Goal: Task Accomplishment & Management: Complete application form

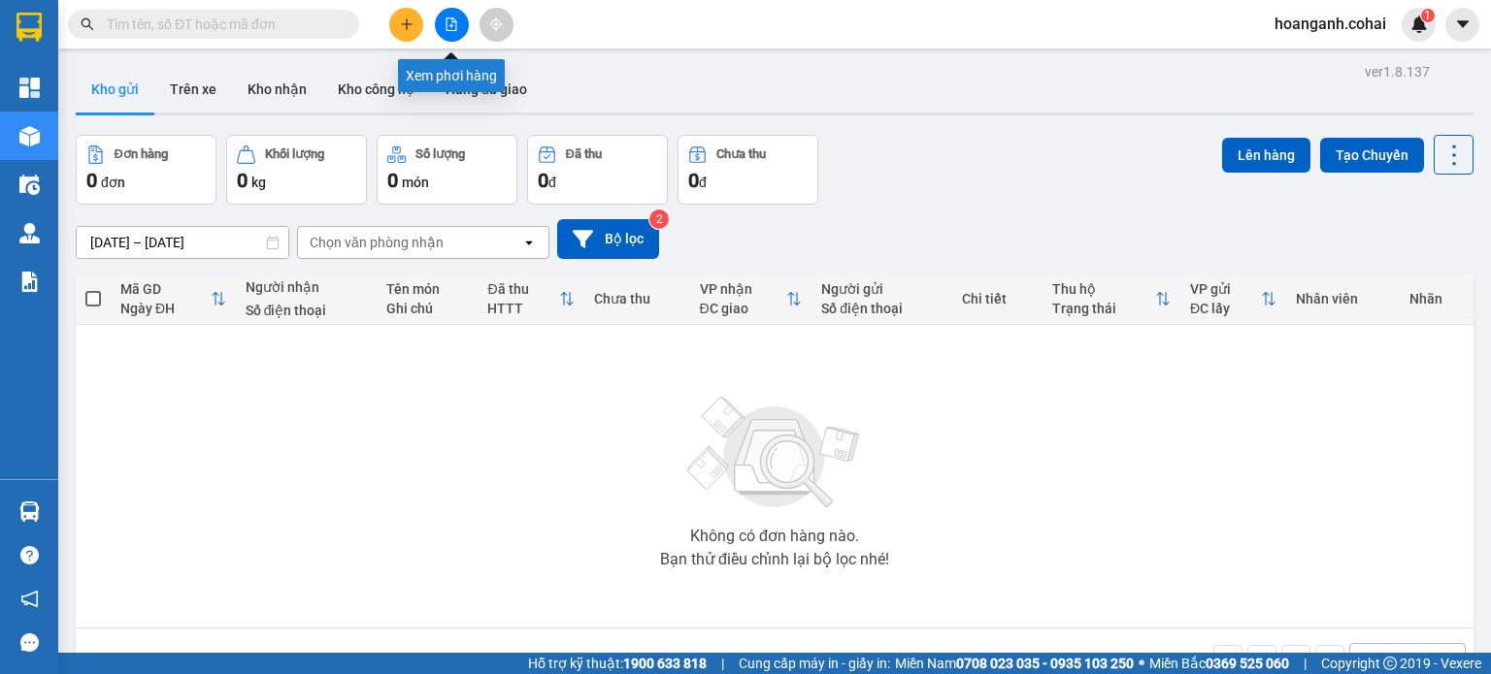
click at [454, 26] on icon "file-add" at bounding box center [451, 24] width 14 height 14
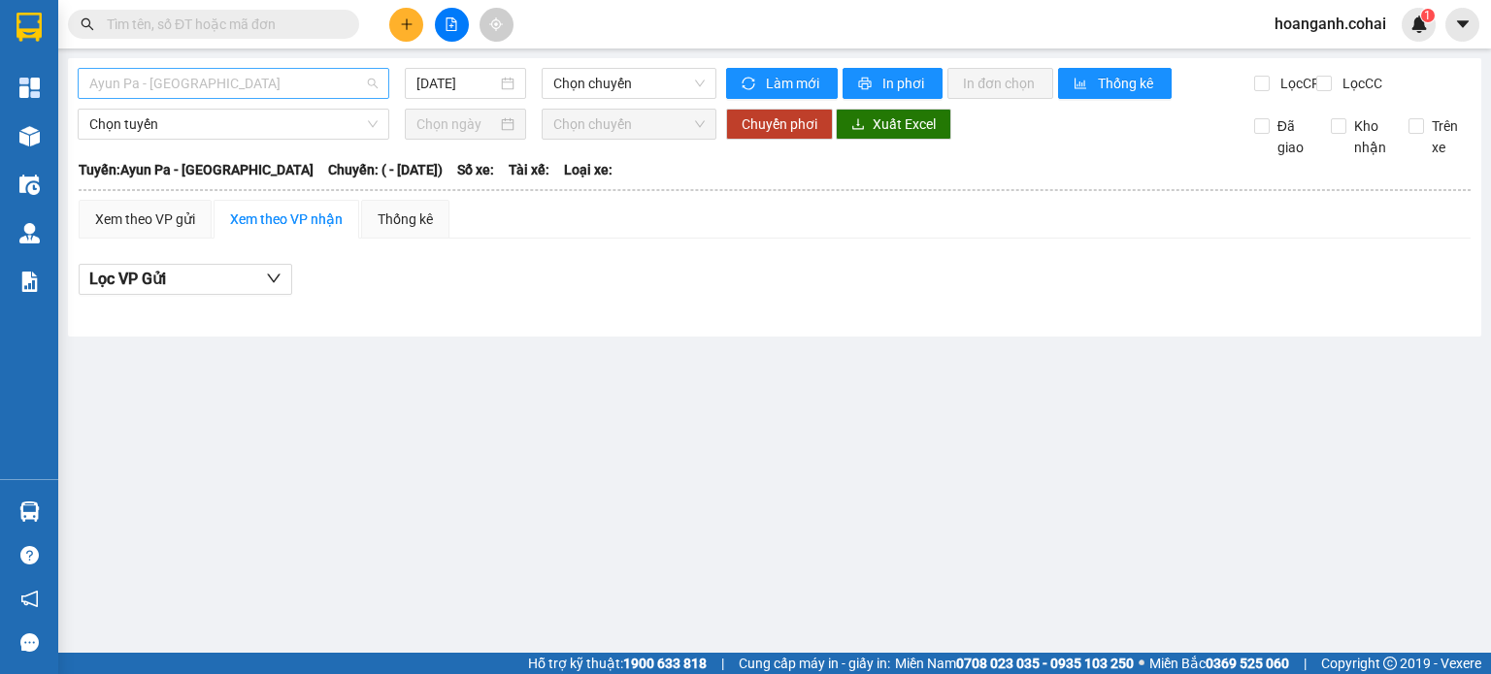
click at [337, 79] on span "Ayun Pa - Sài Gòn" at bounding box center [233, 83] width 288 height 29
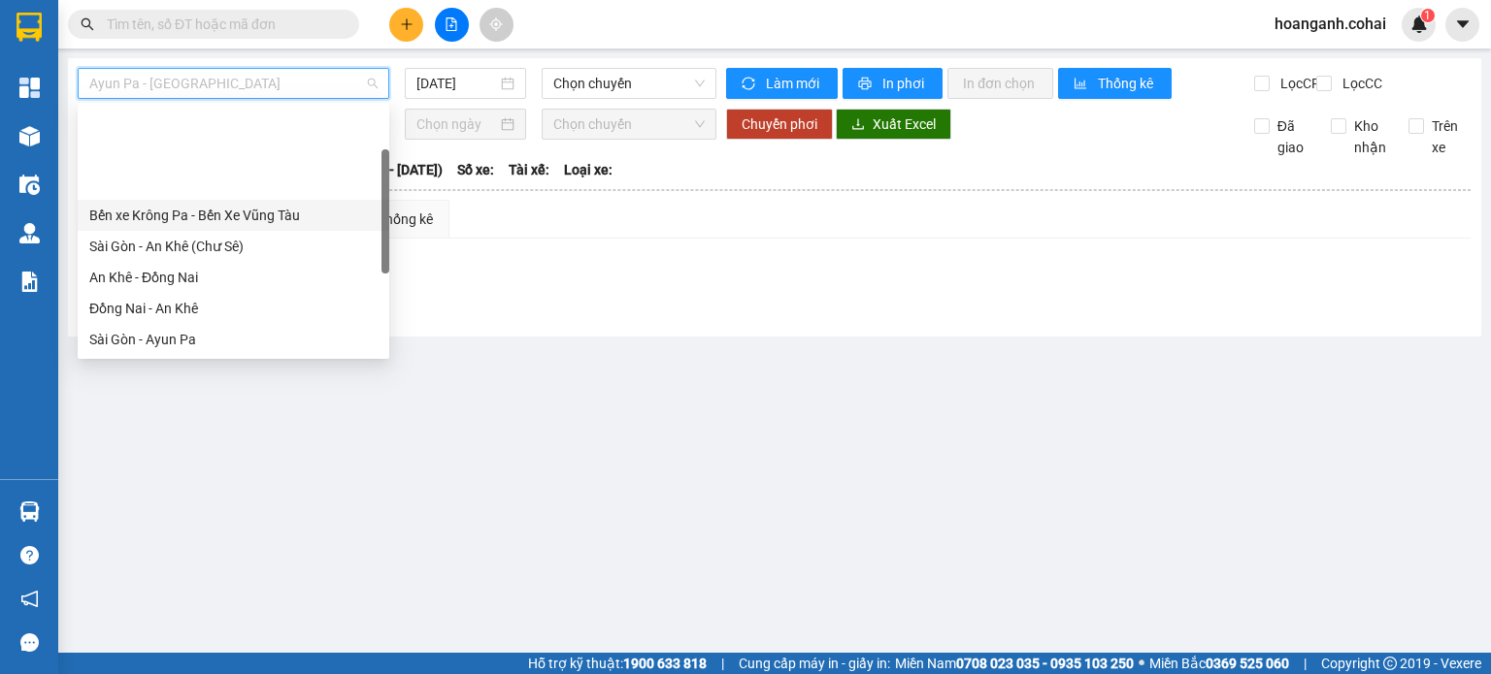
scroll to position [97, 0]
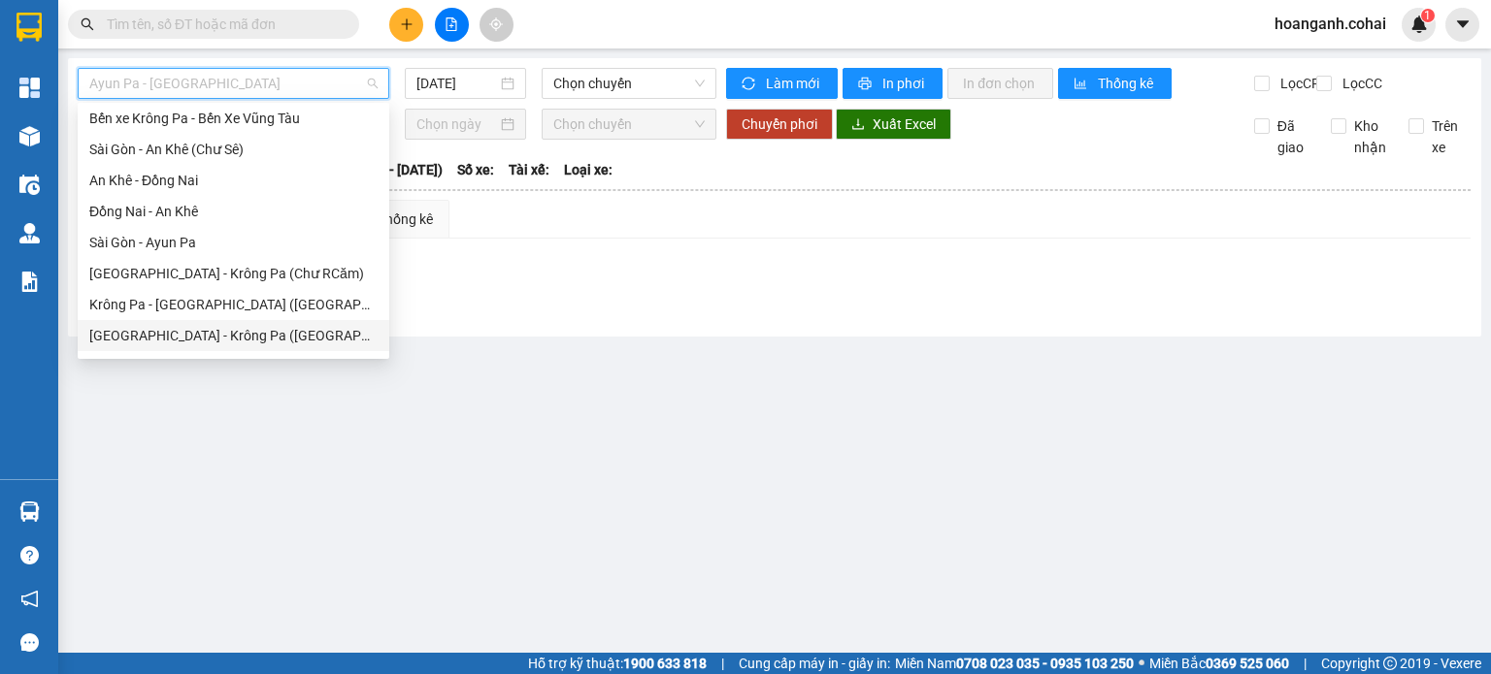
click at [236, 333] on div "Sài Gòn - Krông Pa (Uar)" at bounding box center [233, 335] width 288 height 21
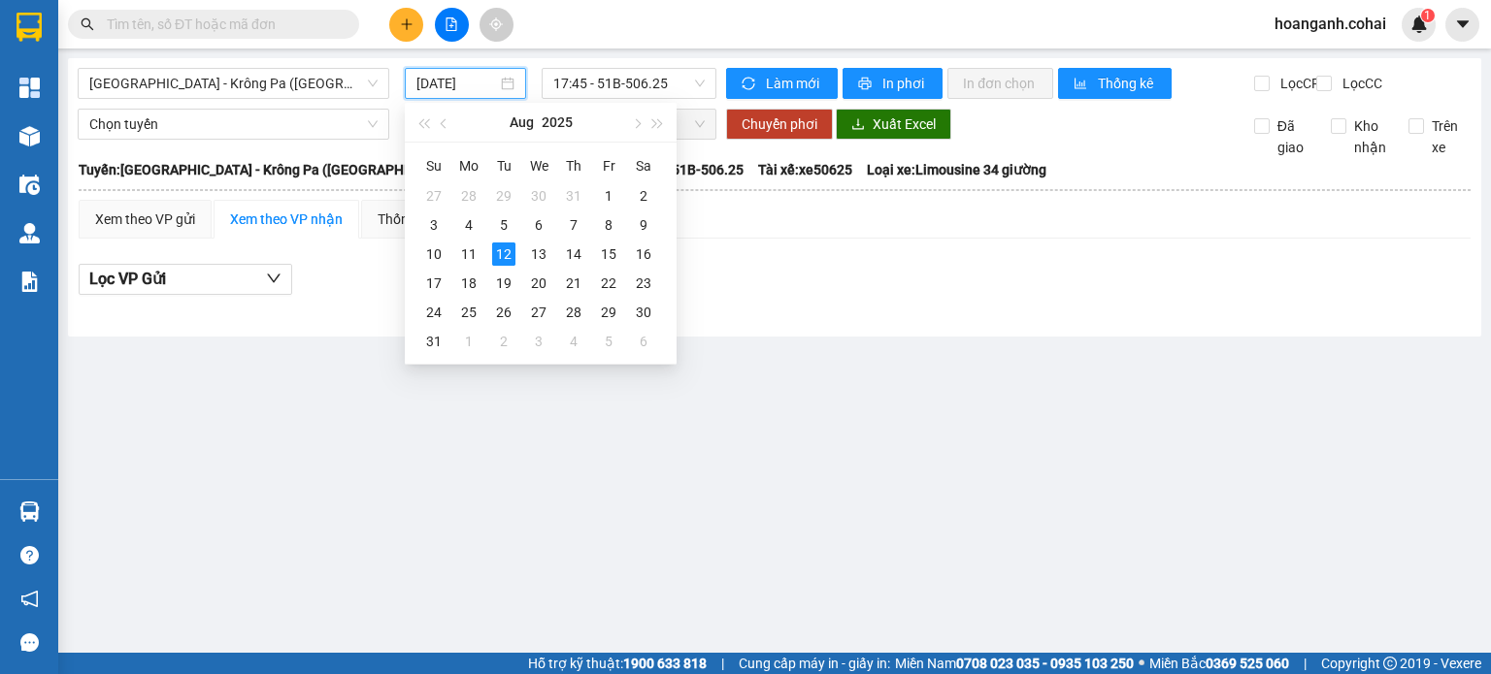
click at [464, 79] on input "12/08/2025" at bounding box center [456, 83] width 80 height 21
click at [472, 252] on div "11" at bounding box center [468, 254] width 23 height 23
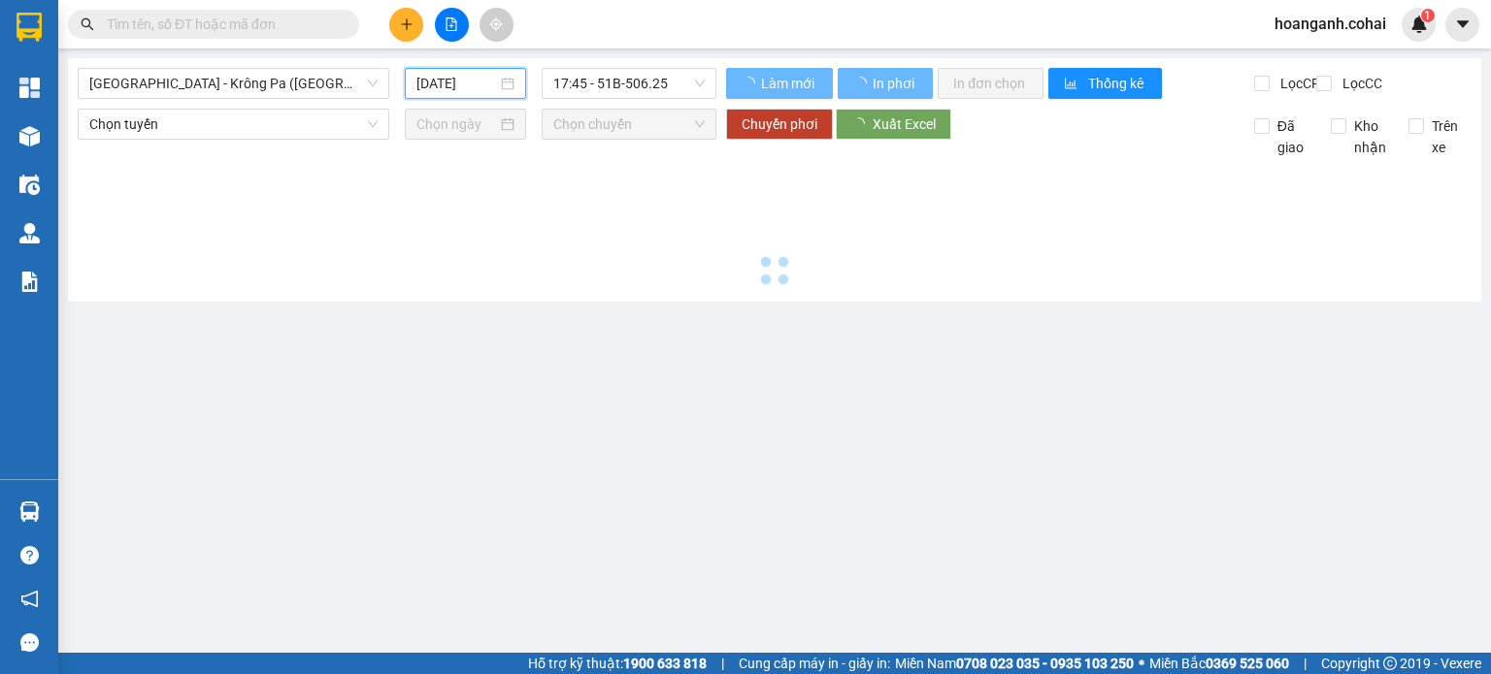
type input "11/08/2025"
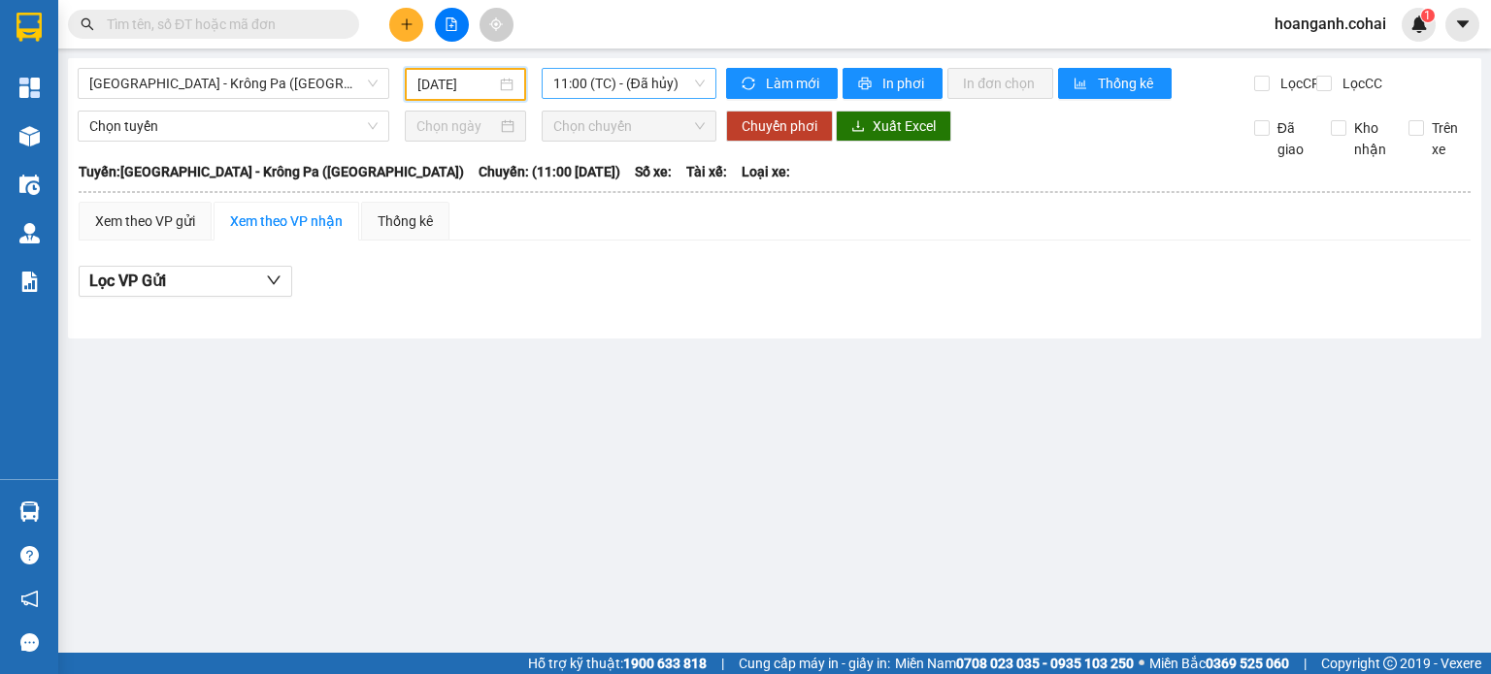
click at [693, 82] on span "11:00 (TC) - (Đã hủy)" at bounding box center [629, 83] width 152 height 29
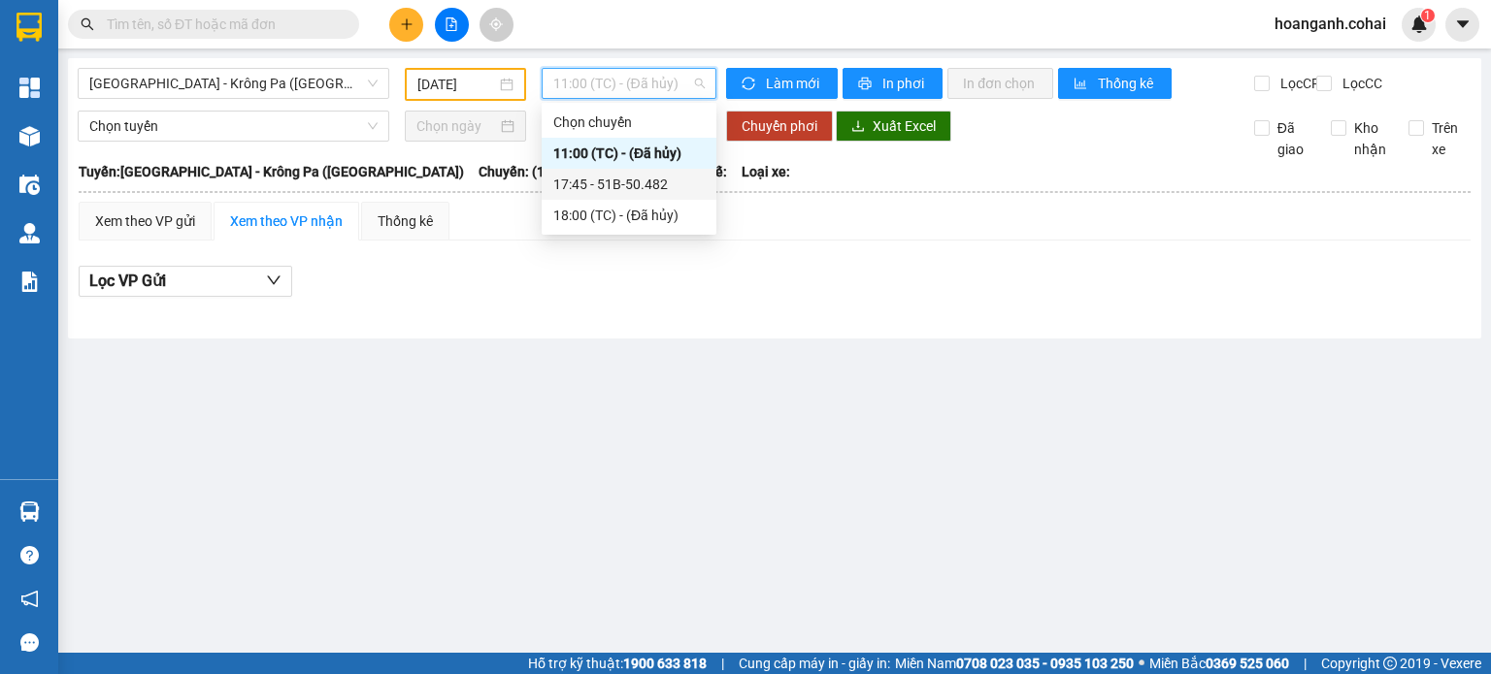
click at [660, 189] on div "17:45 - 51B-50.482" at bounding box center [628, 184] width 151 height 21
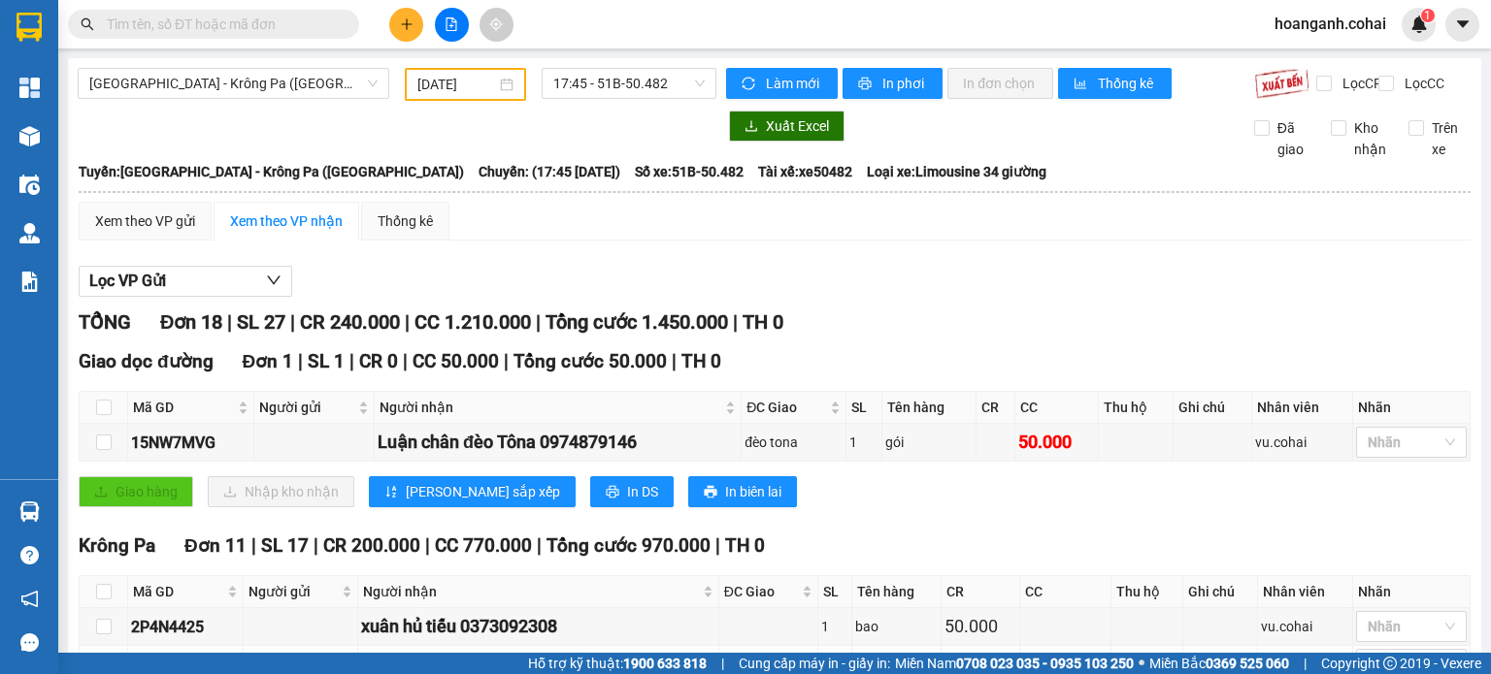
click at [342, 101] on div "Sài Gòn - Krông Pa (Uar) 11/08/2025 17:45 - 51B-50.482" at bounding box center [397, 84] width 639 height 33
click at [341, 87] on span "Sài Gòn - Krông Pa (Uar)" at bounding box center [233, 83] width 288 height 29
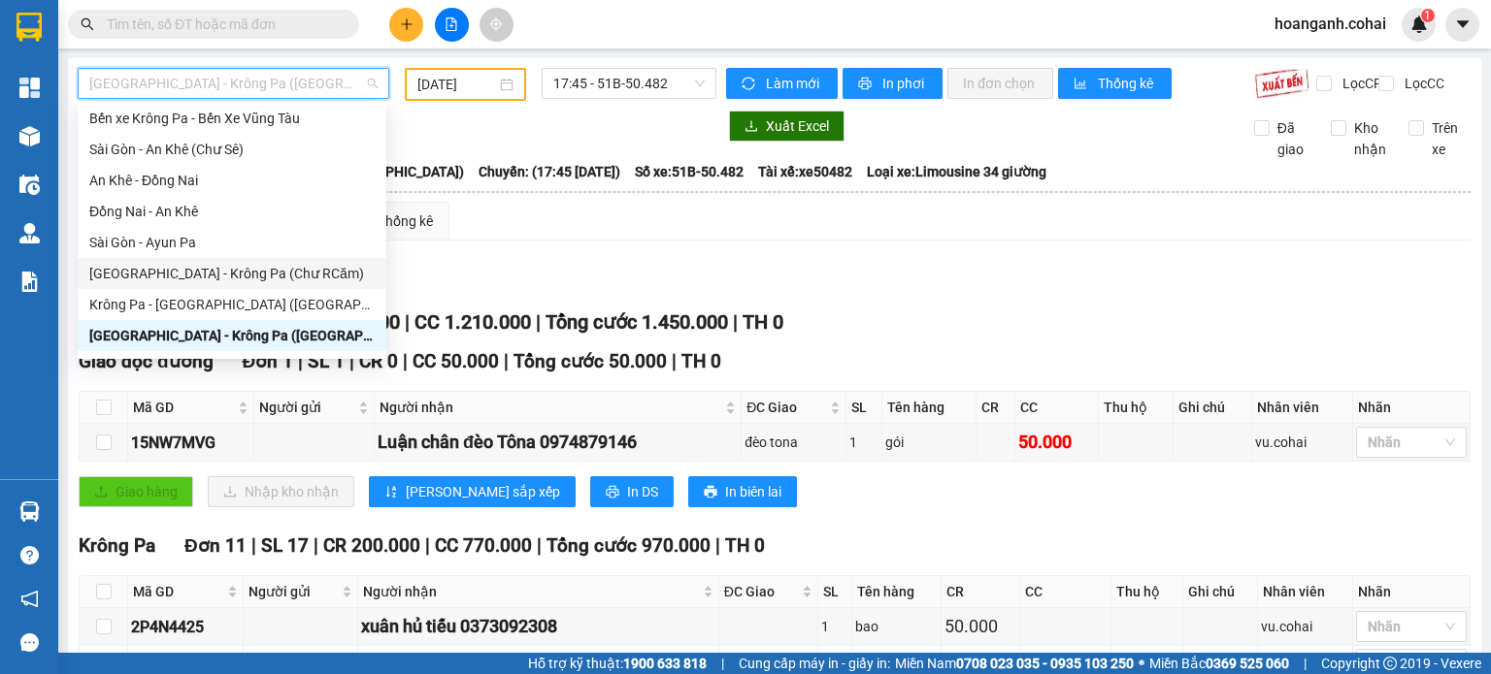
click at [287, 280] on div "Sài Gòn - Krông Pa (Chư RCăm)" at bounding box center [231, 273] width 285 height 21
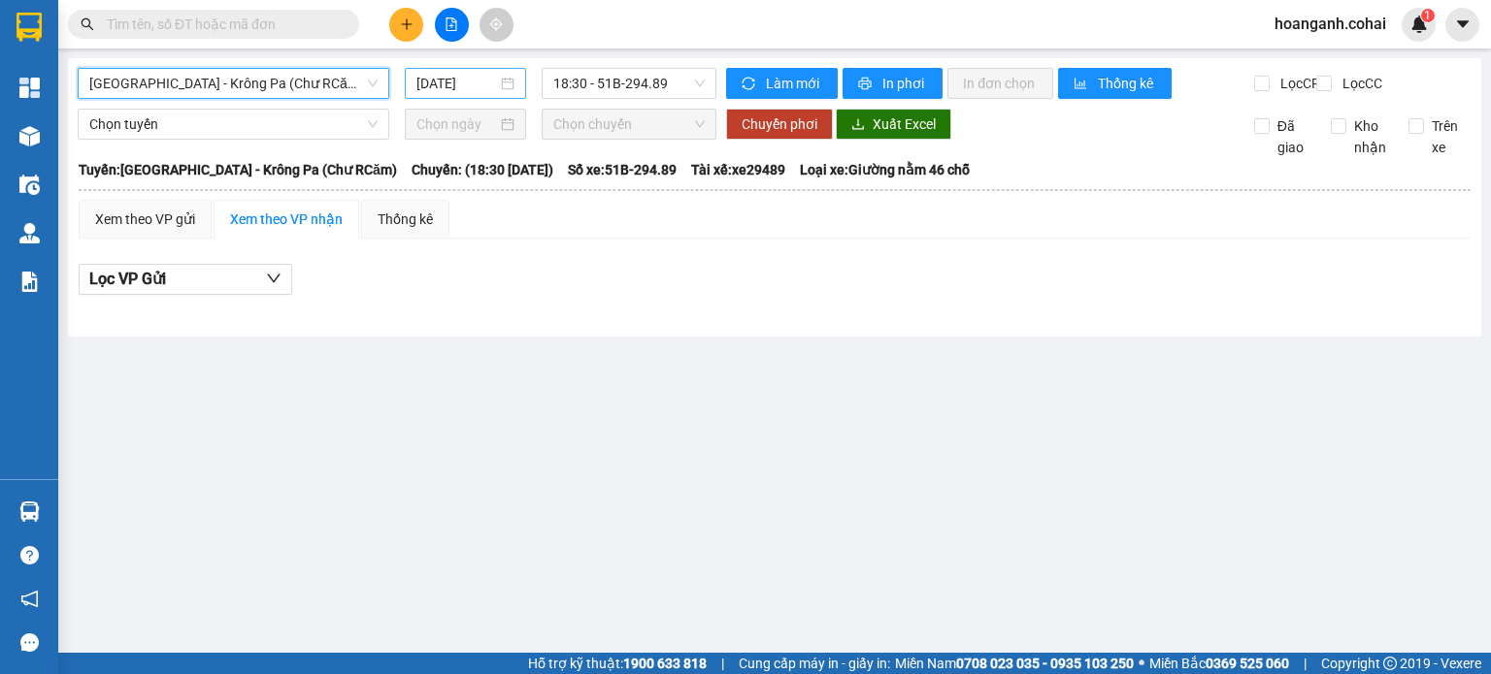
click at [462, 88] on input "12/08/2025" at bounding box center [456, 83] width 80 height 21
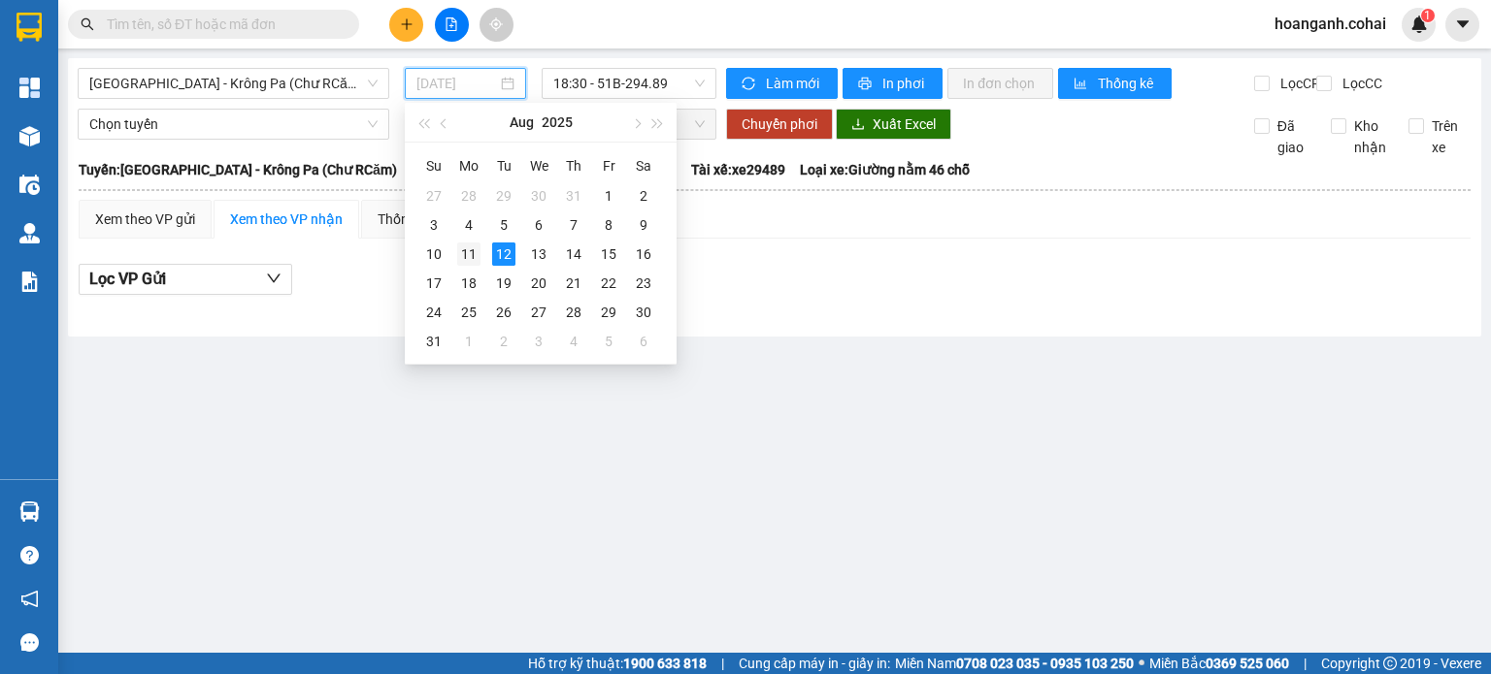
click at [470, 253] on div "11" at bounding box center [468, 254] width 23 height 23
type input "11/08/2025"
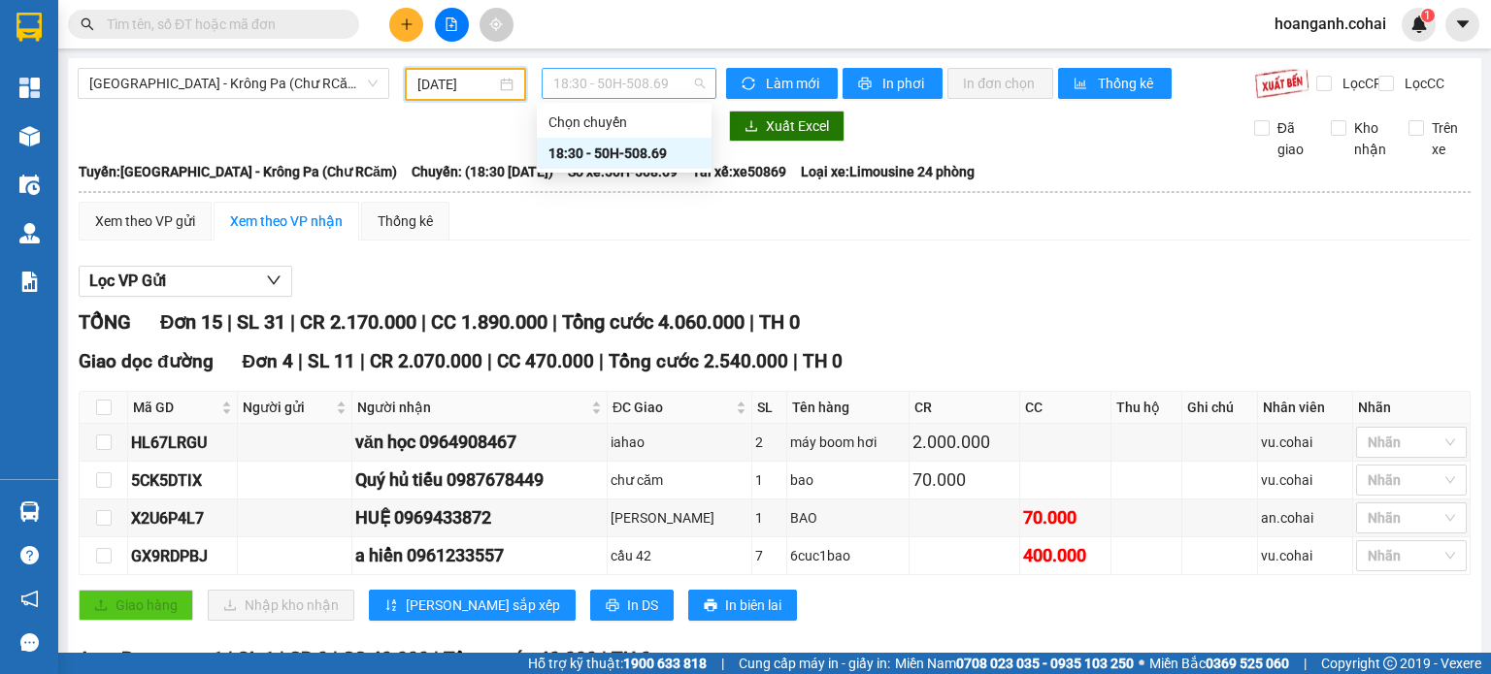
click at [664, 94] on span "18:30 - 50H-508.69" at bounding box center [629, 83] width 152 height 29
click at [210, 83] on span "Sài Gòn - Krông Pa (Chư RCăm)" at bounding box center [233, 83] width 288 height 29
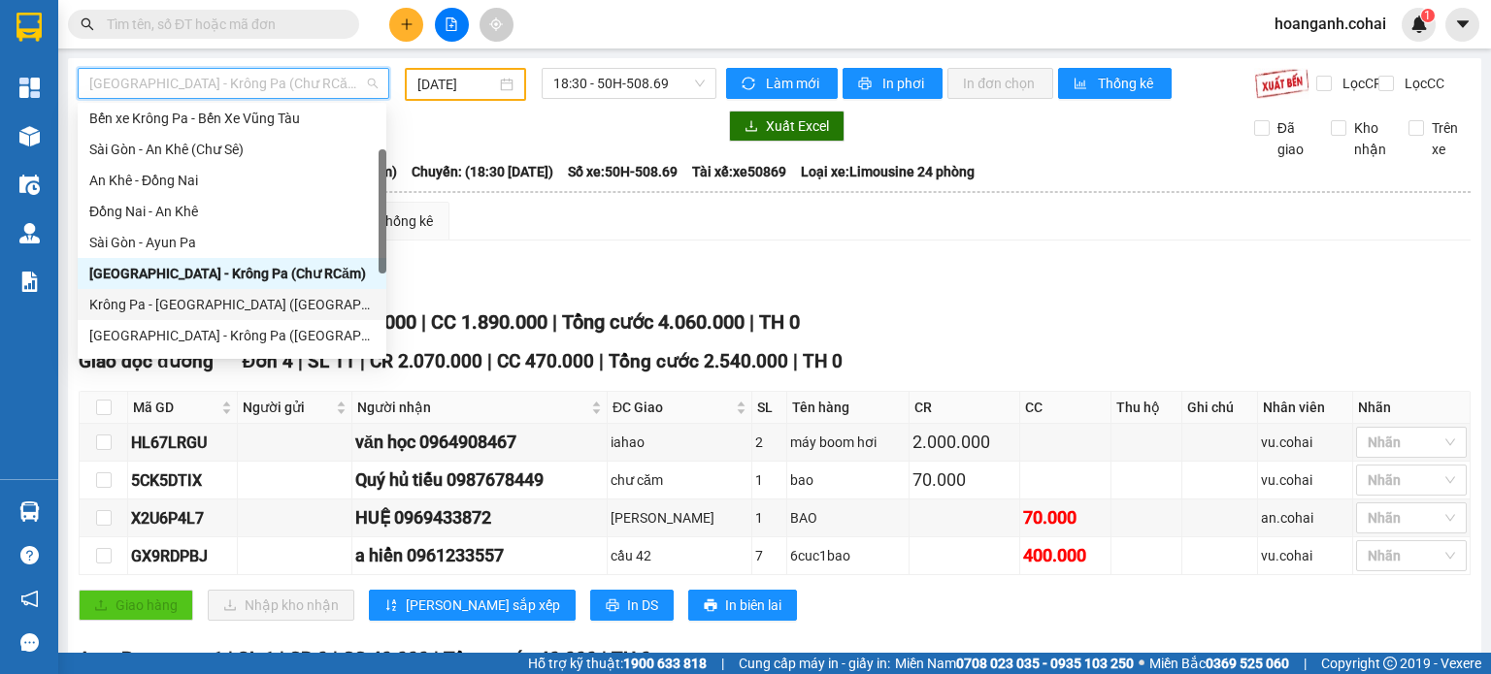
click at [225, 310] on div "Krông Pa - Sài Gòn (Uar)" at bounding box center [231, 304] width 285 height 21
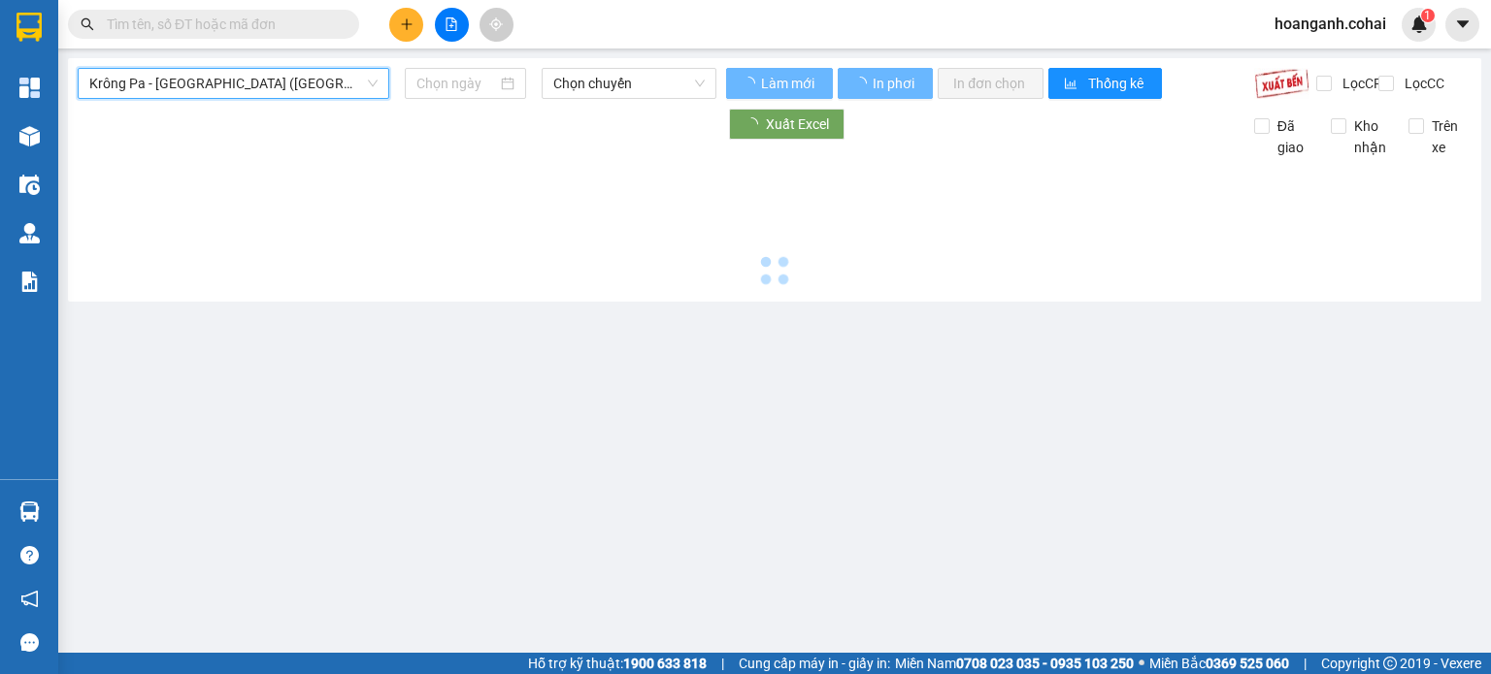
type input "12/08/2025"
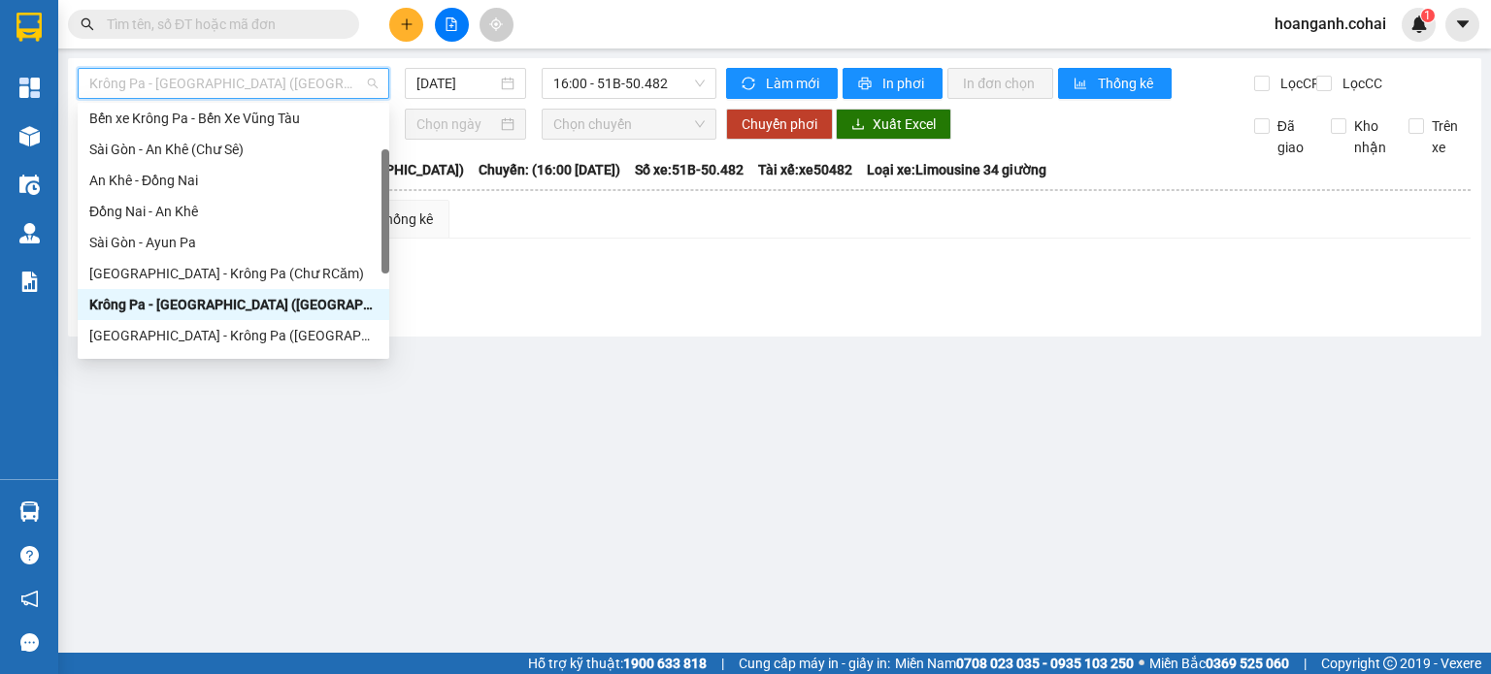
click at [275, 82] on span "Krông Pa - Sài Gòn (Uar)" at bounding box center [233, 83] width 288 height 29
click at [236, 345] on div "Sài Gòn - Krông Pa (Uar)" at bounding box center [233, 335] width 288 height 21
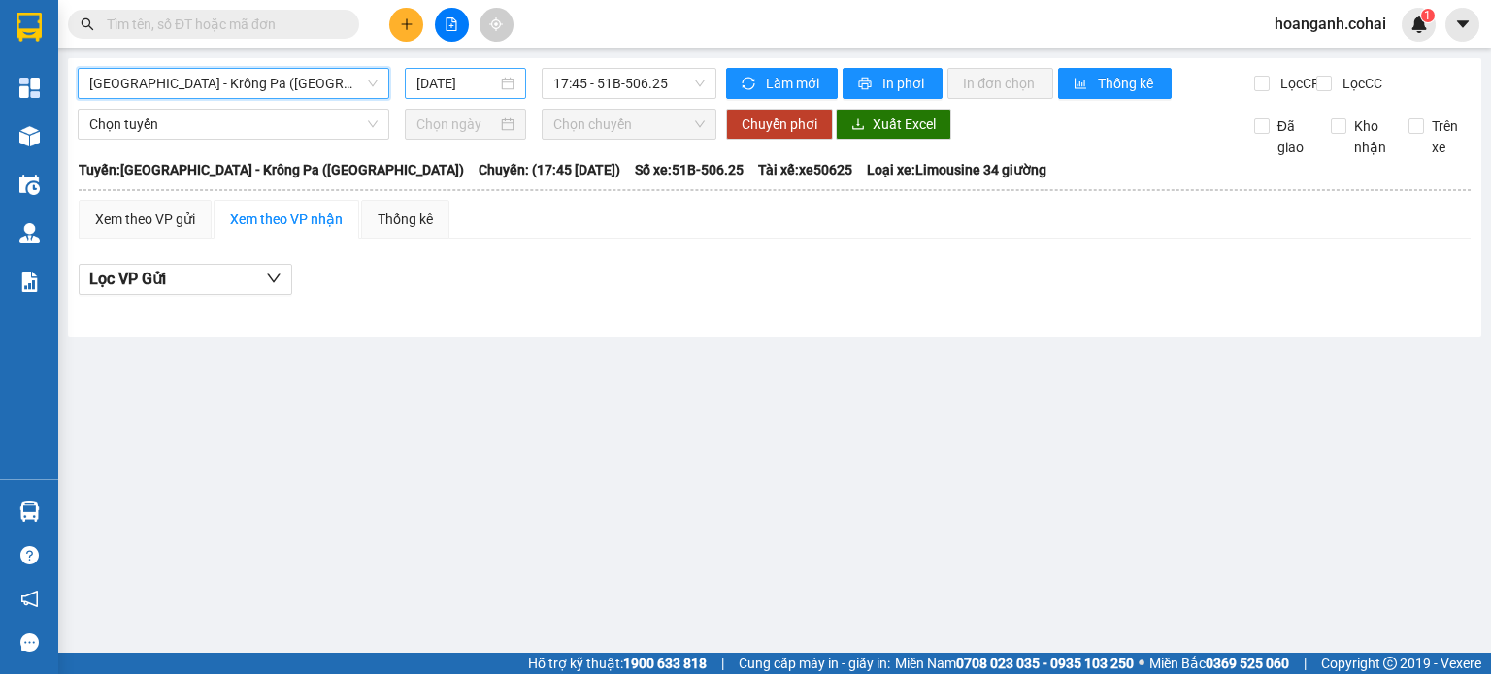
click at [466, 87] on input "12/08/2025" at bounding box center [456, 83] width 80 height 21
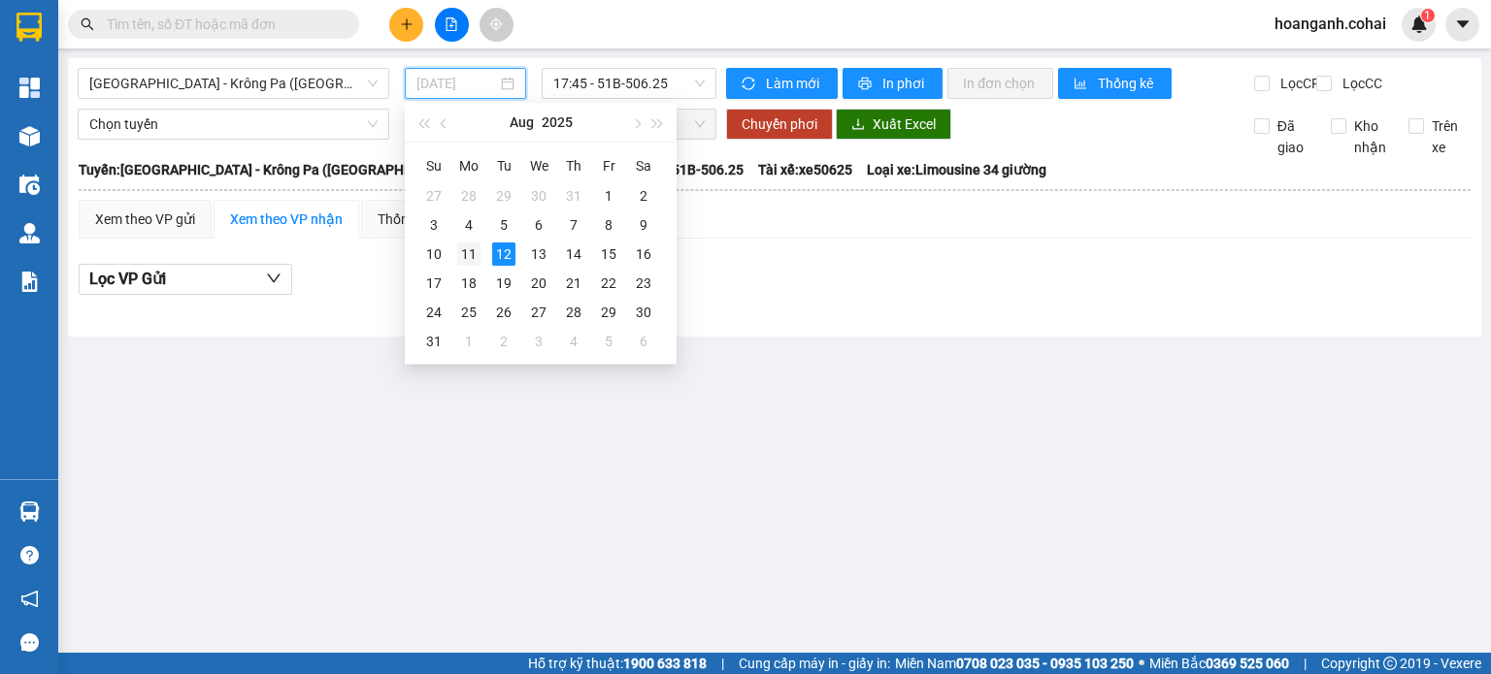
click at [466, 250] on div "11" at bounding box center [468, 254] width 23 height 23
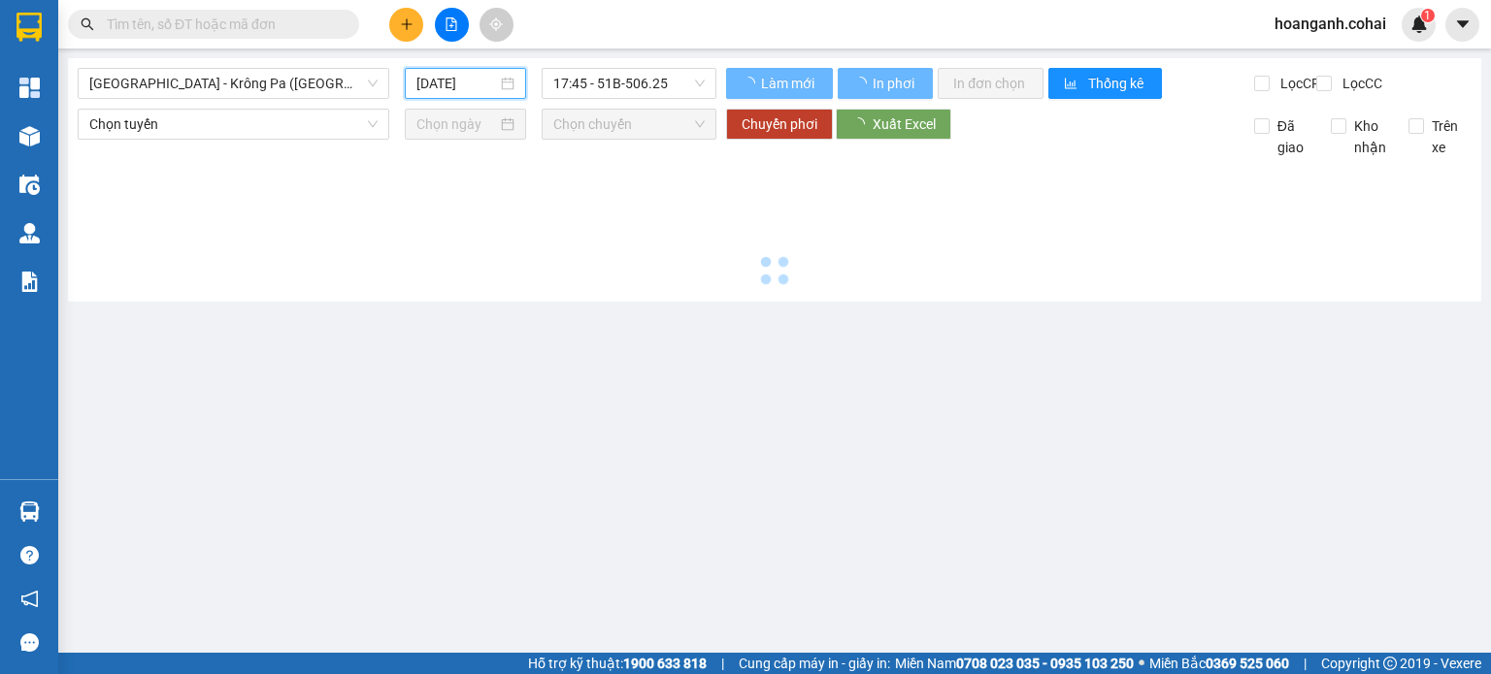
type input "11/08/2025"
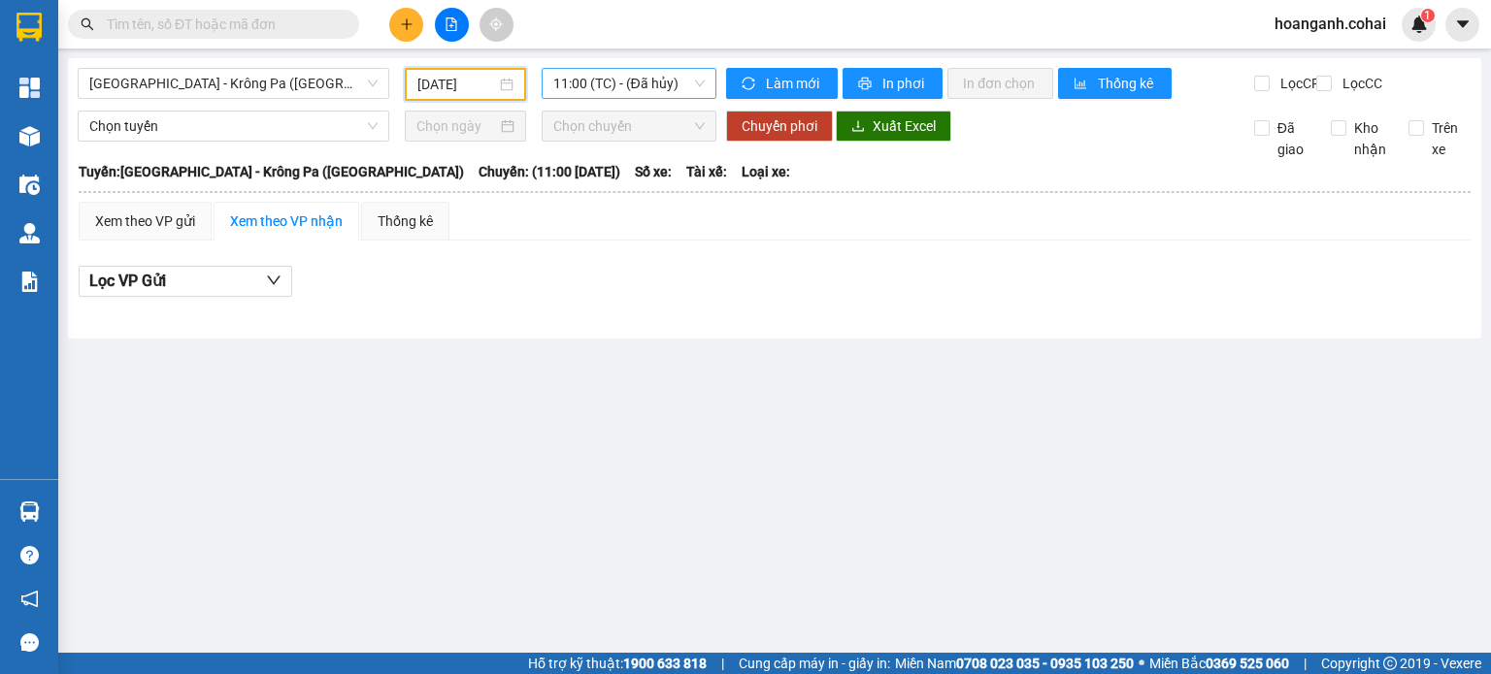
click at [700, 94] on span "11:00 (TC) - (Đã hủy)" at bounding box center [629, 83] width 152 height 29
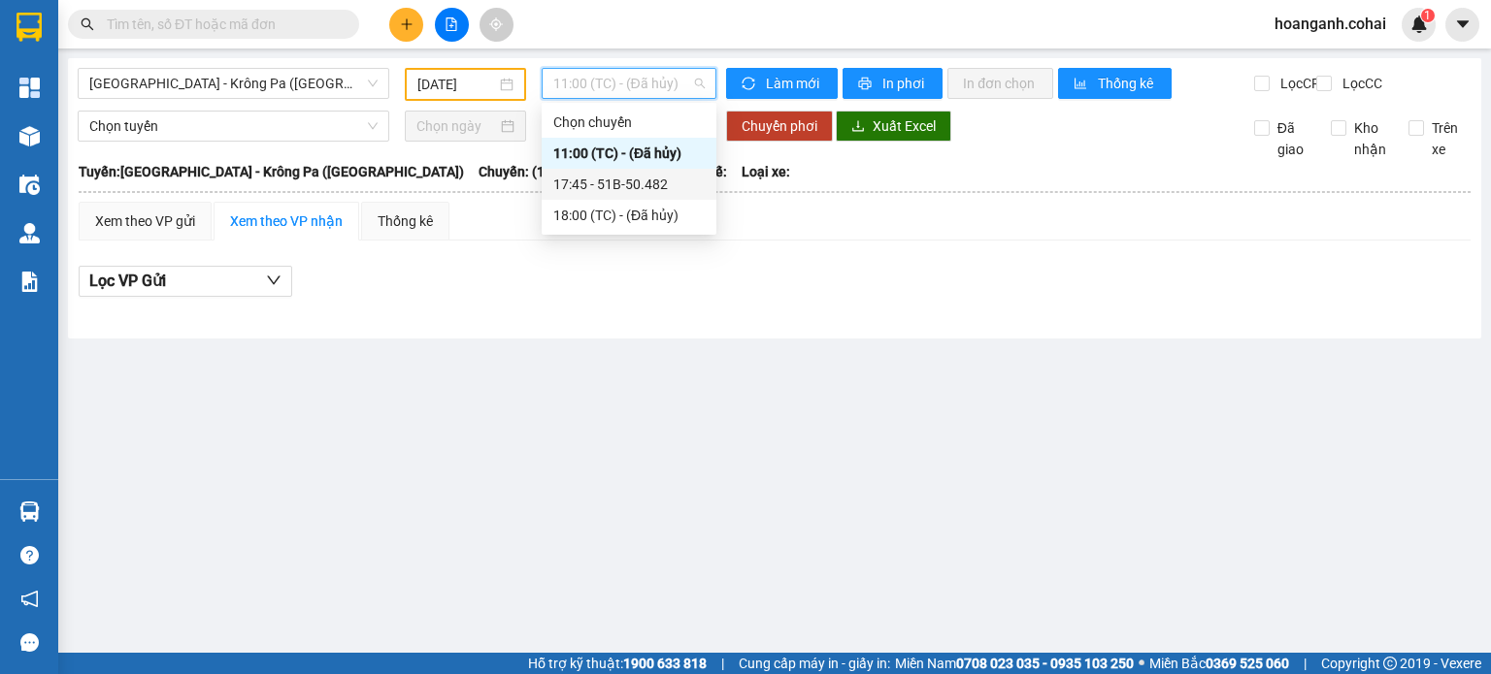
click at [656, 193] on div "17:45 - 51B-50.482" at bounding box center [628, 184] width 151 height 21
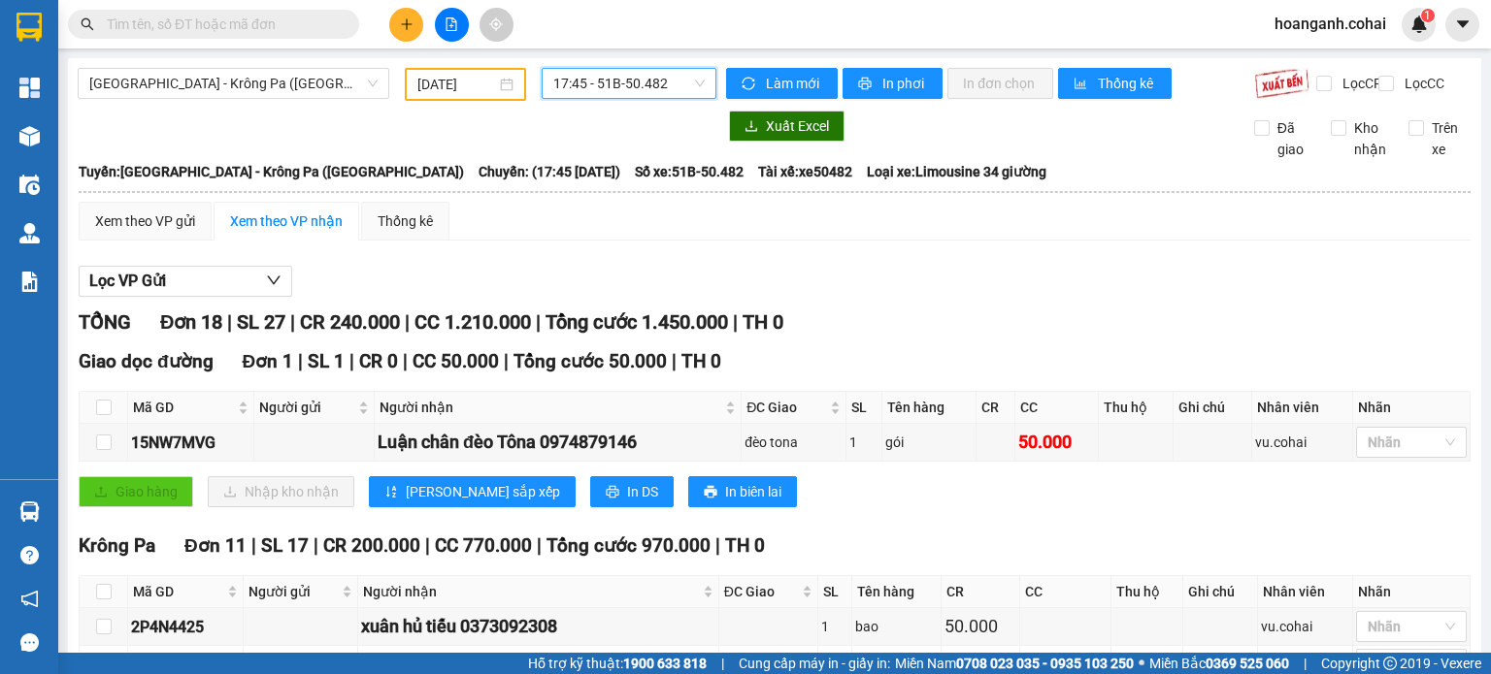
click at [456, 86] on input "11/08/2025" at bounding box center [456, 84] width 78 height 21
click at [345, 100] on div "Sài Gòn - Krông Pa (Uar)" at bounding box center [233, 84] width 327 height 33
click at [349, 81] on span "Sài Gòn - Krông Pa (Uar)" at bounding box center [233, 83] width 288 height 29
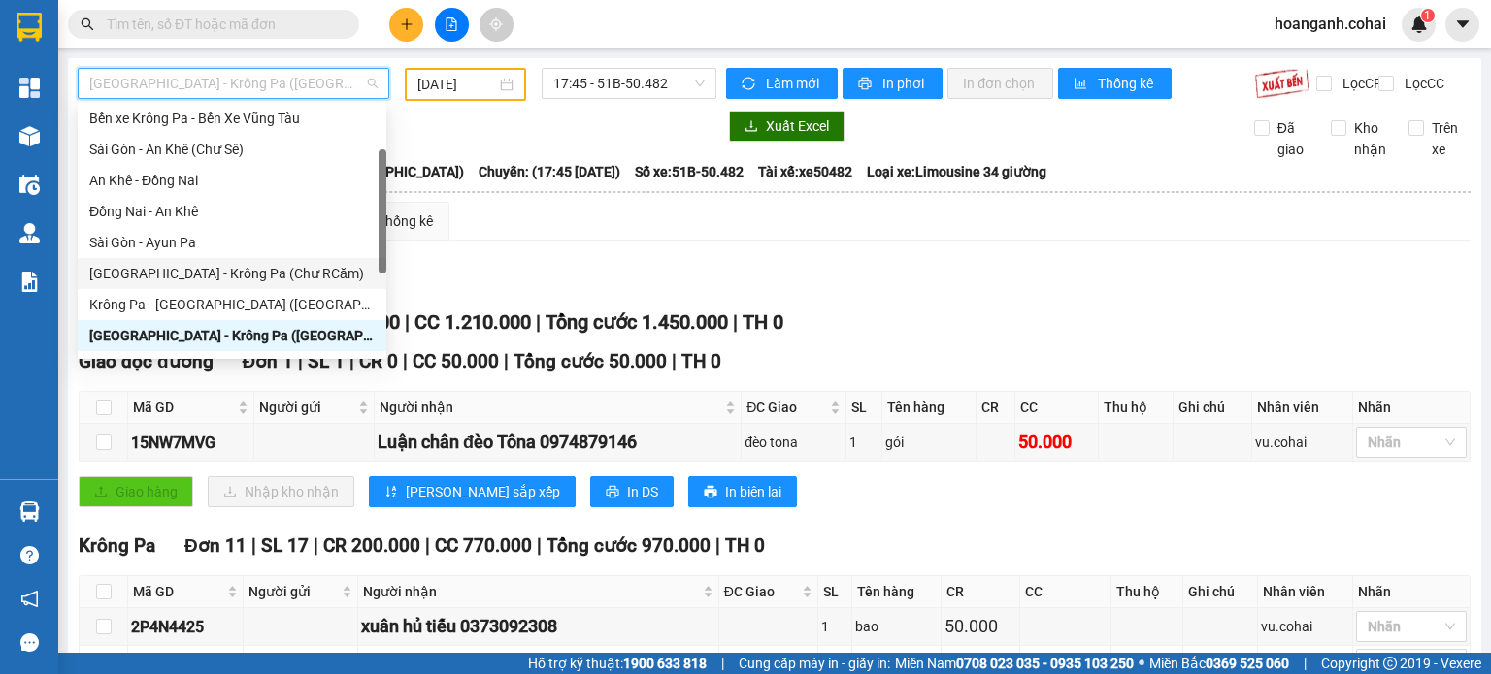
click at [284, 271] on div "Sài Gòn - Krông Pa (Chư RCăm)" at bounding box center [231, 273] width 285 height 21
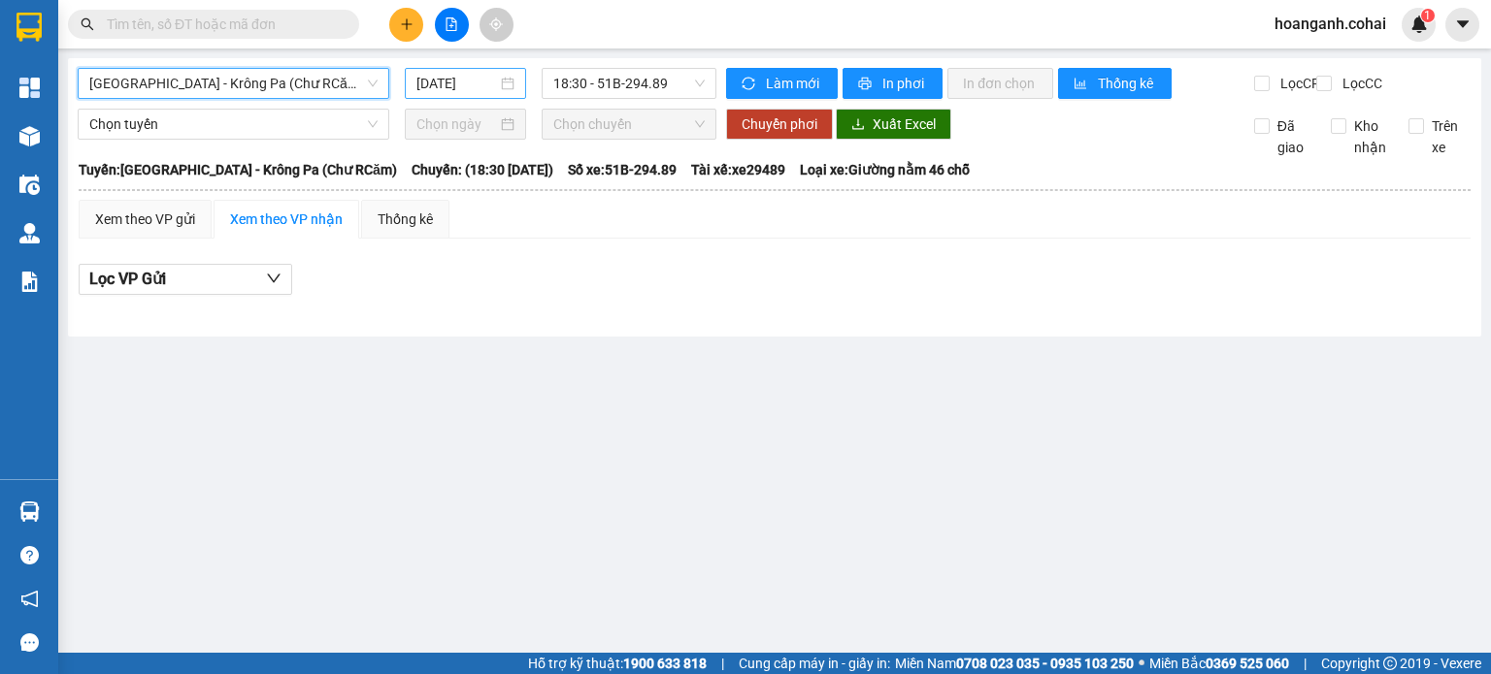
click at [433, 78] on input "12/08/2025" at bounding box center [456, 83] width 80 height 21
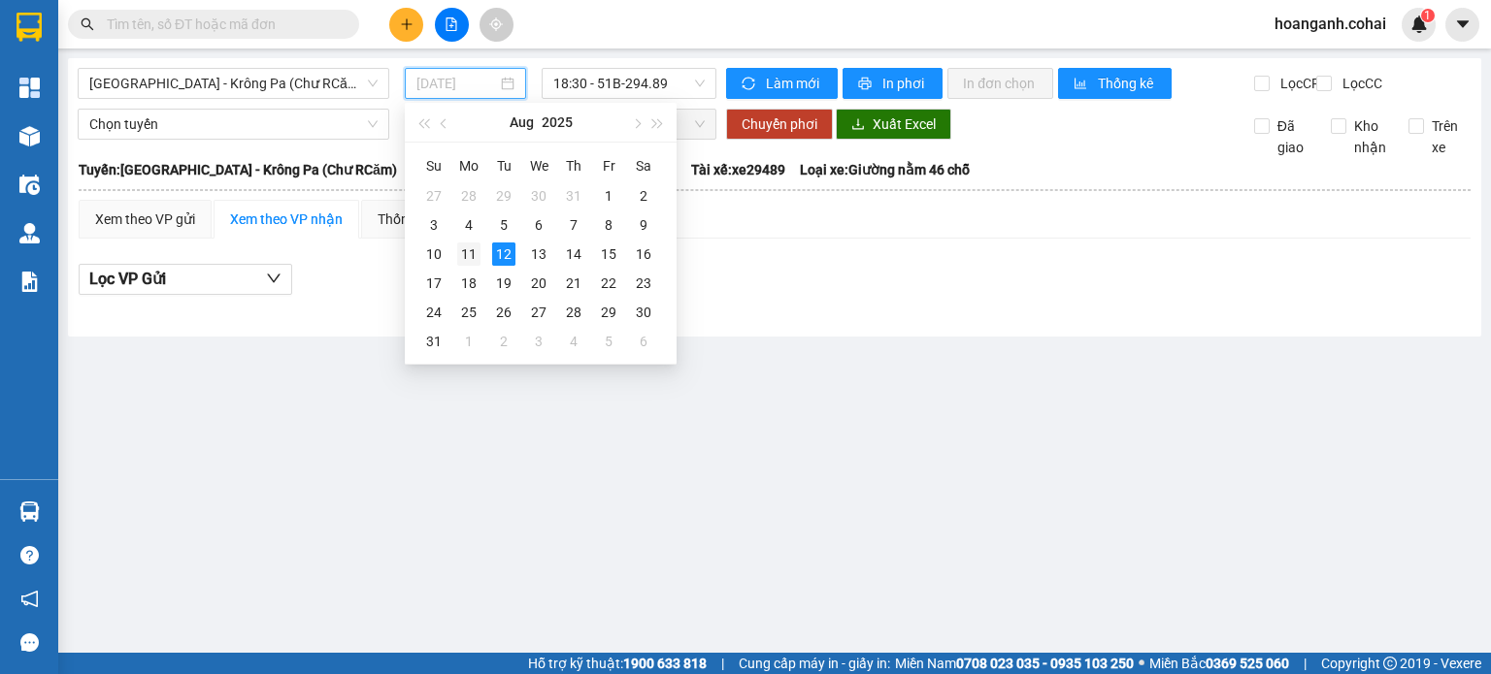
click at [475, 253] on div "11" at bounding box center [468, 254] width 23 height 23
type input "11/08/2025"
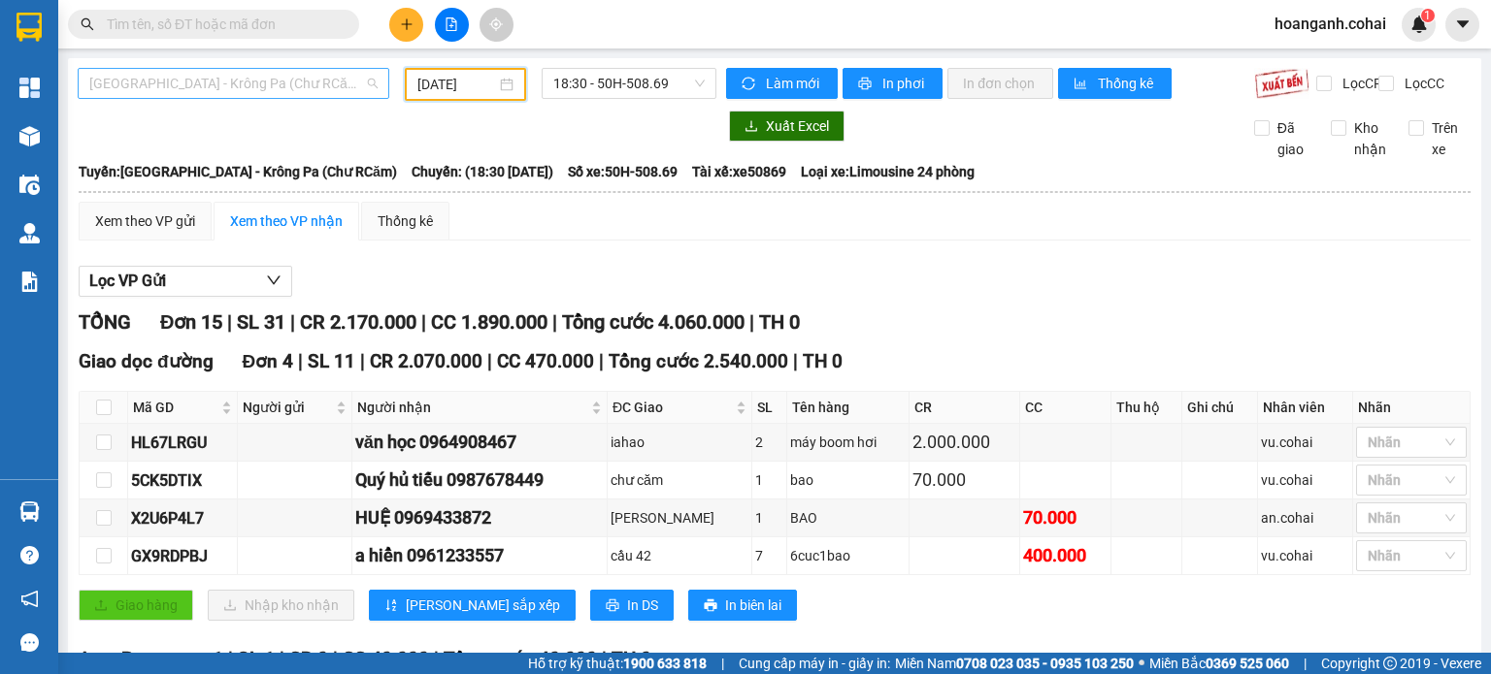
click at [259, 92] on span "Sài Gòn - Krông Pa (Chư RCăm)" at bounding box center [233, 83] width 288 height 29
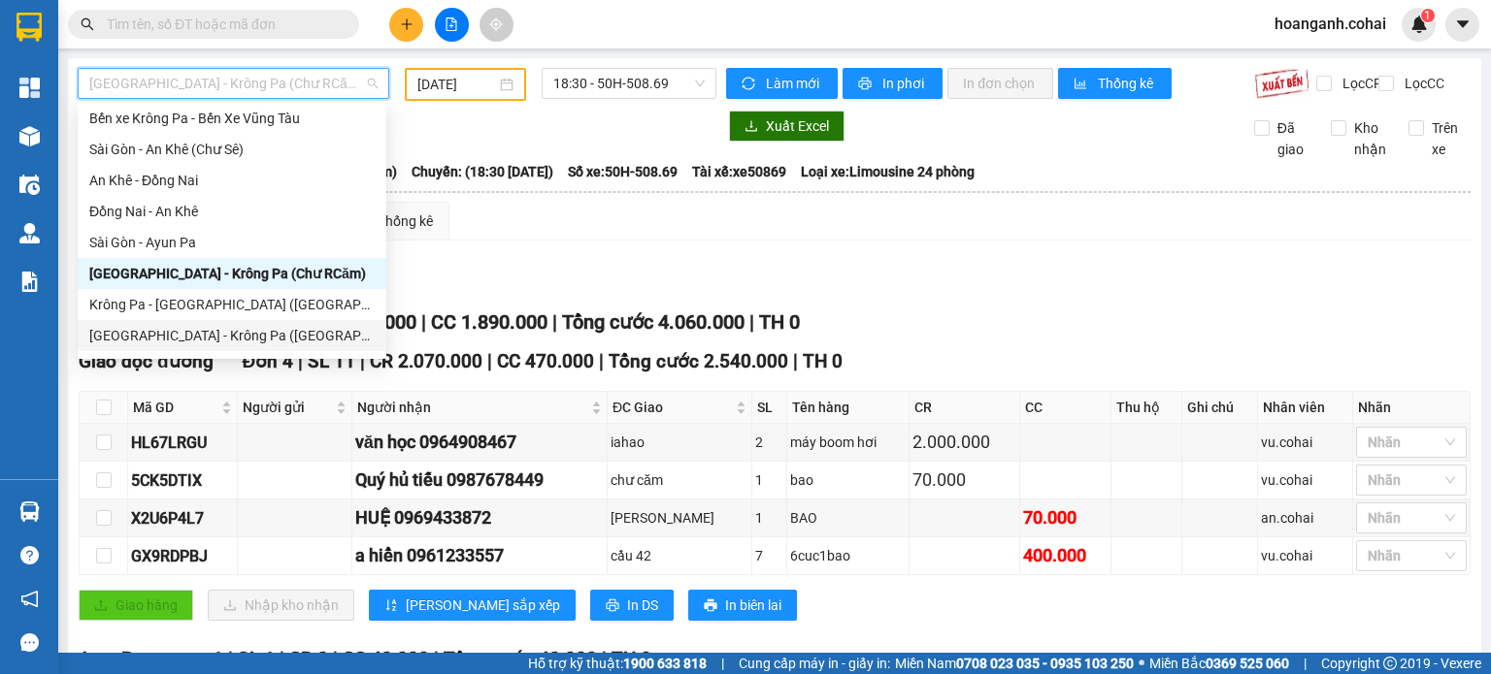
click at [238, 339] on div "Sài Gòn - Krông Pa (Uar)" at bounding box center [231, 335] width 285 height 21
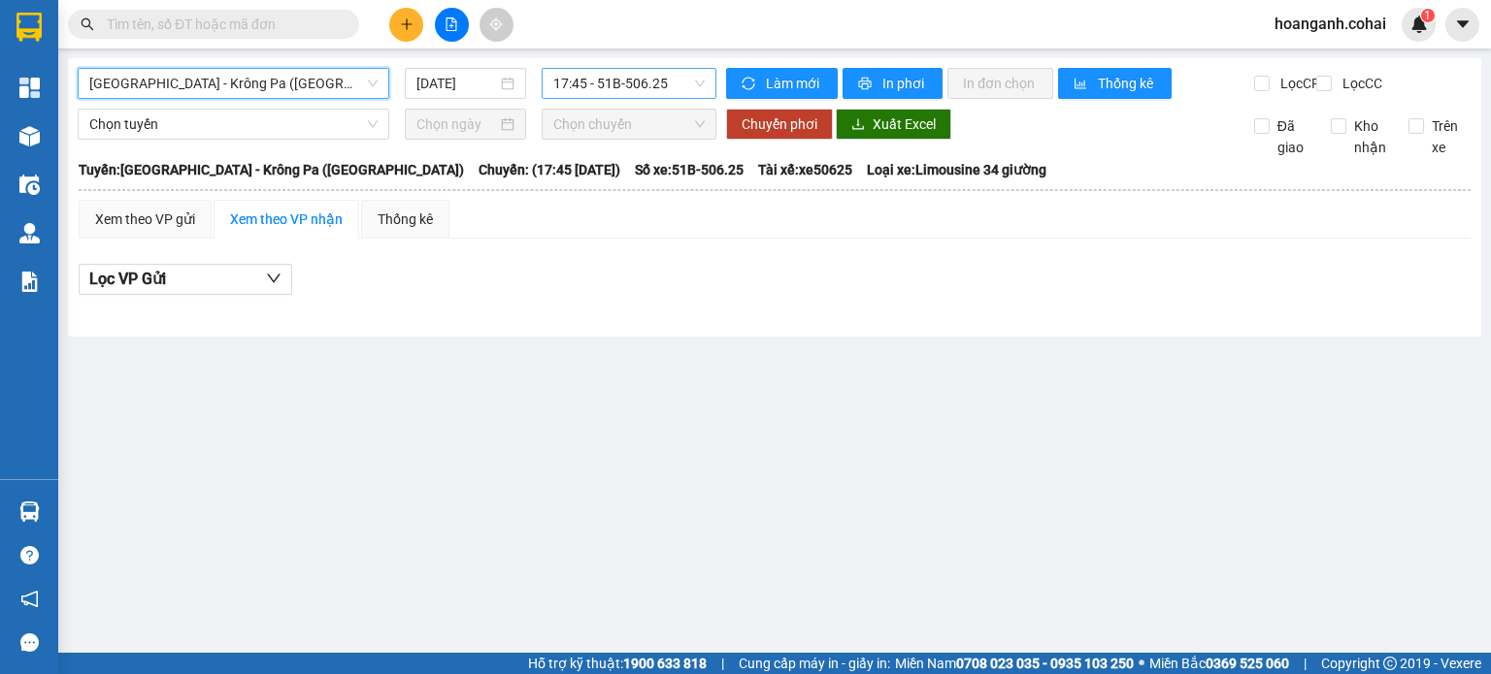
click at [652, 82] on span "17:45 - 51B-506.25" at bounding box center [629, 83] width 152 height 29
click at [480, 80] on input "12/08/2025" at bounding box center [456, 83] width 80 height 21
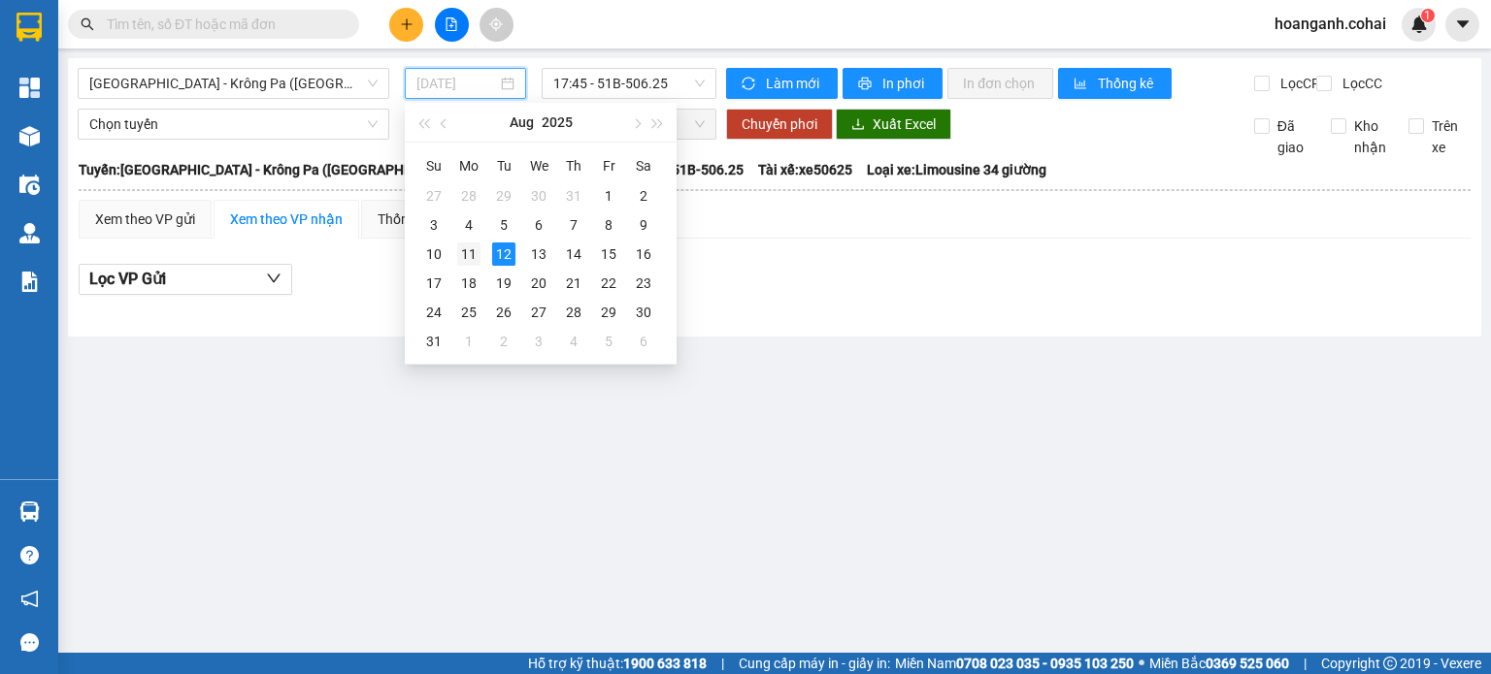
click at [472, 251] on div "11" at bounding box center [468, 254] width 23 height 23
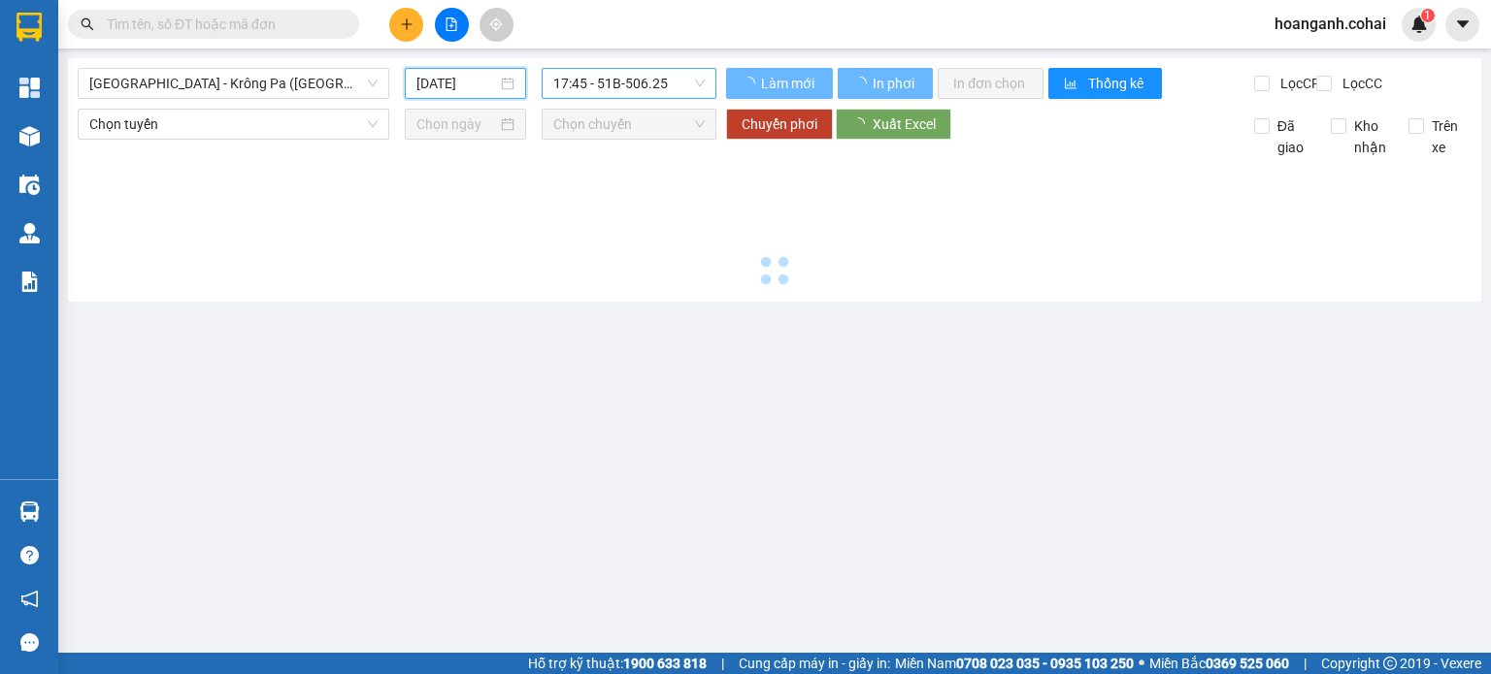
type input "11/08/2025"
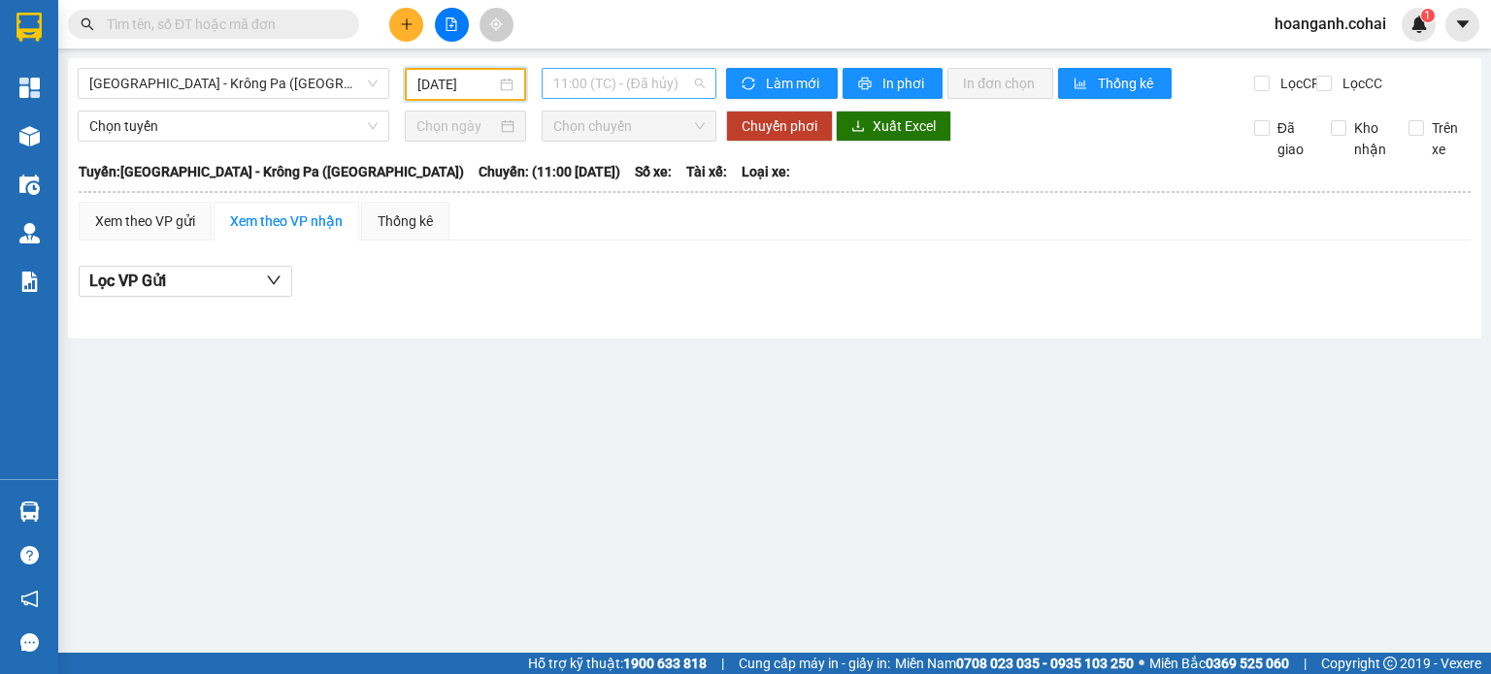
click at [687, 82] on span "11:00 (TC) - (Đã hủy)" at bounding box center [629, 83] width 152 height 29
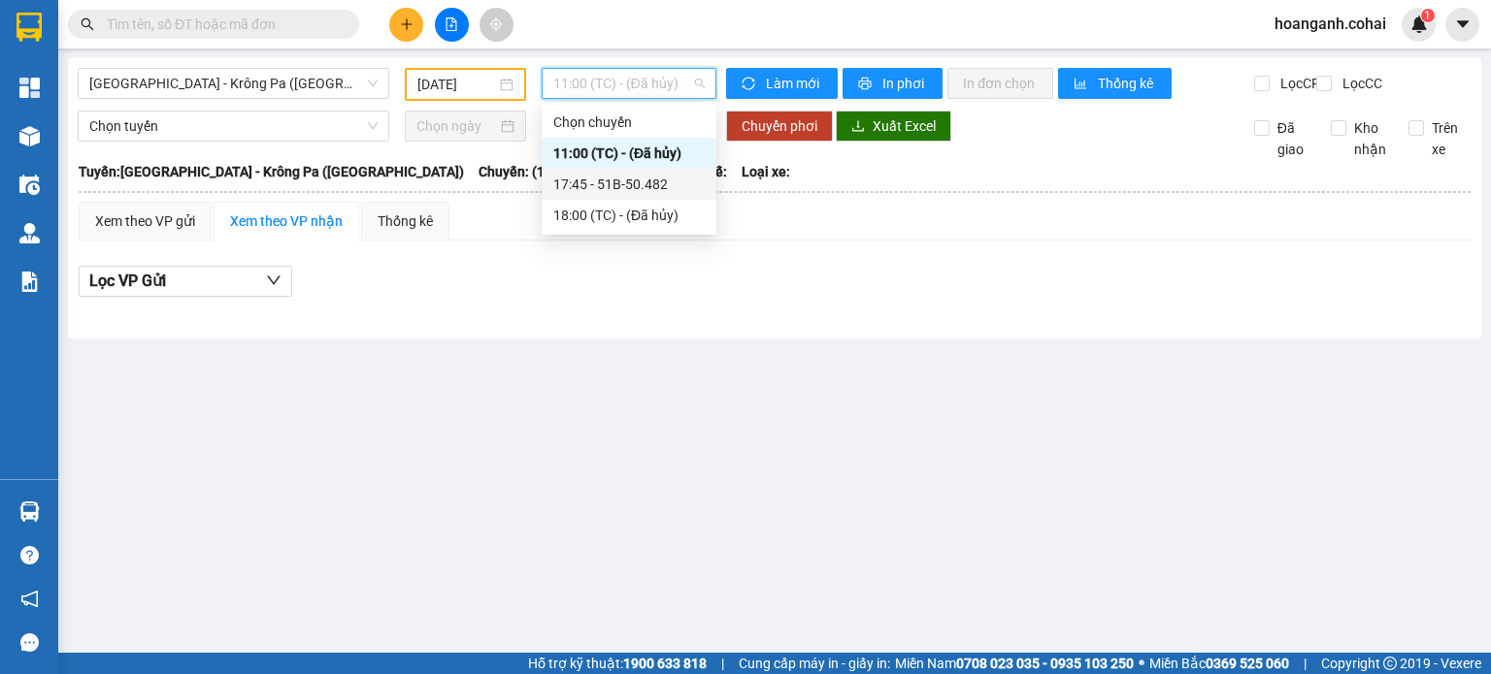
click at [663, 181] on div "17:45 - 51B-50.482" at bounding box center [628, 184] width 151 height 21
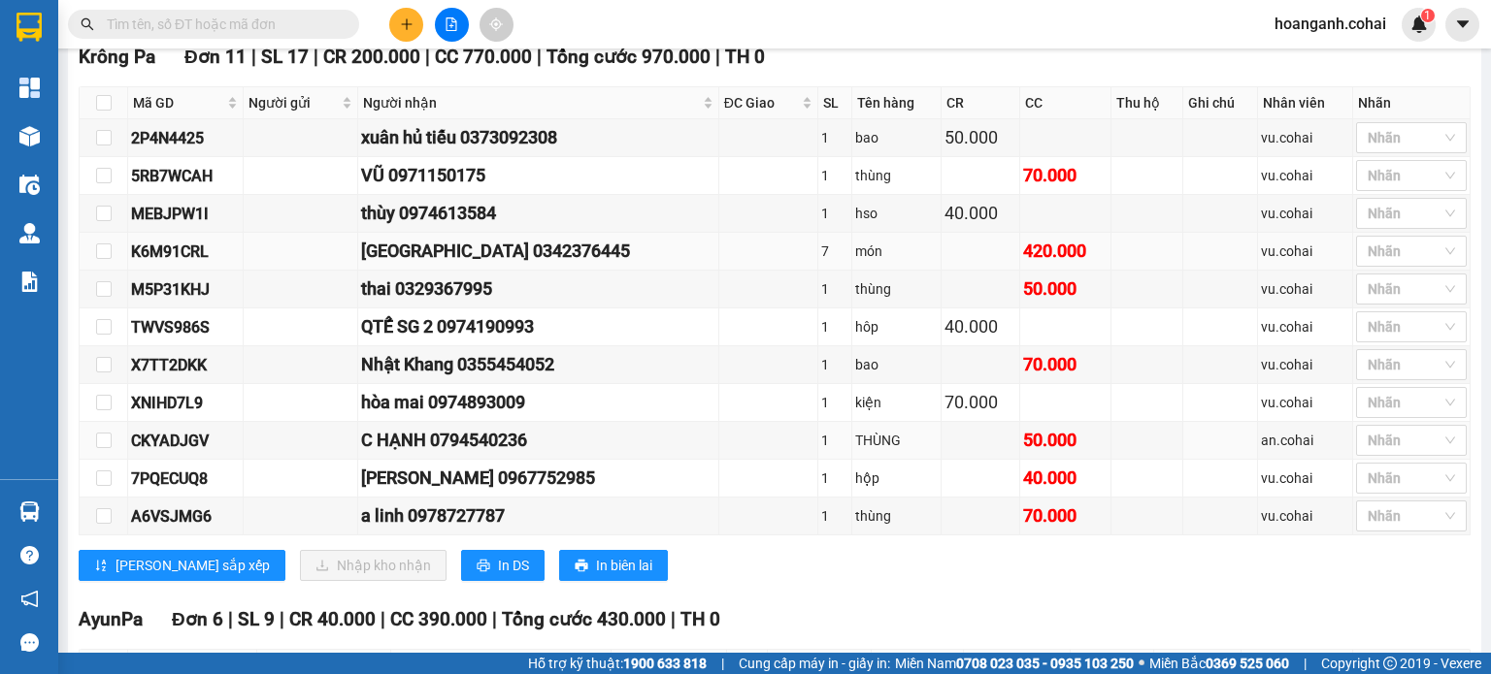
scroll to position [485, 0]
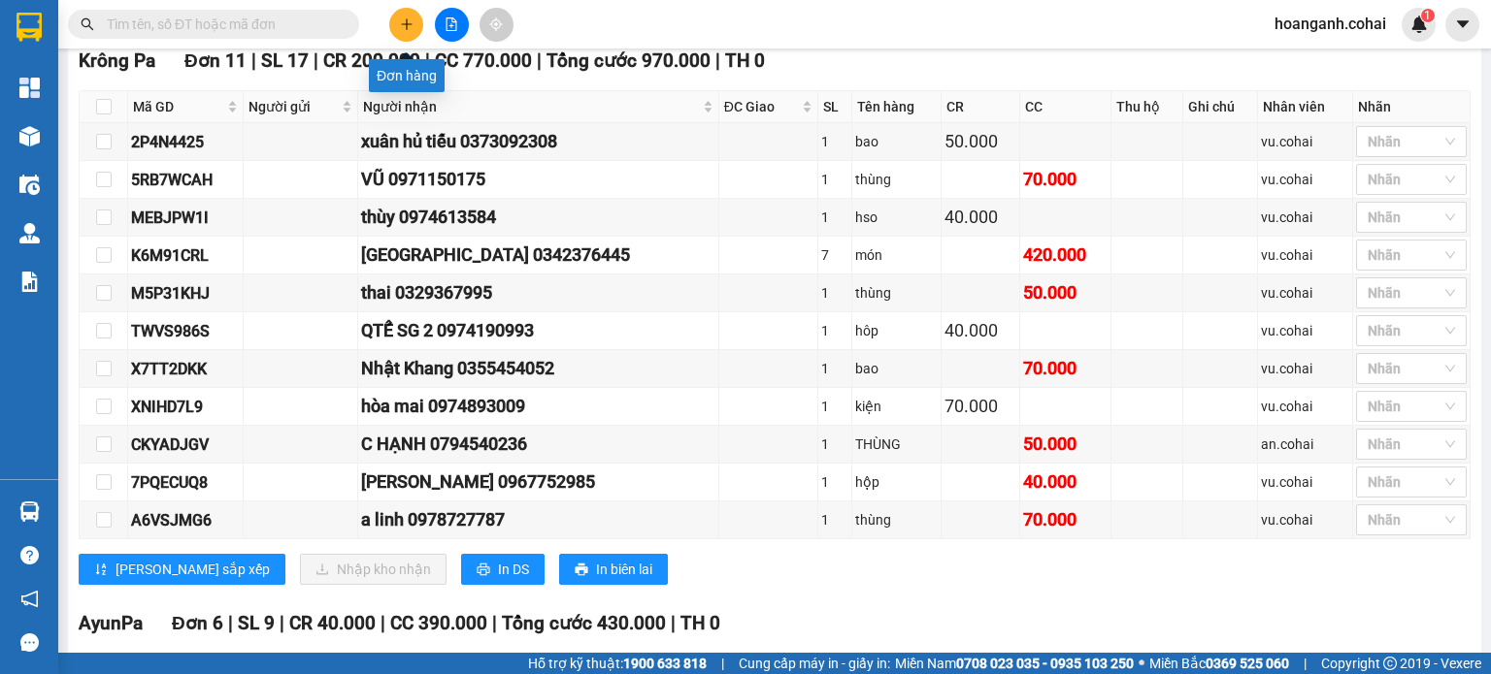
click at [413, 15] on button at bounding box center [406, 25] width 34 height 34
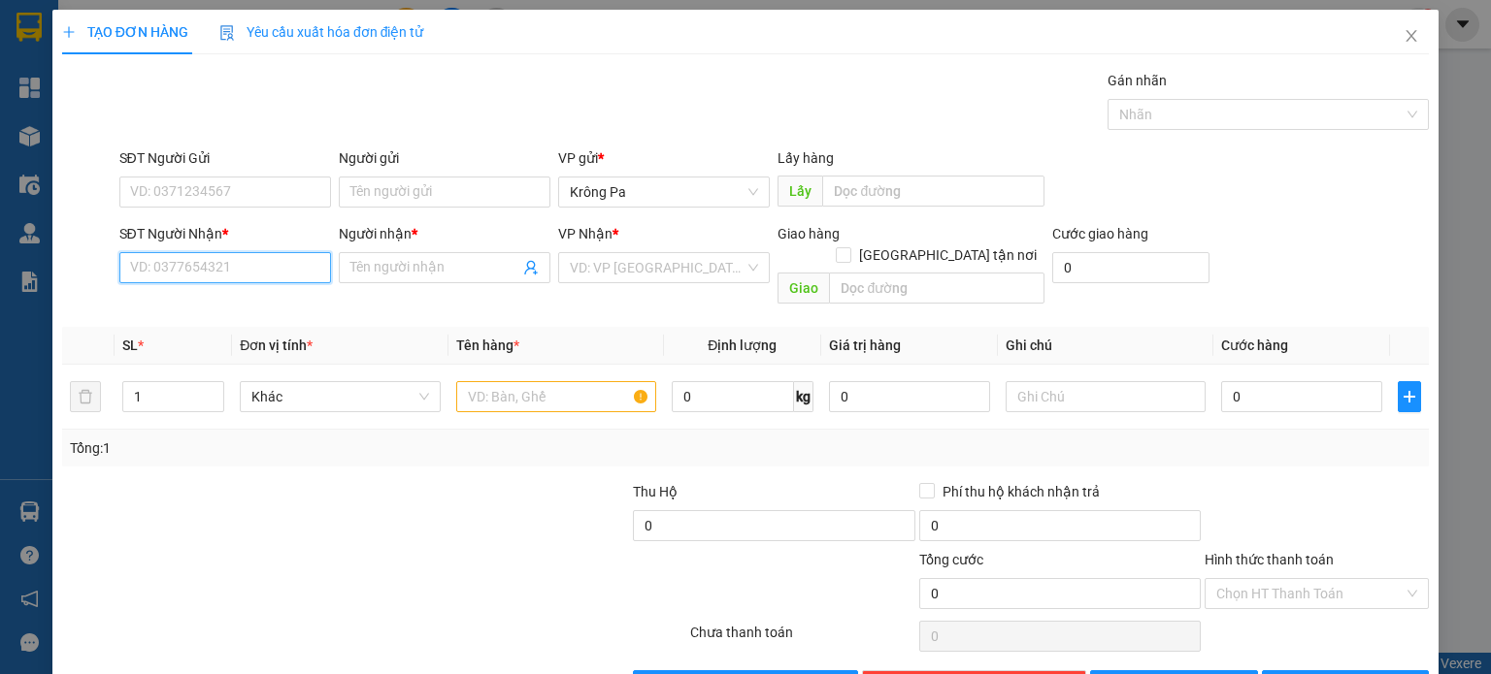
click at [283, 264] on input "SĐT Người Nhận *" at bounding box center [225, 267] width 212 height 31
click at [1403, 40] on icon "close" at bounding box center [1411, 36] width 16 height 16
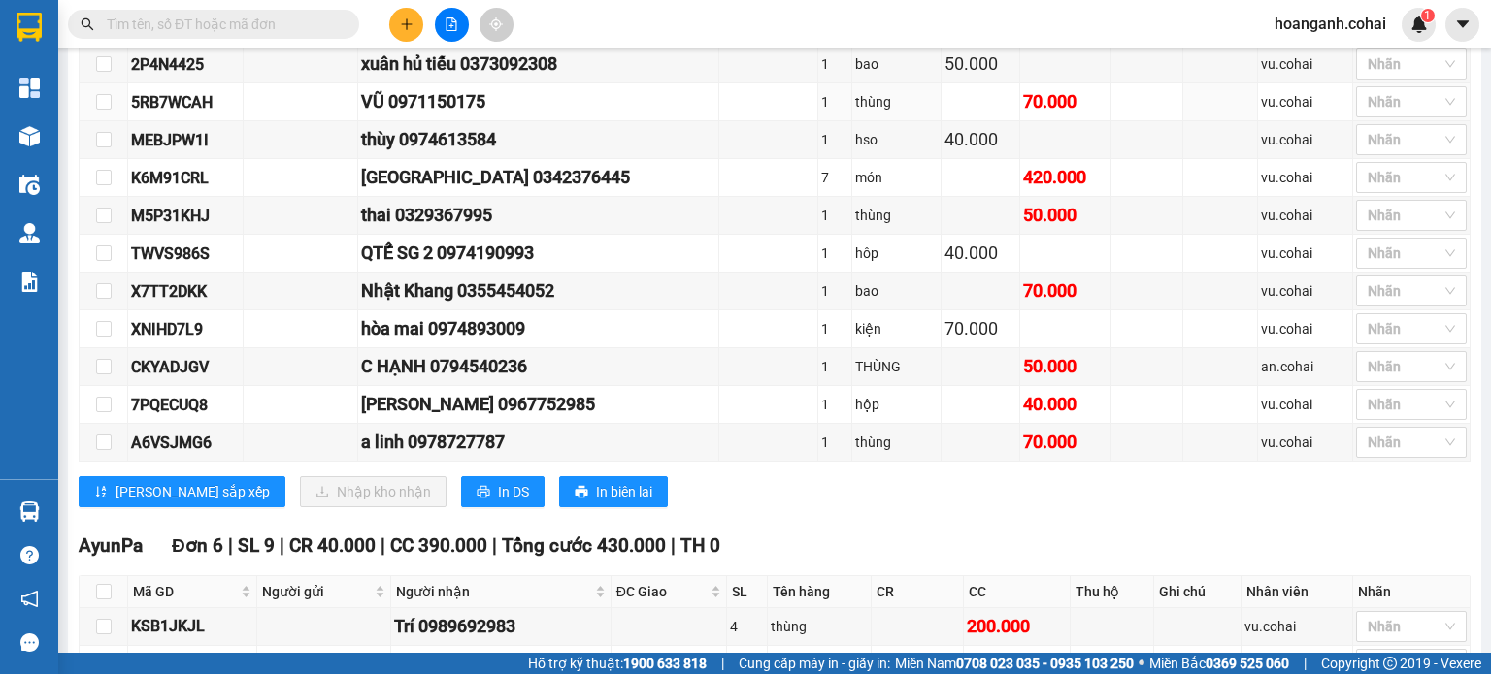
scroll to position [582, 0]
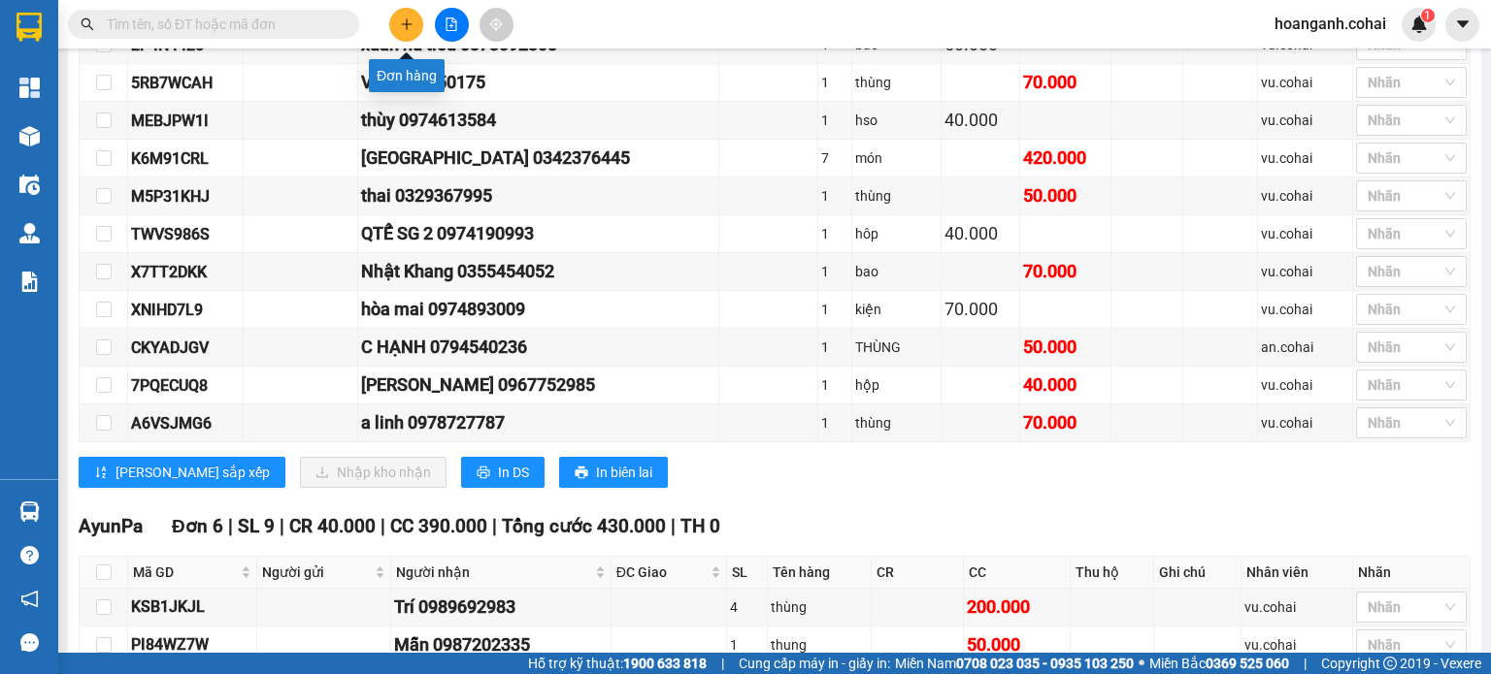
click at [400, 20] on icon "plus" at bounding box center [407, 24] width 14 height 14
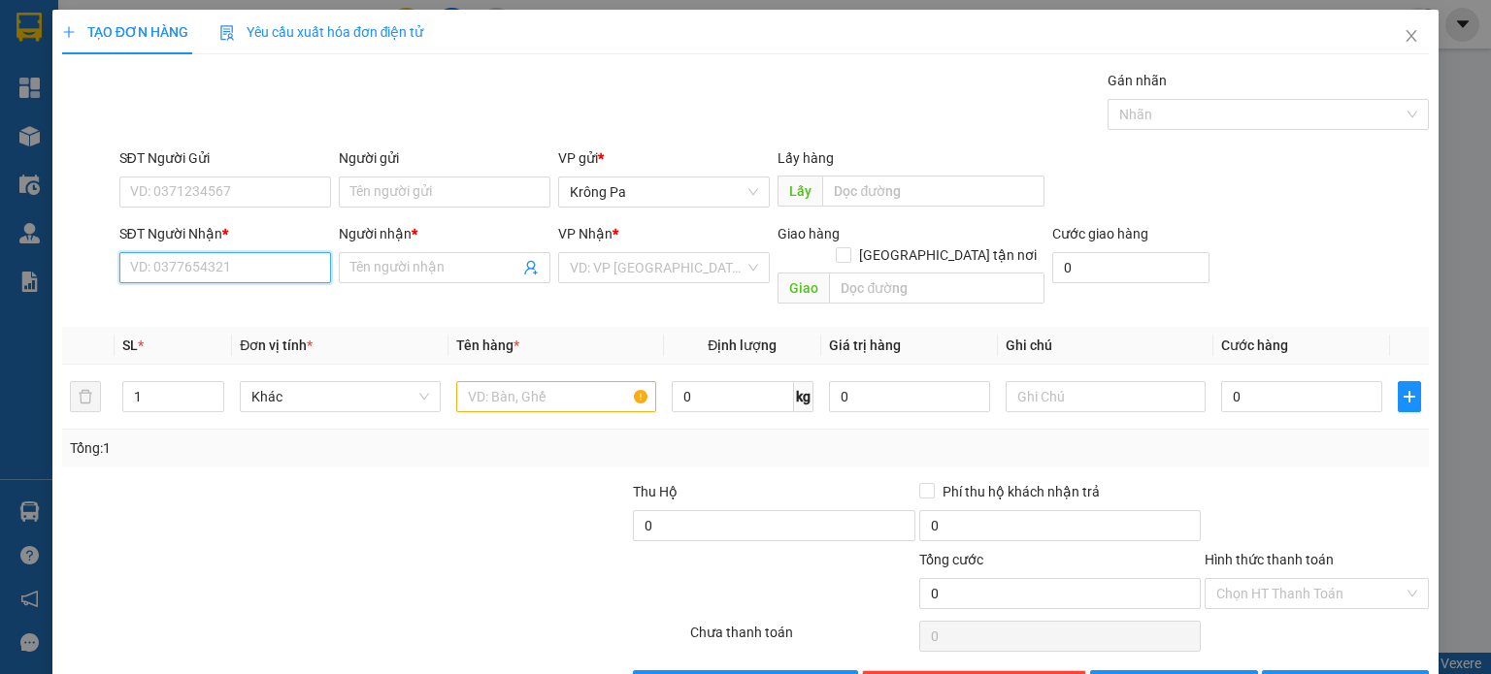
click at [284, 275] on input "SĐT Người Nhận *" at bounding box center [225, 267] width 212 height 31
type input "0865043189"
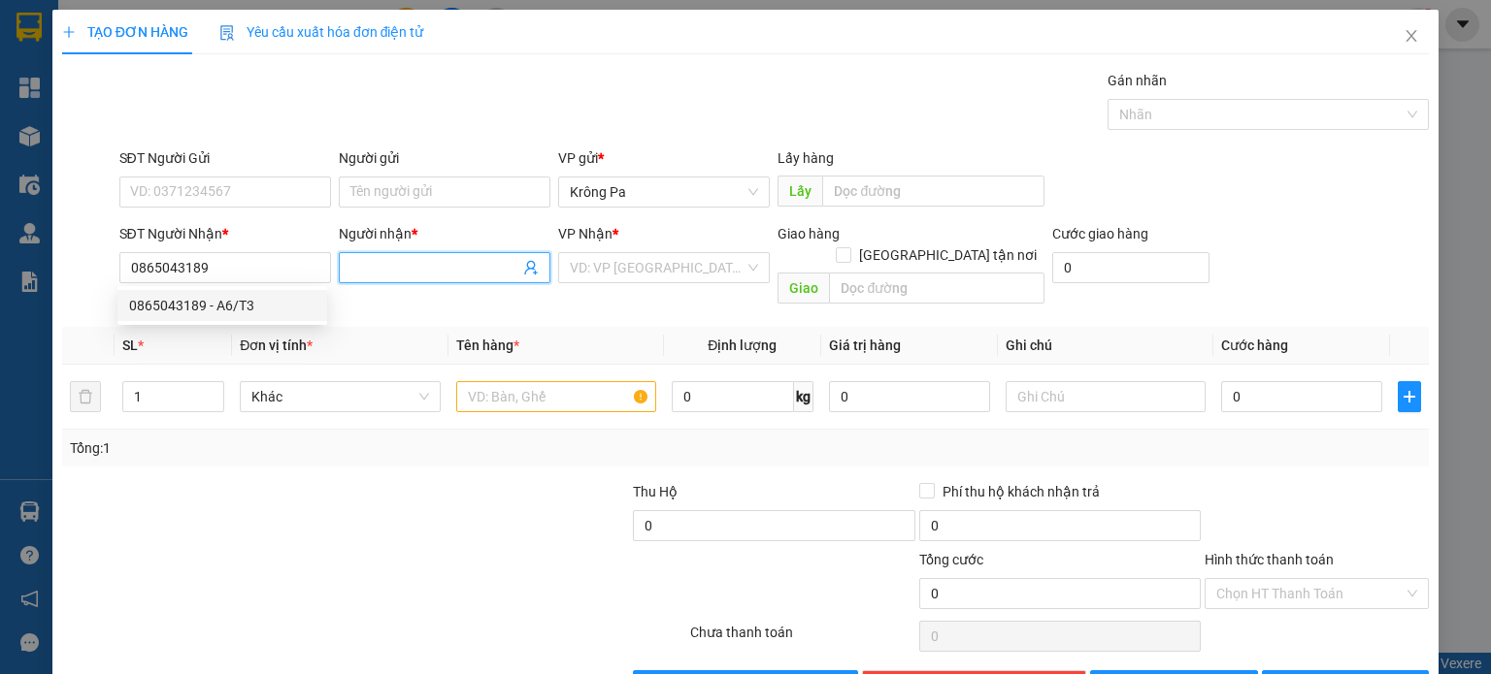
click at [437, 252] on span at bounding box center [445, 267] width 212 height 31
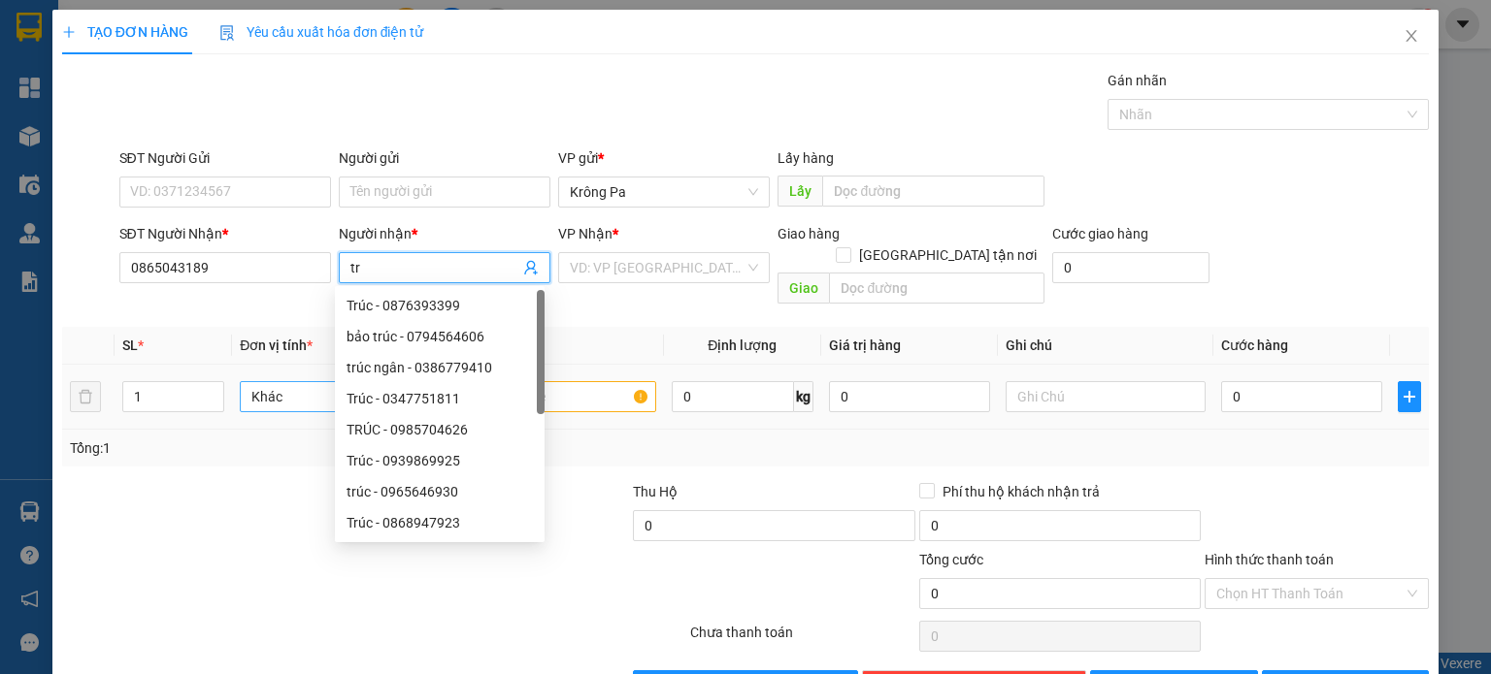
type input "t"
type input "TRÚC"
click at [669, 278] on input "search" at bounding box center [657, 267] width 175 height 29
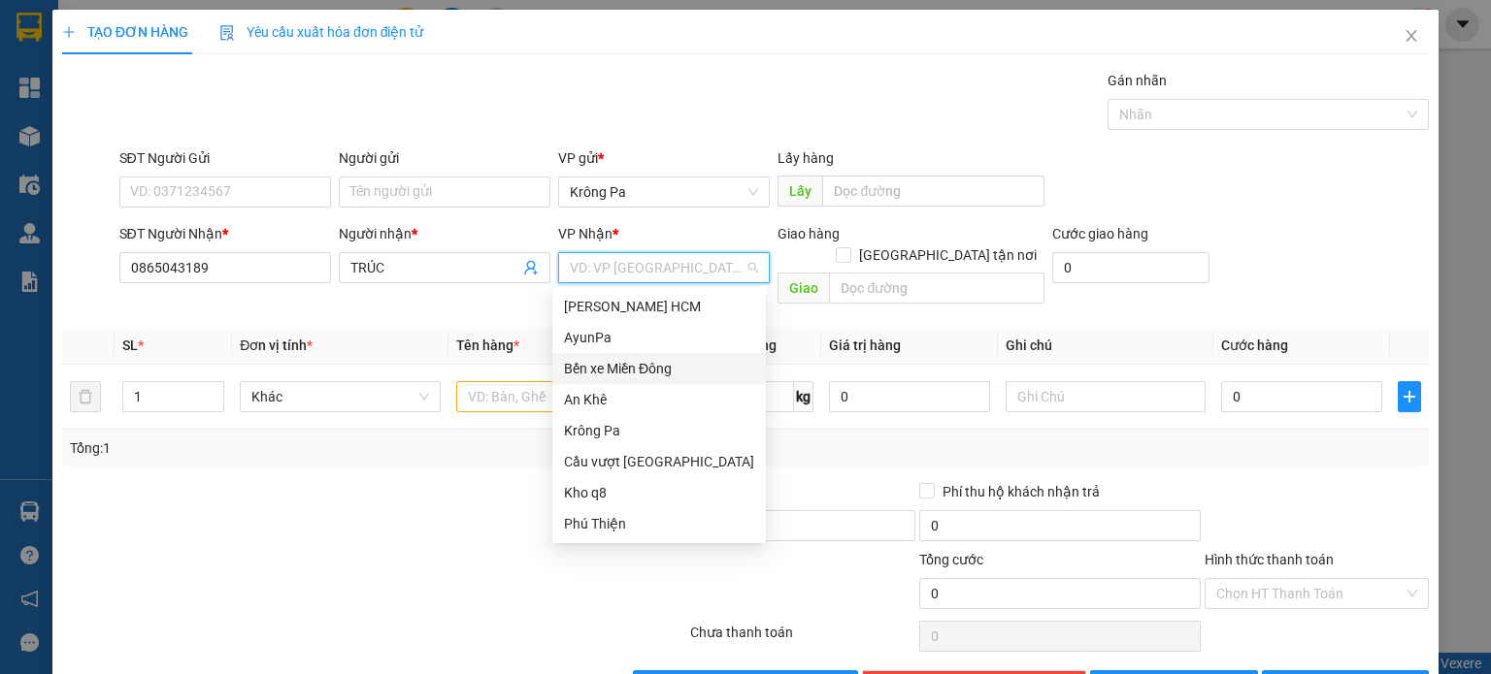
click at [659, 369] on div "Bến xe Miền Đông" at bounding box center [659, 368] width 190 height 21
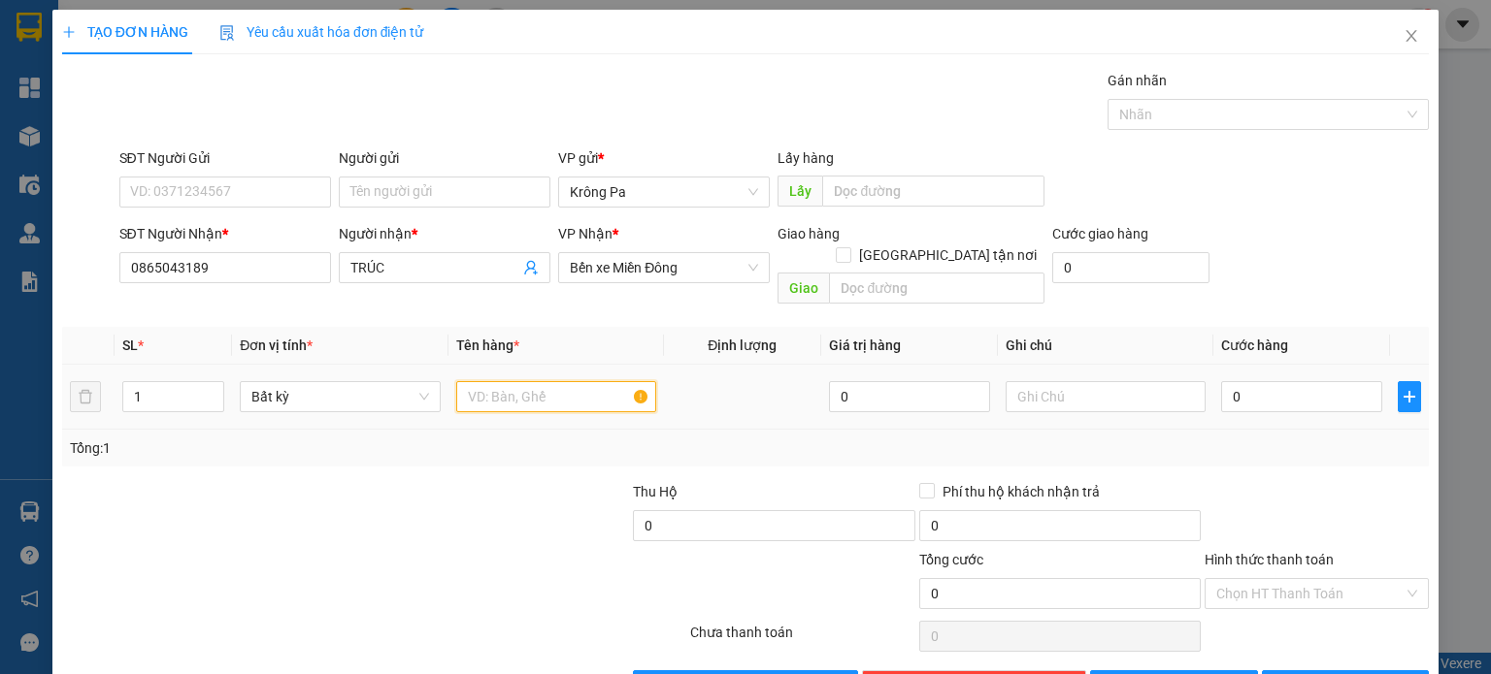
click at [603, 381] on input "text" at bounding box center [556, 396] width 200 height 31
type input "1 LAPTOP"
click at [1292, 381] on input "0" at bounding box center [1301, 396] width 161 height 31
type input "1"
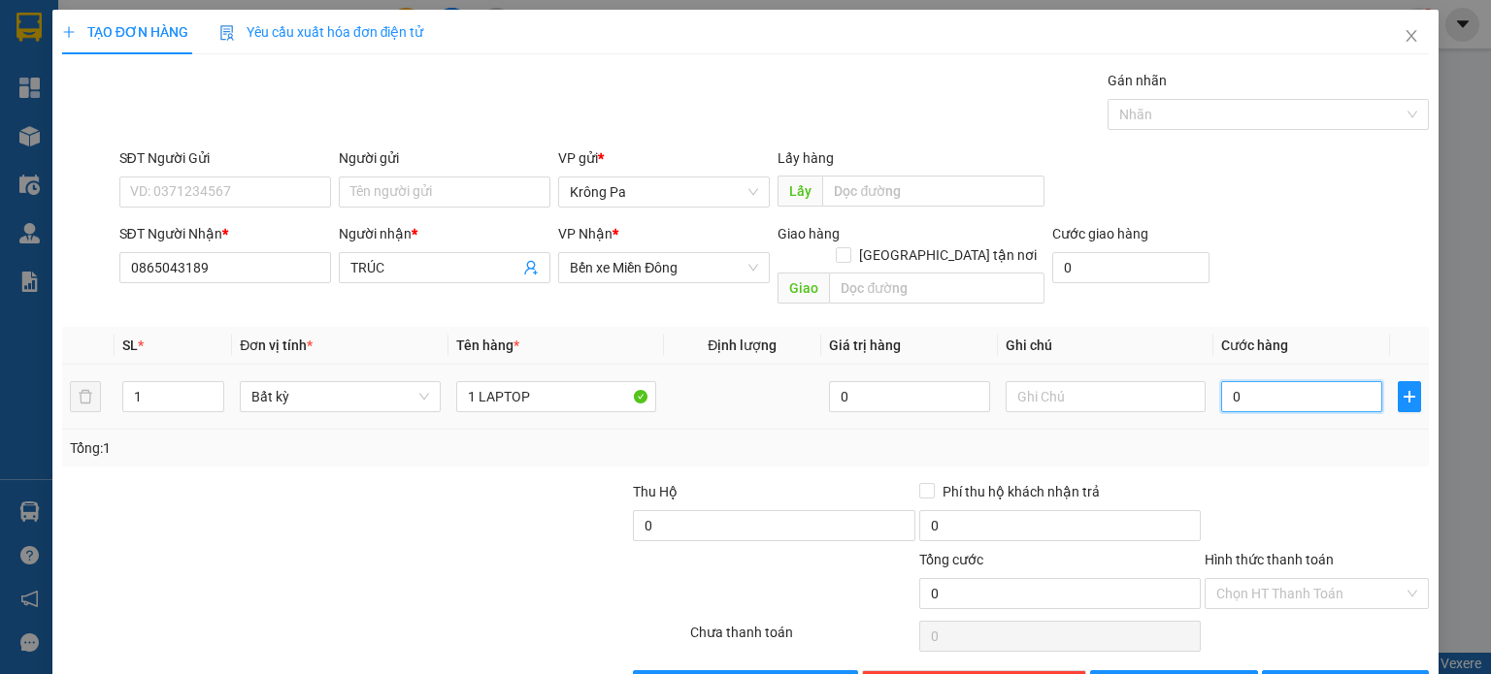
type input "1"
type input "10"
type input "100"
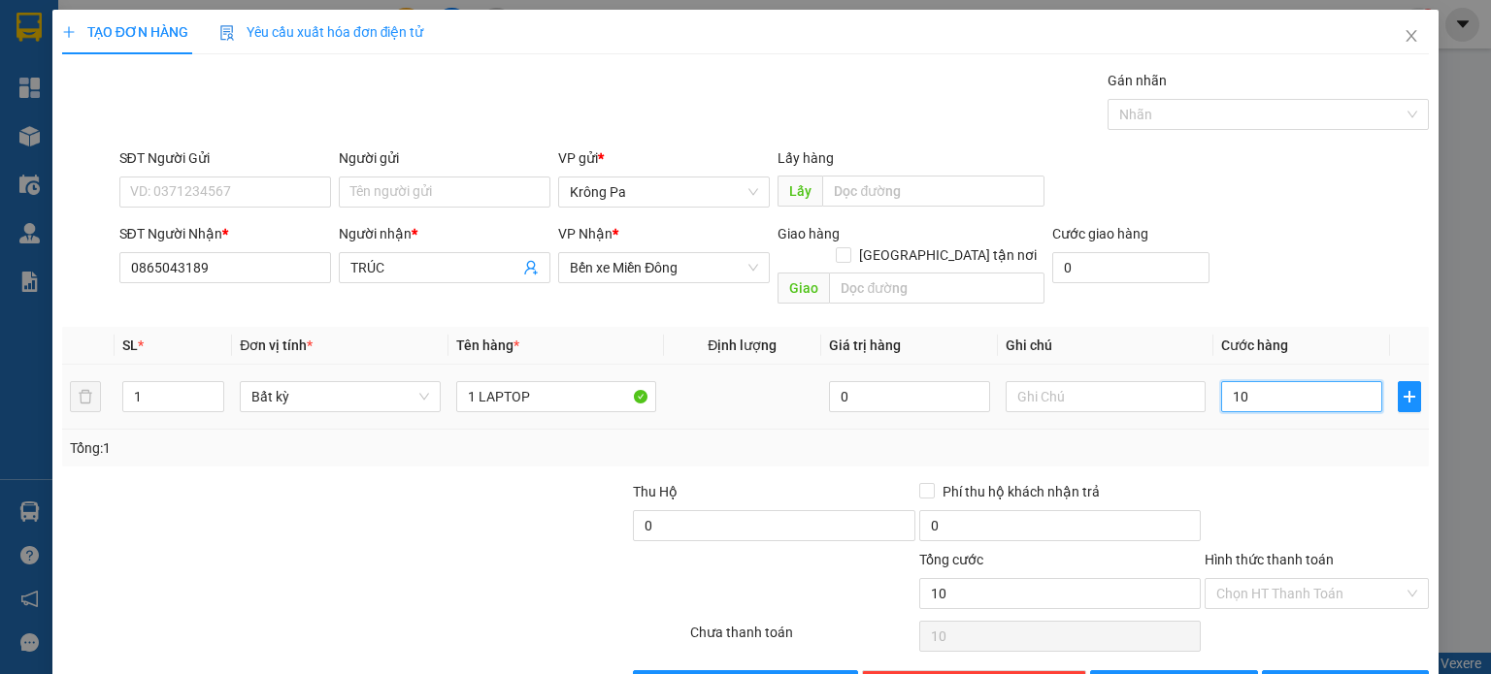
type input "100"
type input "100.000"
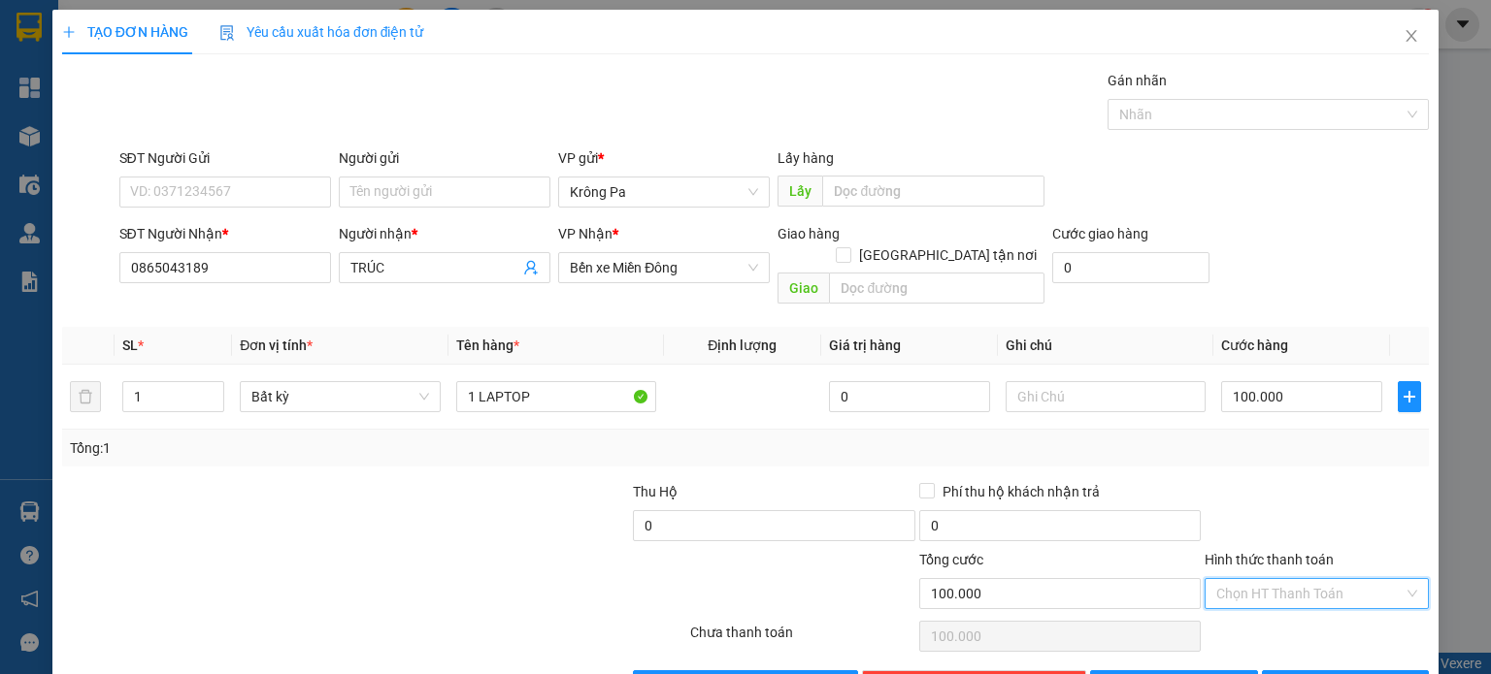
click at [1273, 579] on input "Hình thức thanh toán" at bounding box center [1309, 593] width 187 height 29
click at [1282, 610] on div "Tại văn phòng" at bounding box center [1303, 609] width 199 height 21
type input "0"
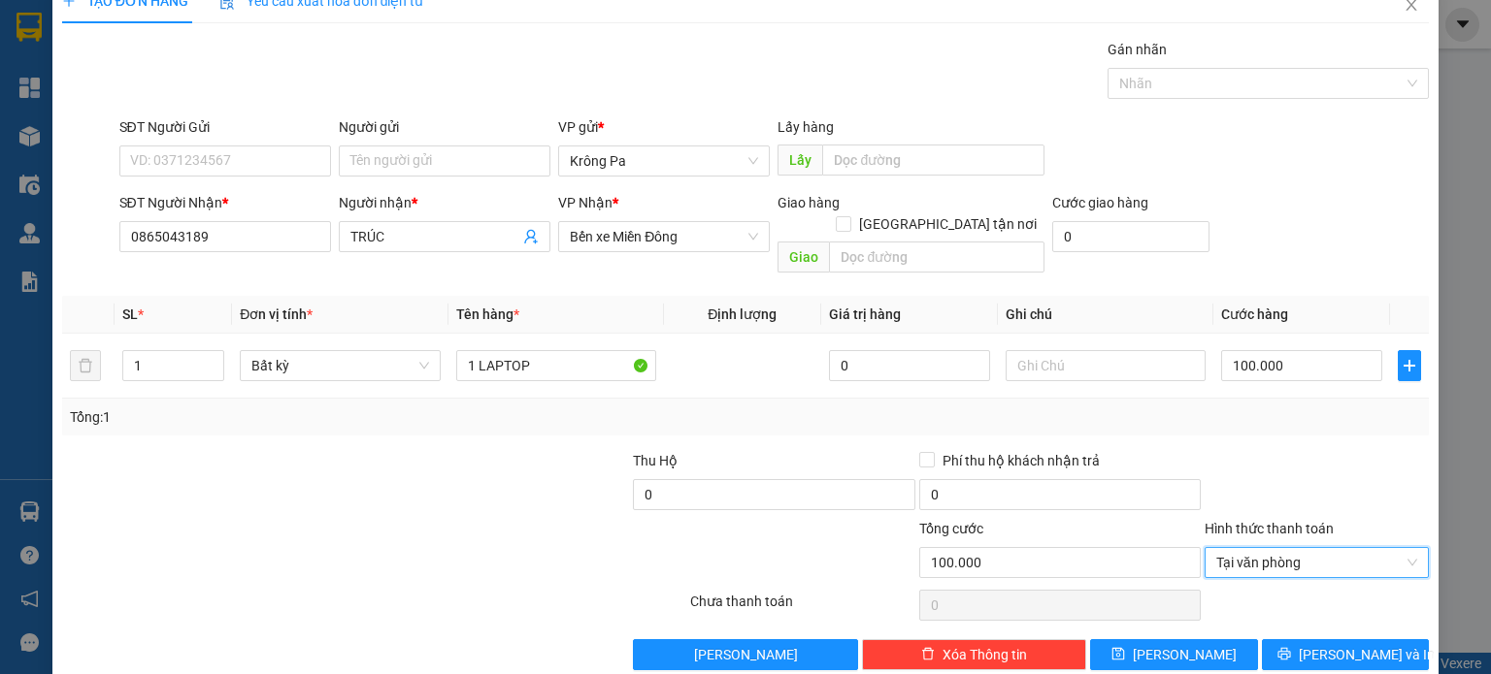
scroll to position [42, 0]
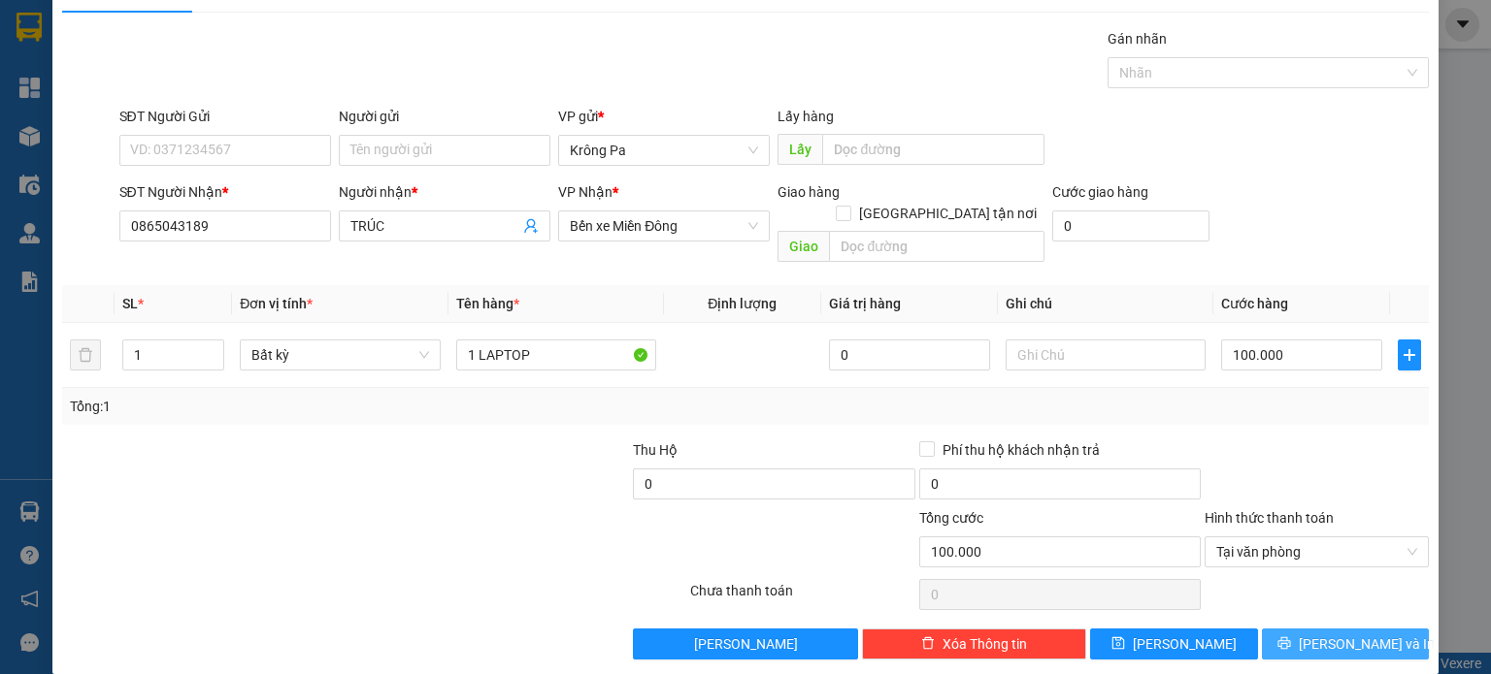
click at [1290, 638] on icon "printer" at bounding box center [1283, 644] width 13 height 13
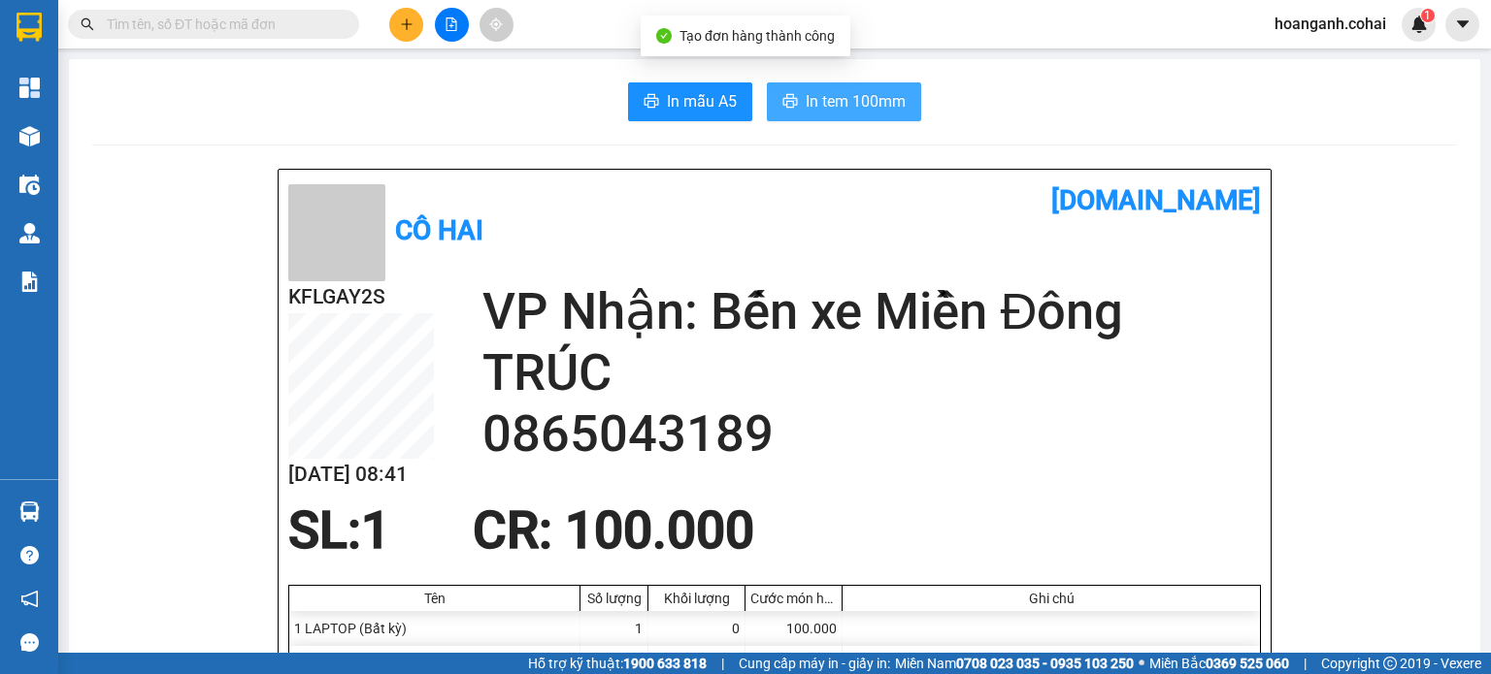
click at [866, 106] on span "In tem 100mm" at bounding box center [855, 101] width 100 height 24
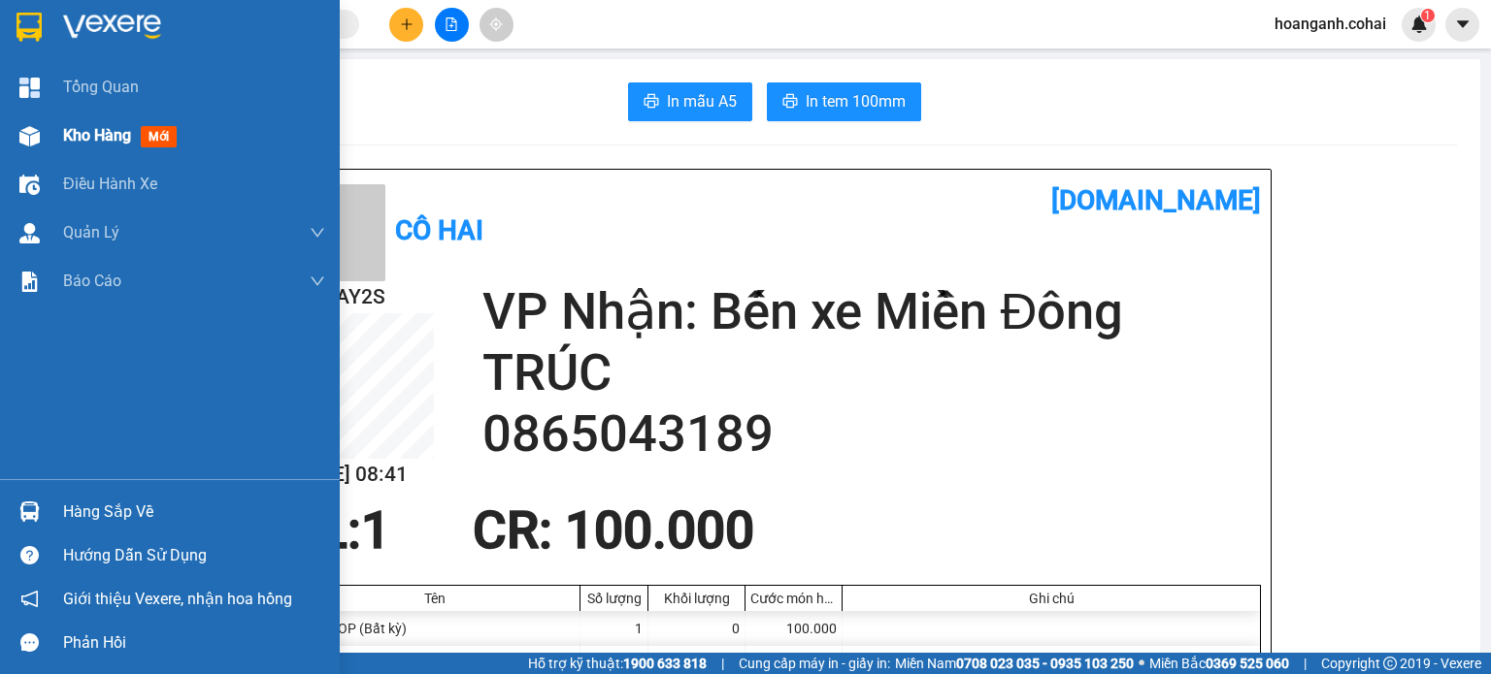
click at [42, 134] on div at bounding box center [30, 136] width 34 height 34
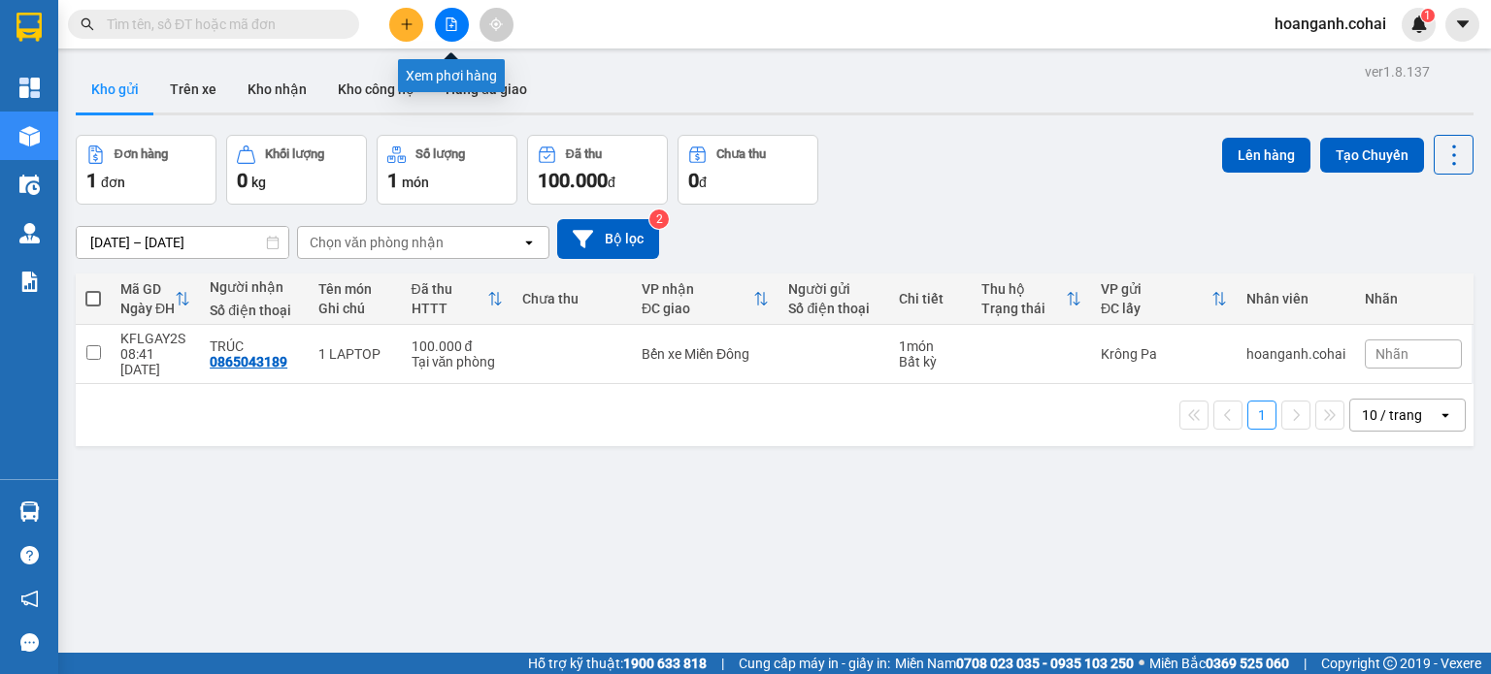
click at [458, 22] on button at bounding box center [452, 25] width 34 height 34
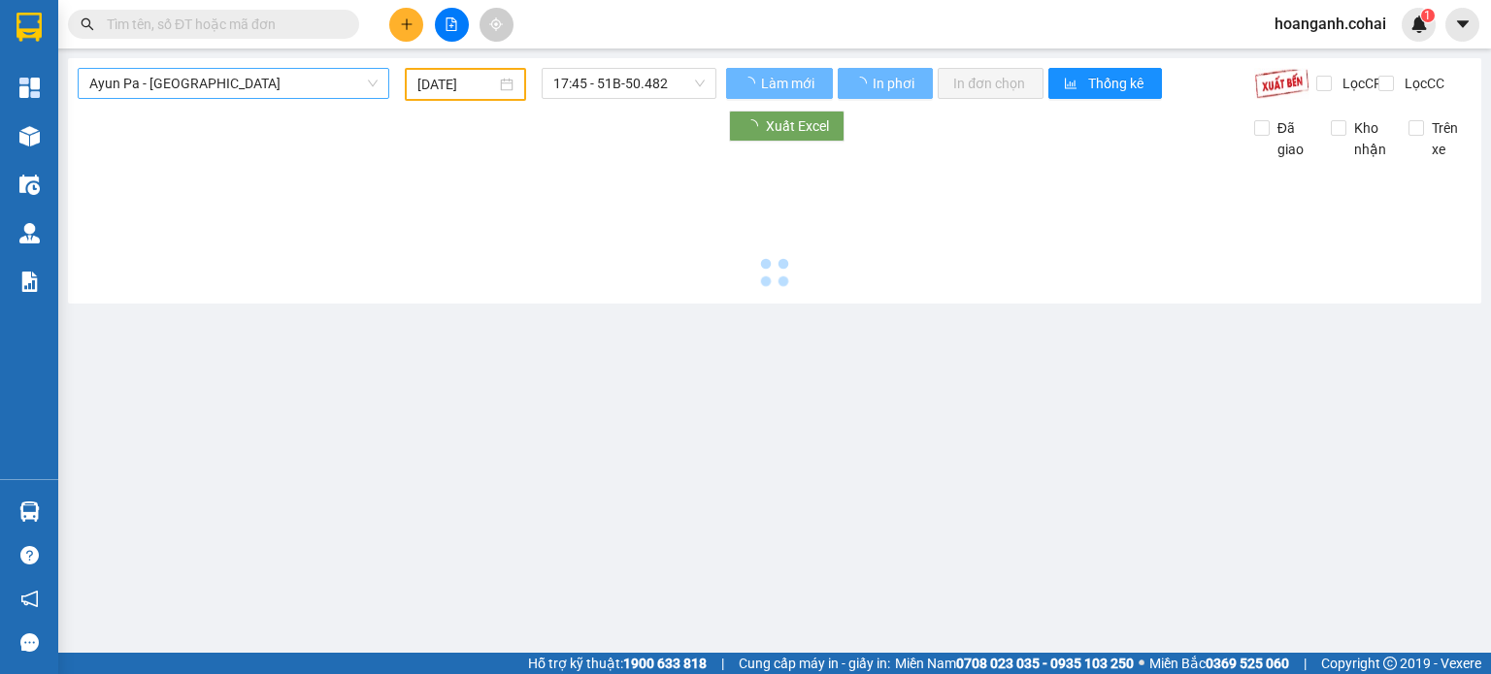
type input "12/08/2025"
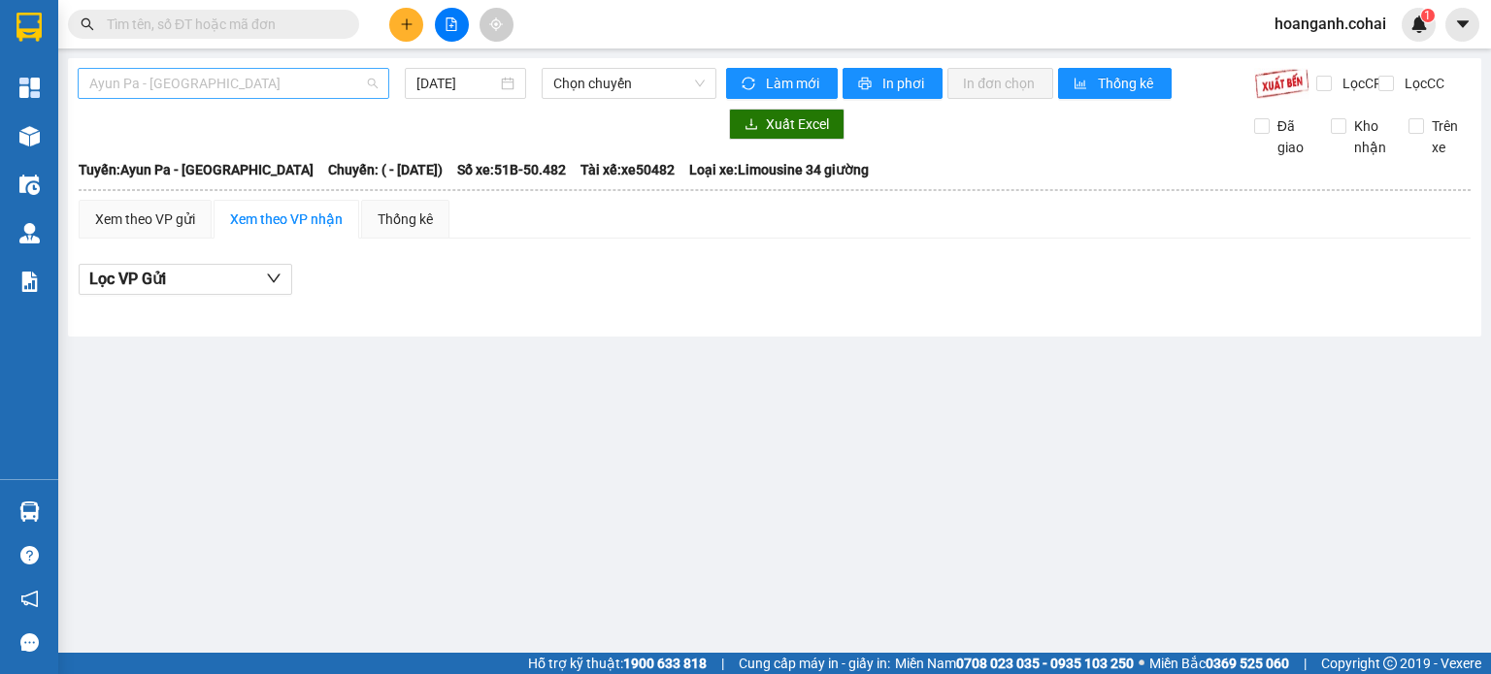
click at [335, 97] on span "Ayun Pa - Sài Gòn" at bounding box center [233, 83] width 288 height 29
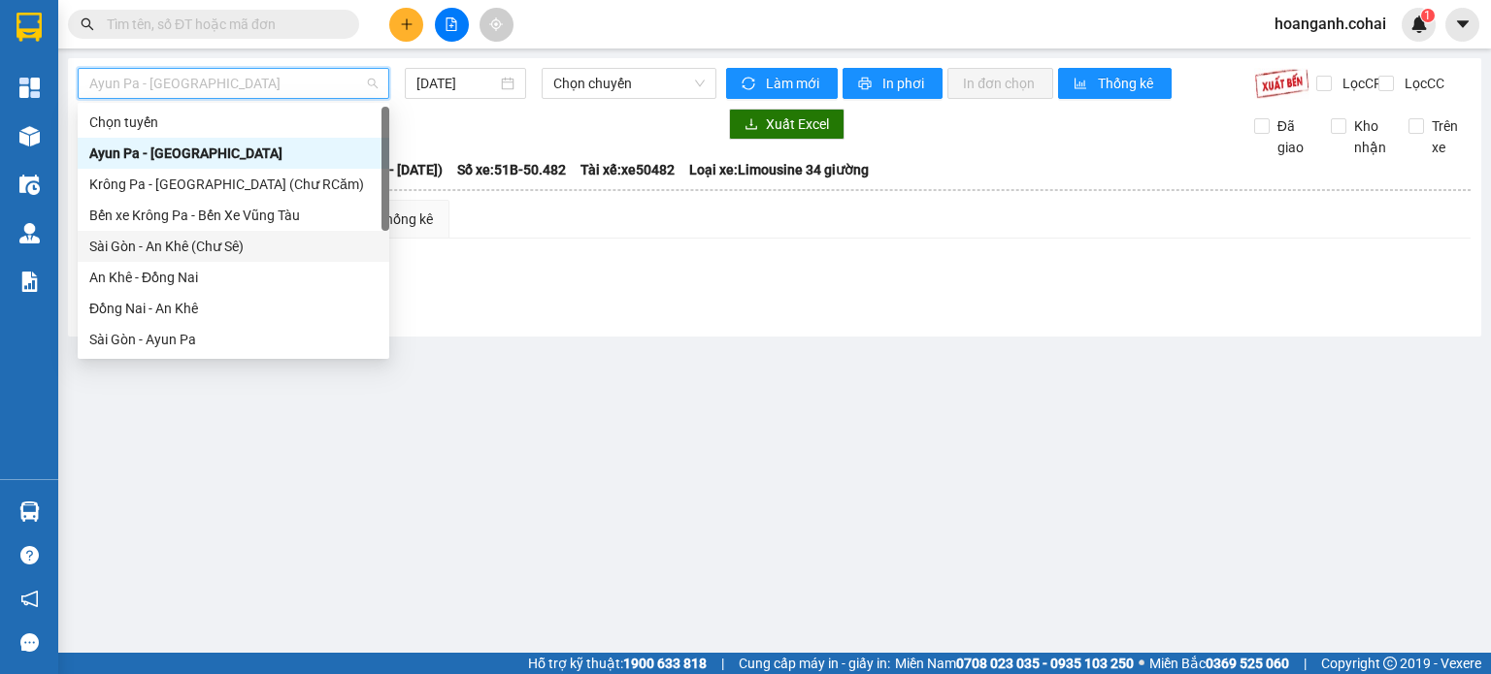
scroll to position [194, 0]
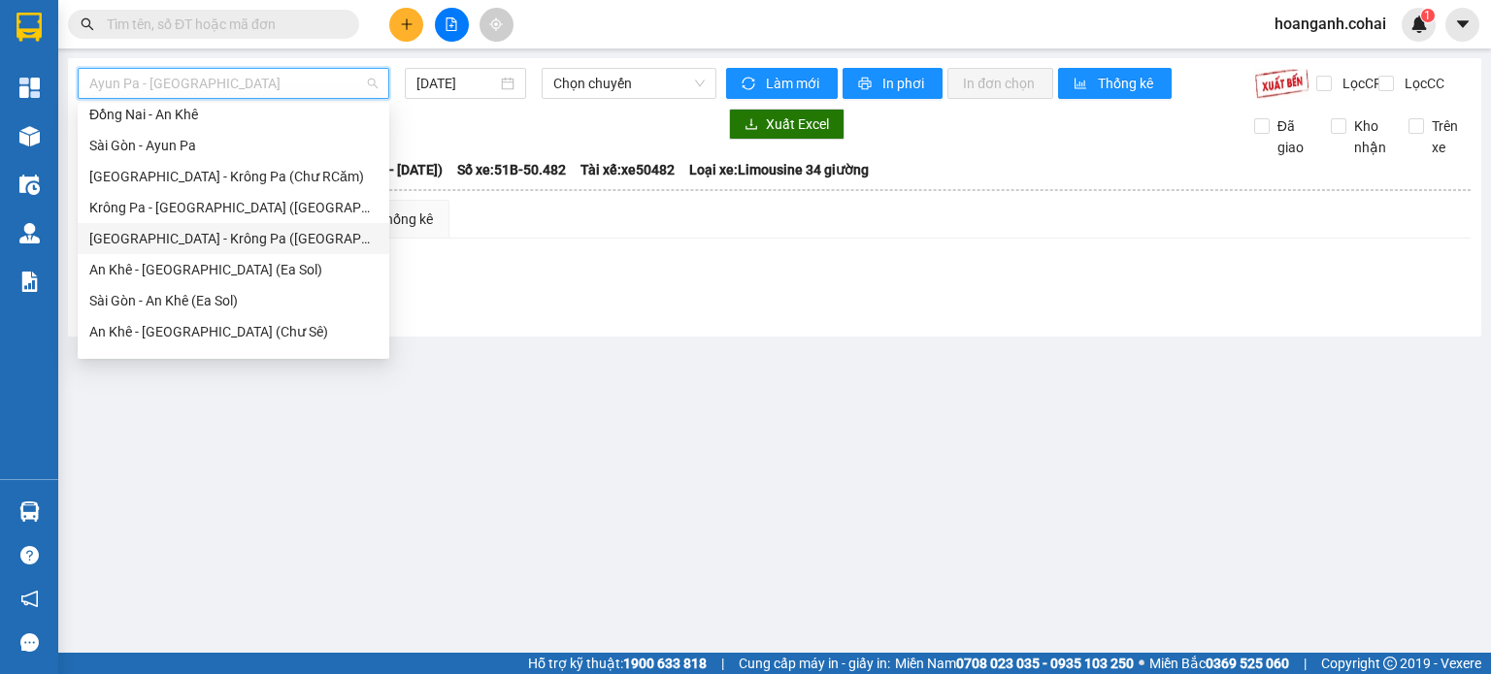
click at [246, 241] on div "Sài Gòn - Krông Pa (Uar)" at bounding box center [233, 238] width 288 height 21
type input "12/08/2025"
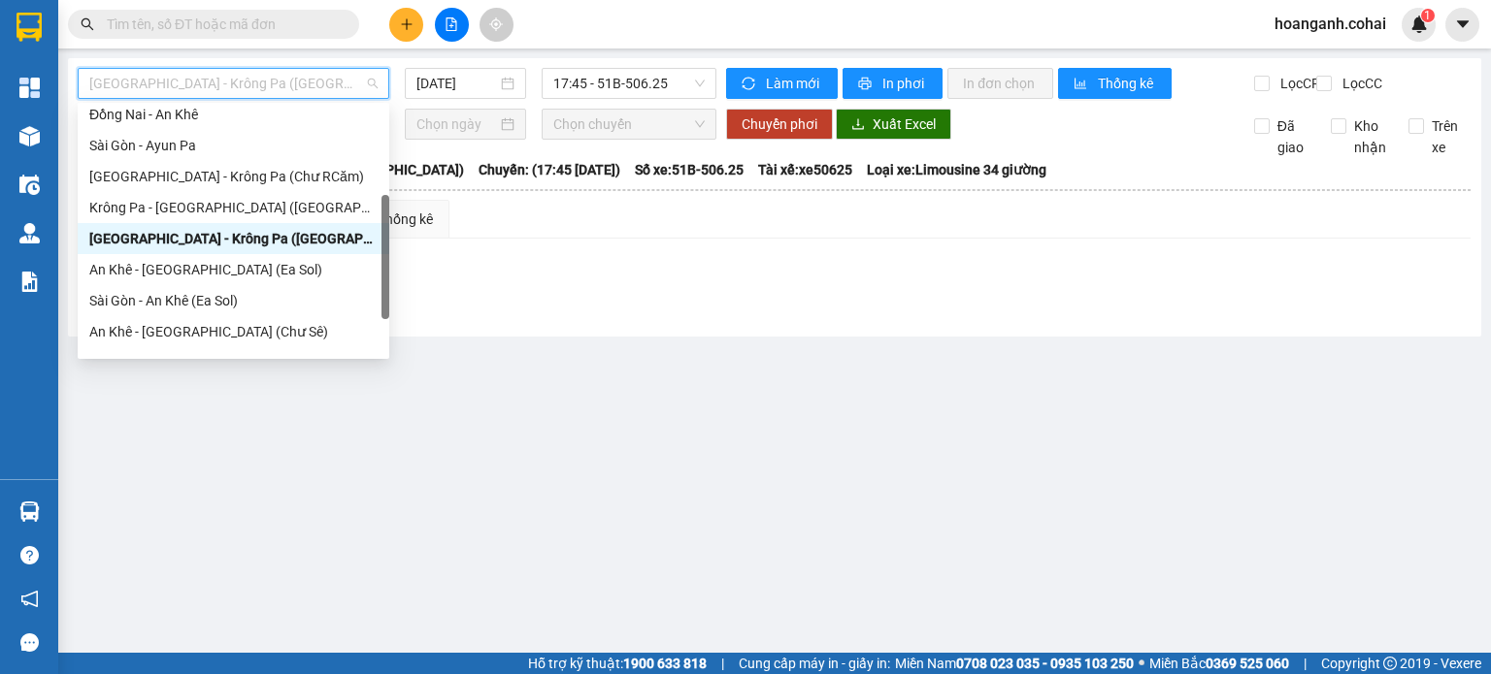
click at [300, 89] on span "Sài Gòn - Krông Pa (Uar)" at bounding box center [233, 83] width 288 height 29
click at [217, 197] on div "Krông Pa - Sài Gòn (Uar)" at bounding box center [233, 207] width 288 height 21
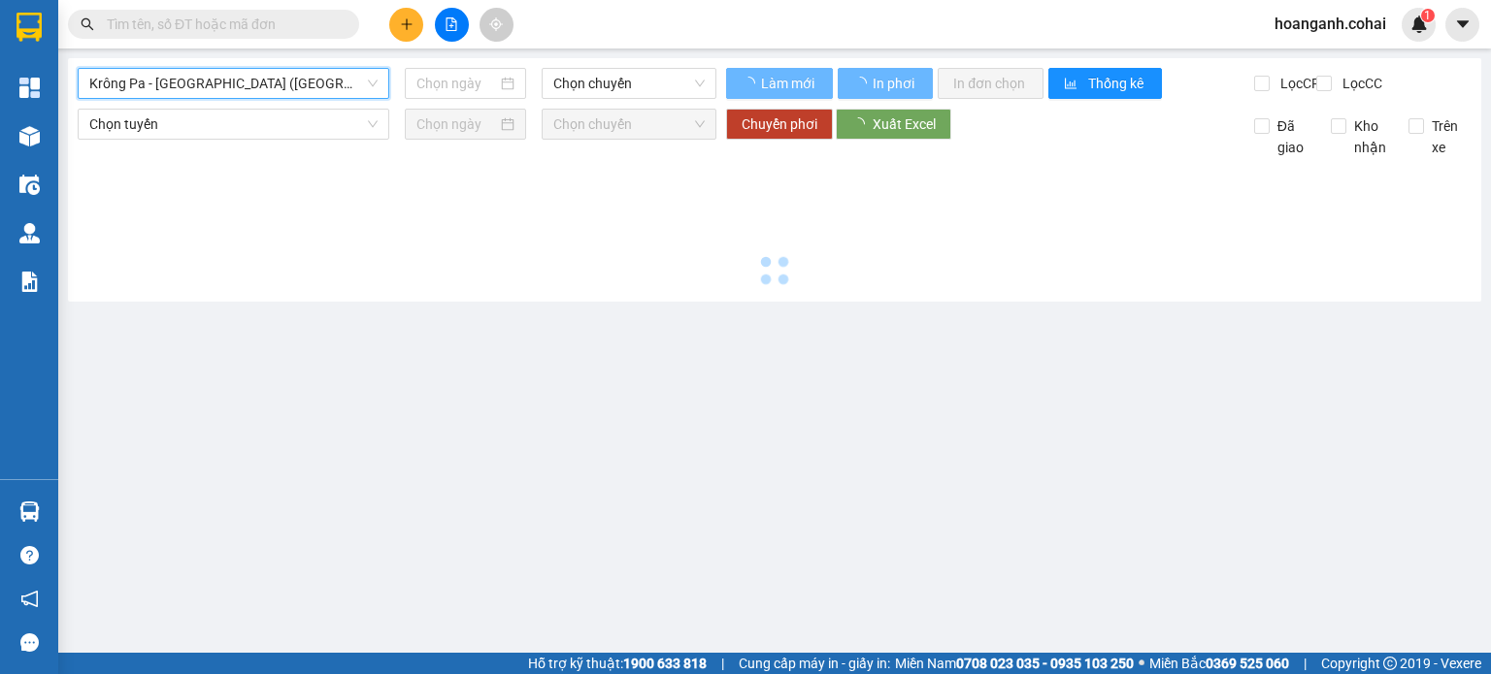
type input "12/08/2025"
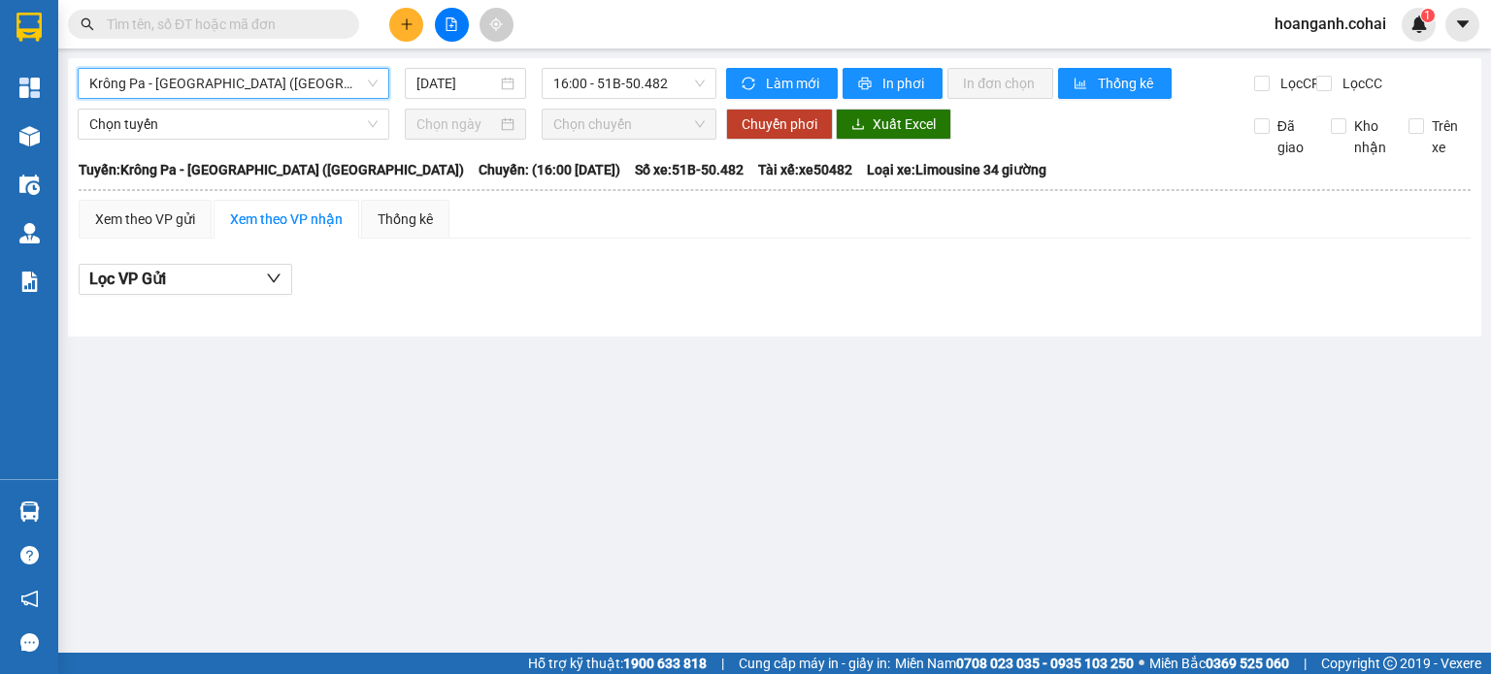
click at [337, 99] on div "Krông Pa - Sài Gòn (Uar) Krông Pa - Sài Gòn (Uar) 12/08/2025 16:00 - 51B-50.482" at bounding box center [397, 83] width 639 height 31
click at [303, 81] on span "Krông Pa - Sài Gòn (Uar)" at bounding box center [233, 83] width 288 height 29
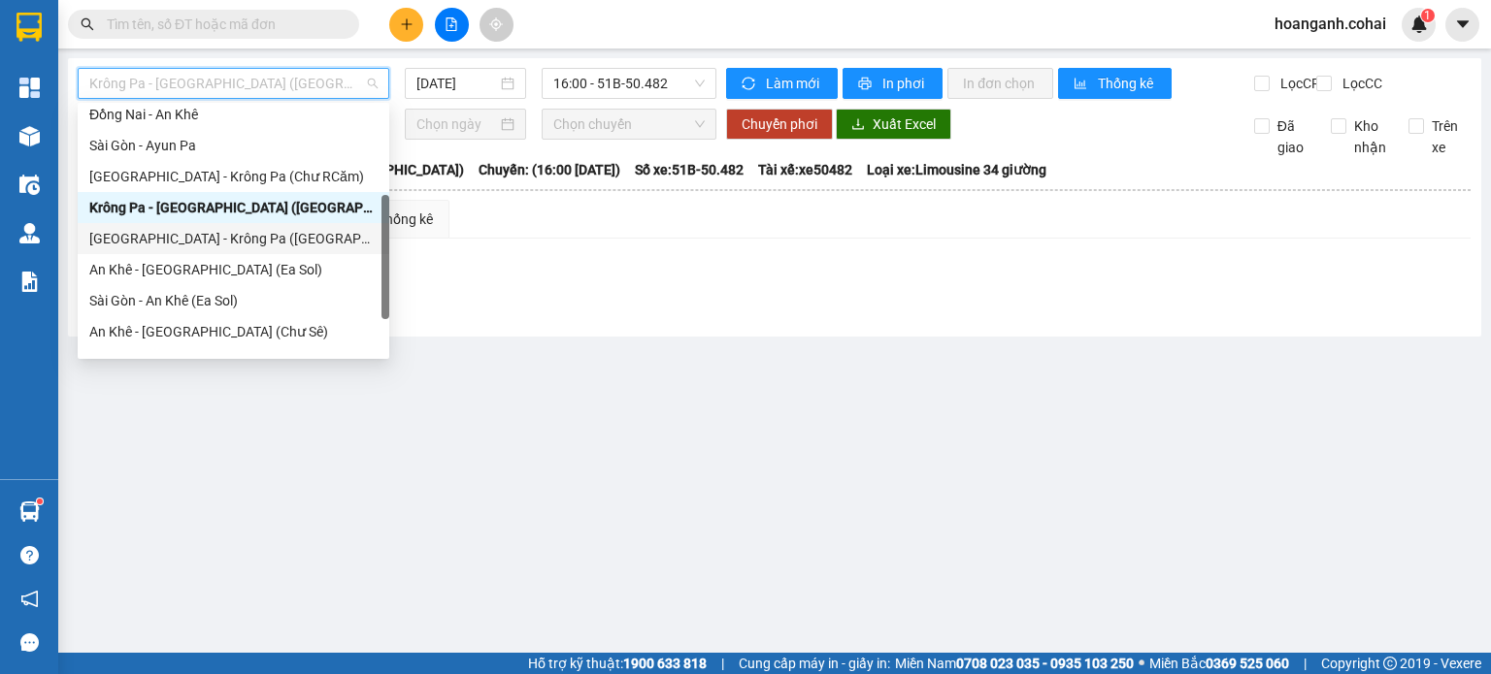
click at [228, 237] on div "Sài Gòn - Krông Pa (Uar)" at bounding box center [233, 238] width 288 height 21
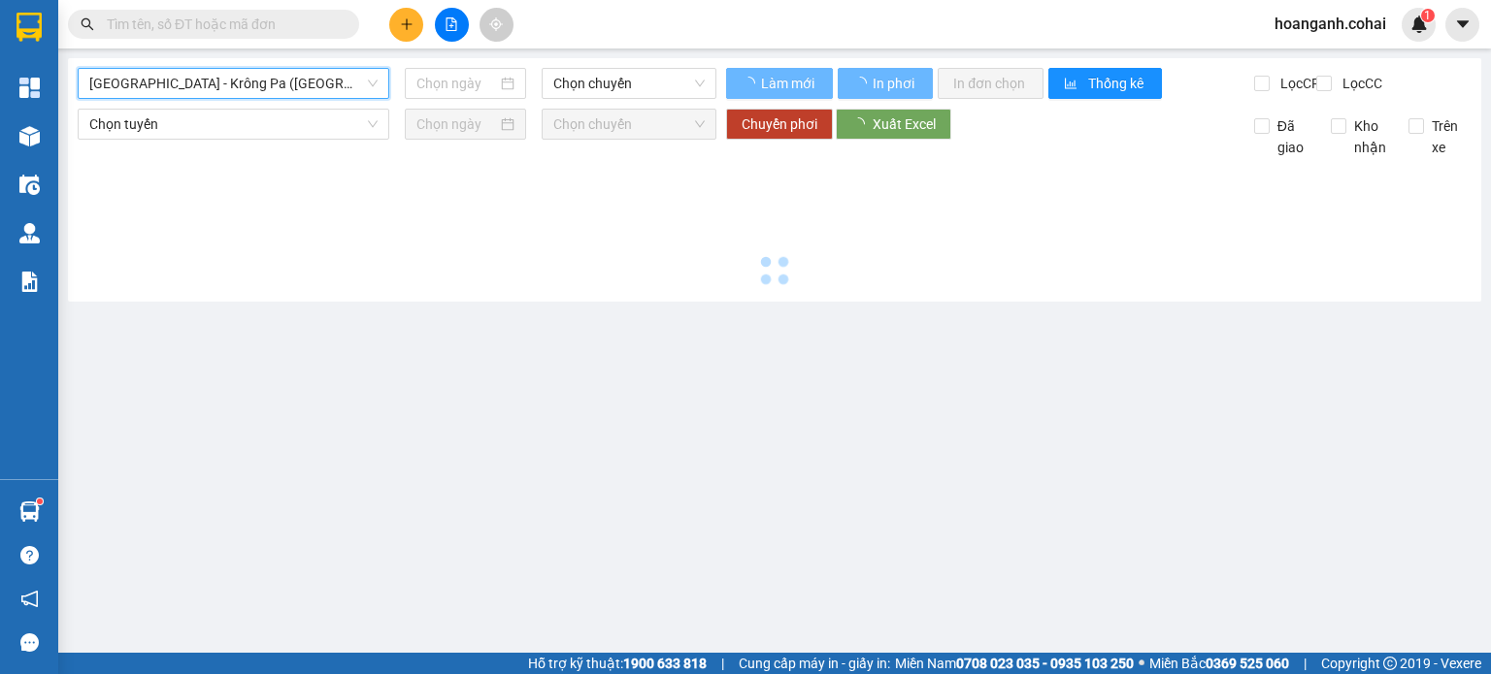
type input "12/08/2025"
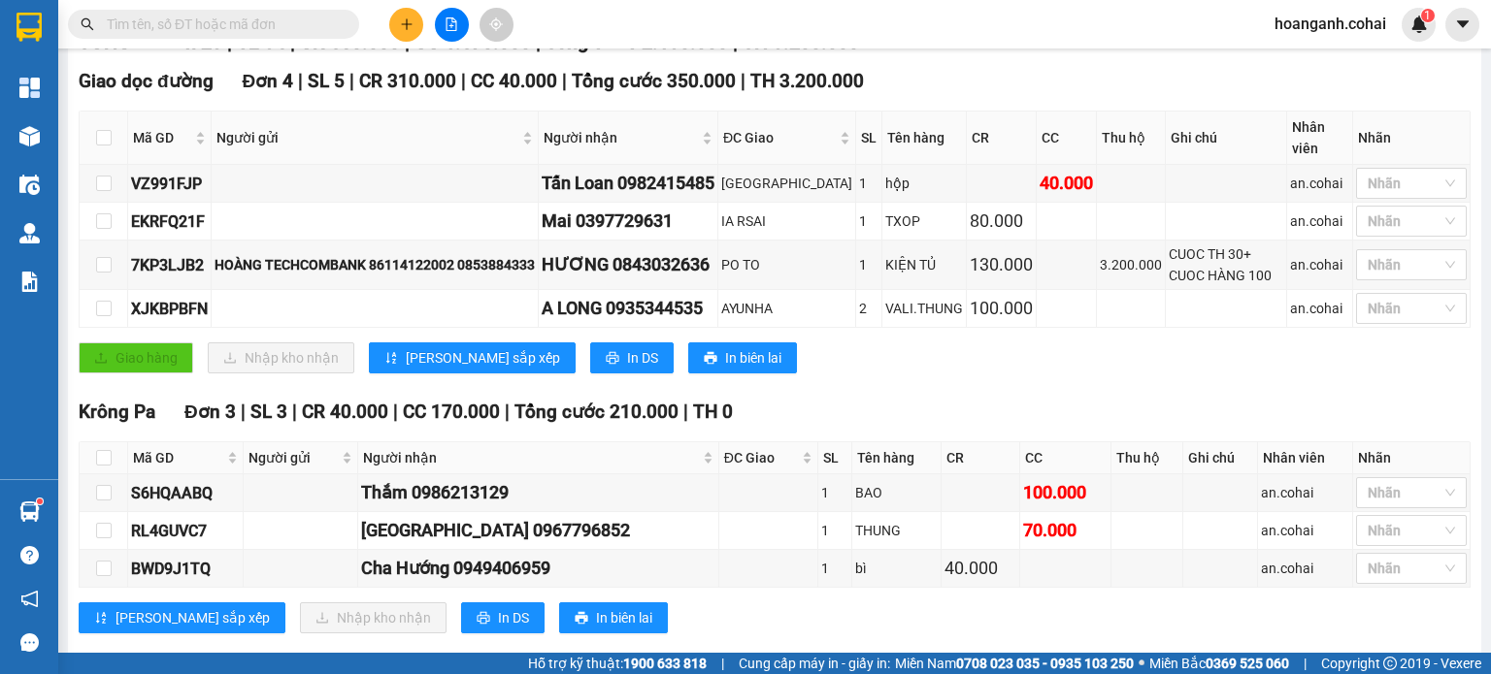
scroll to position [291, 0]
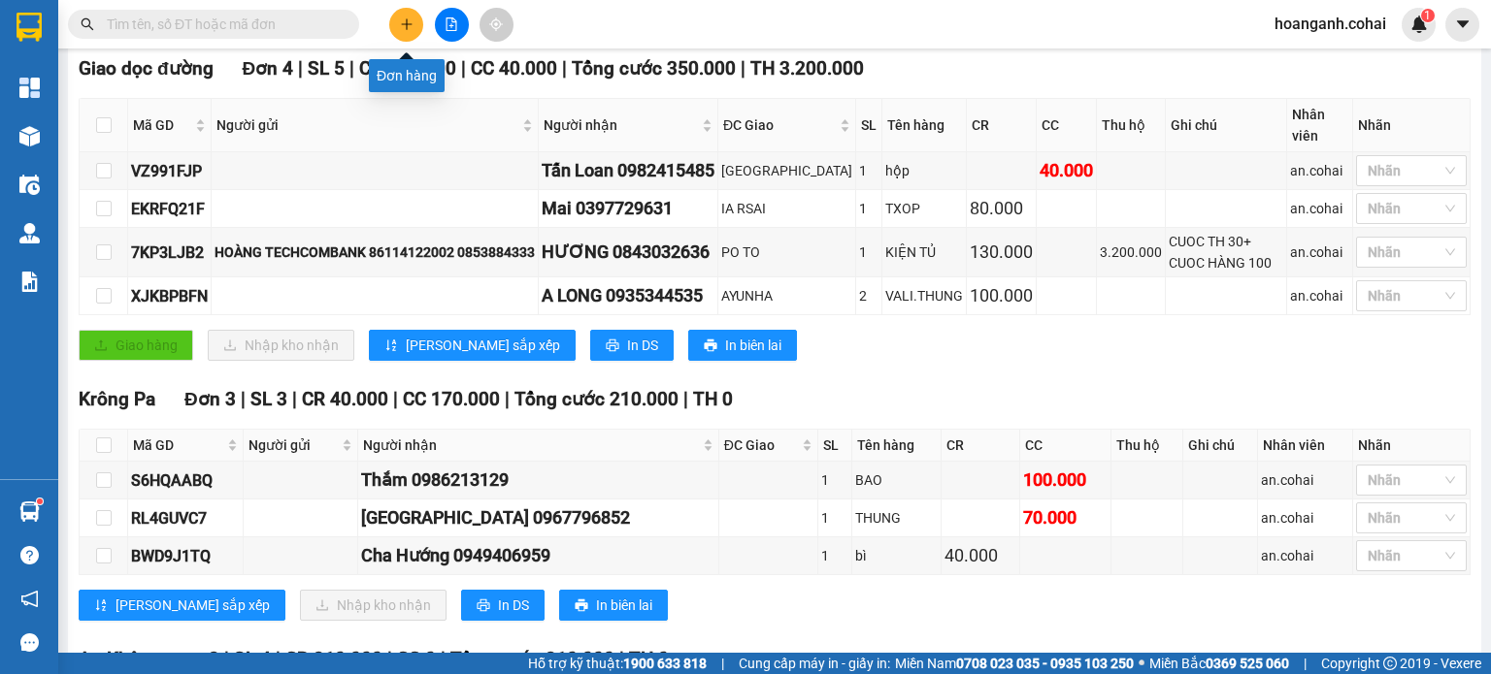
click at [410, 26] on icon "plus" at bounding box center [407, 24] width 14 height 14
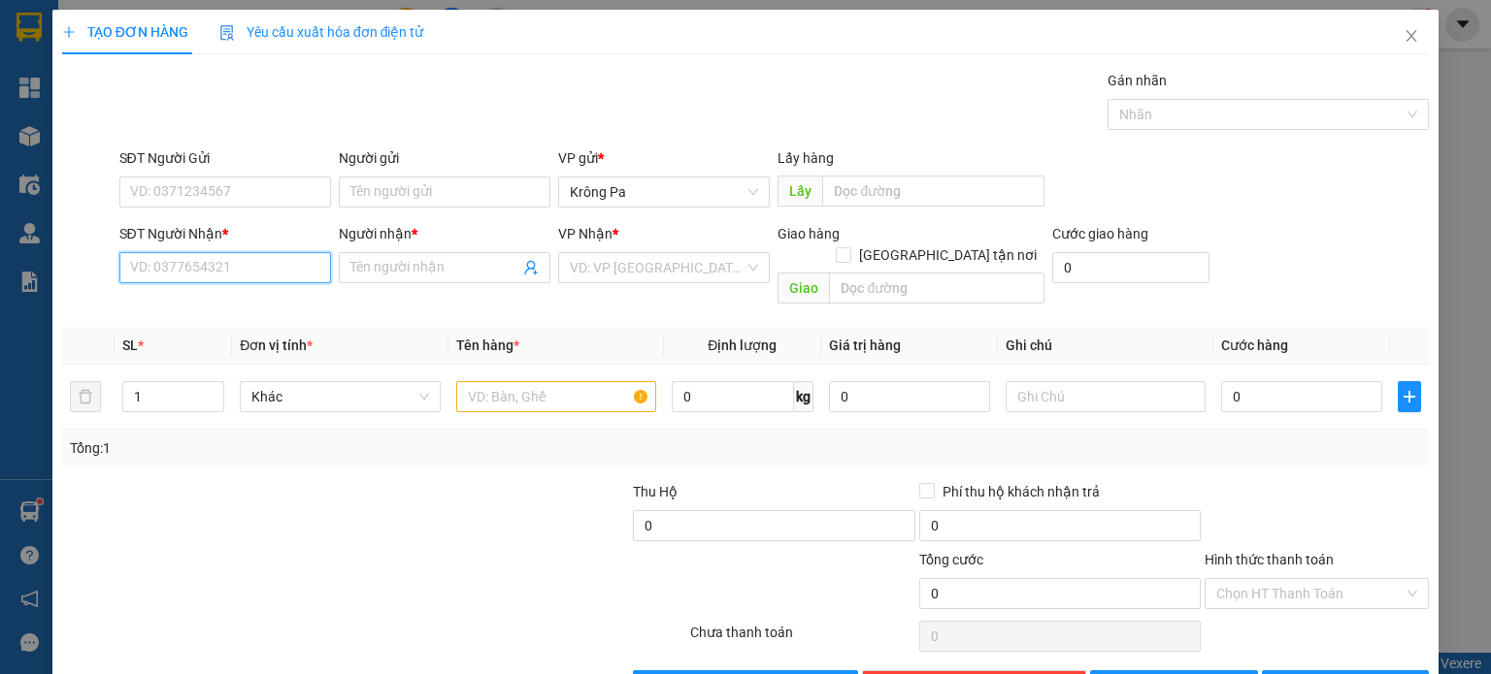
click at [295, 267] on input "SĐT Người Nhận *" at bounding box center [225, 267] width 212 height 31
type input "0917551389"
click at [226, 302] on div "0917551389 - HOÀNG" at bounding box center [222, 305] width 186 height 21
type input "HOÀNG"
type input "0917551389"
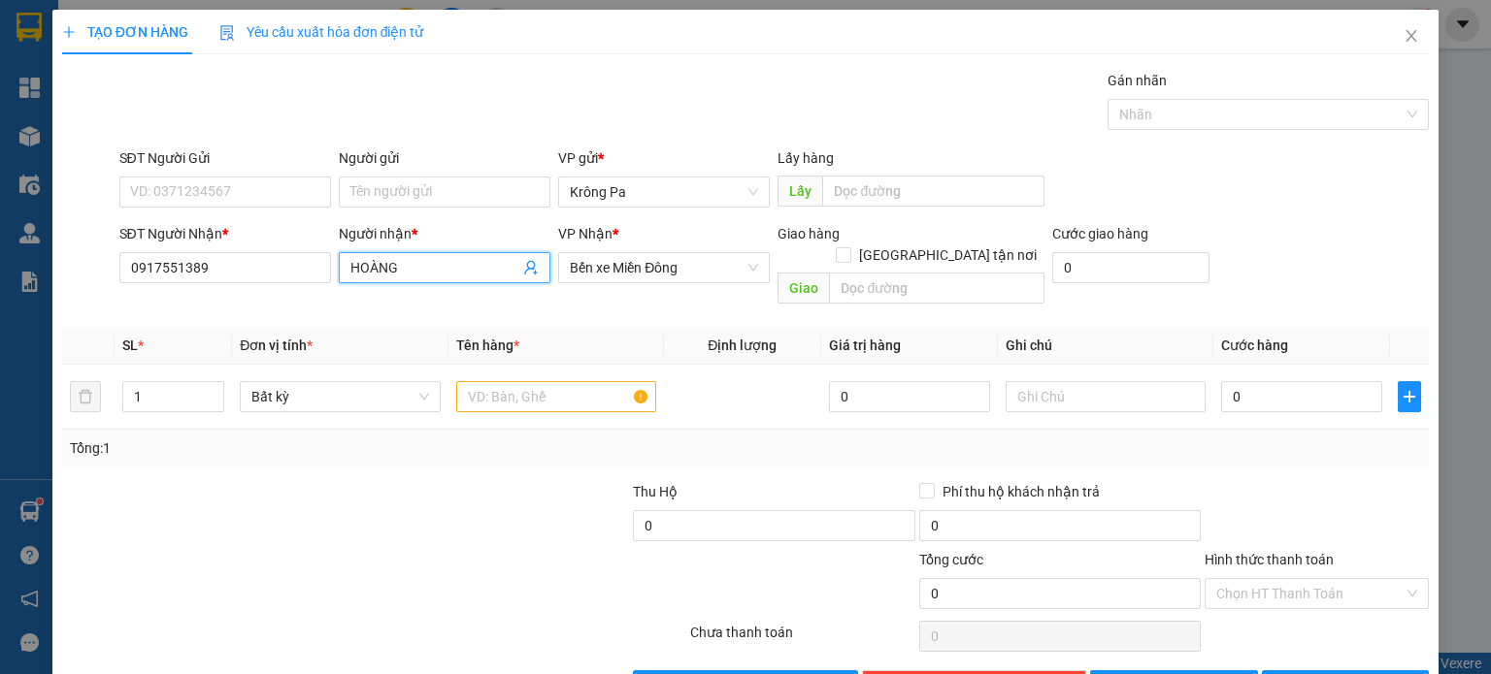
click at [434, 252] on span "HOÀNG" at bounding box center [445, 267] width 212 height 31
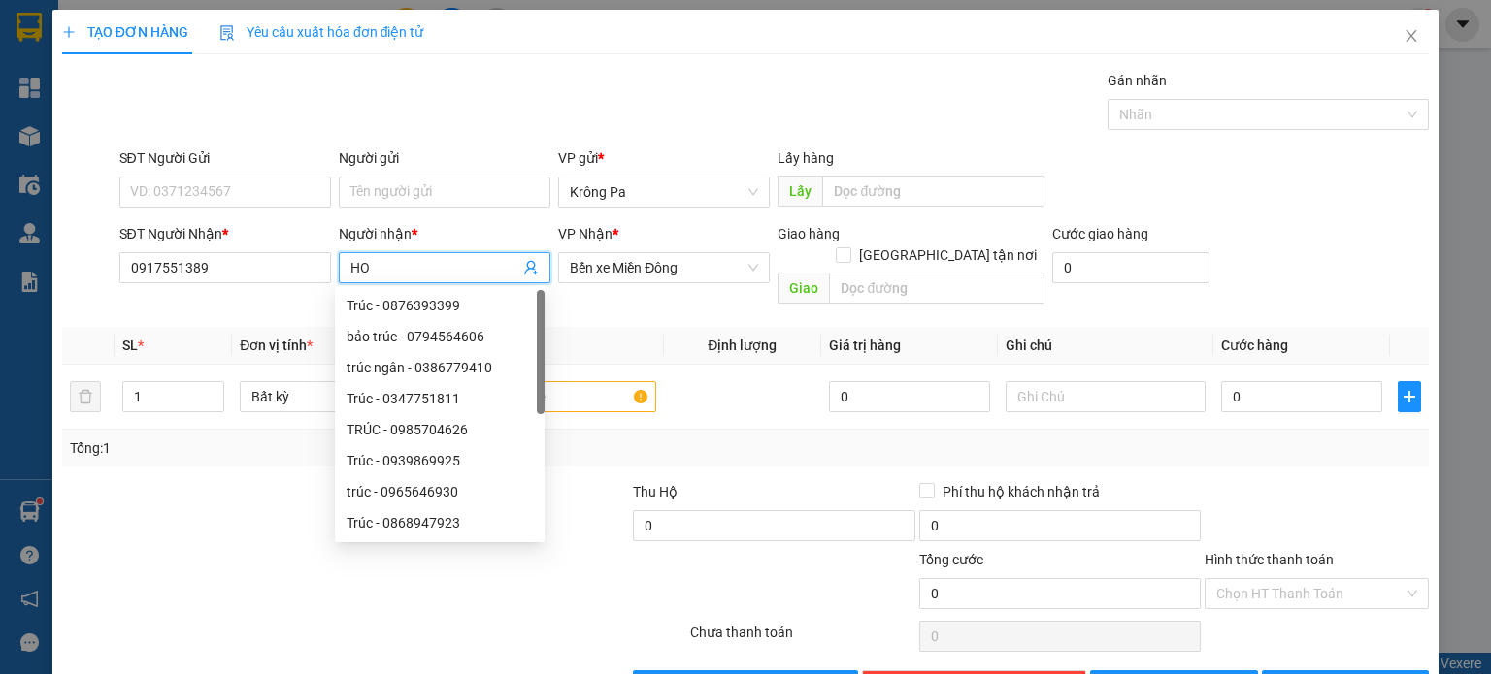
type input "H"
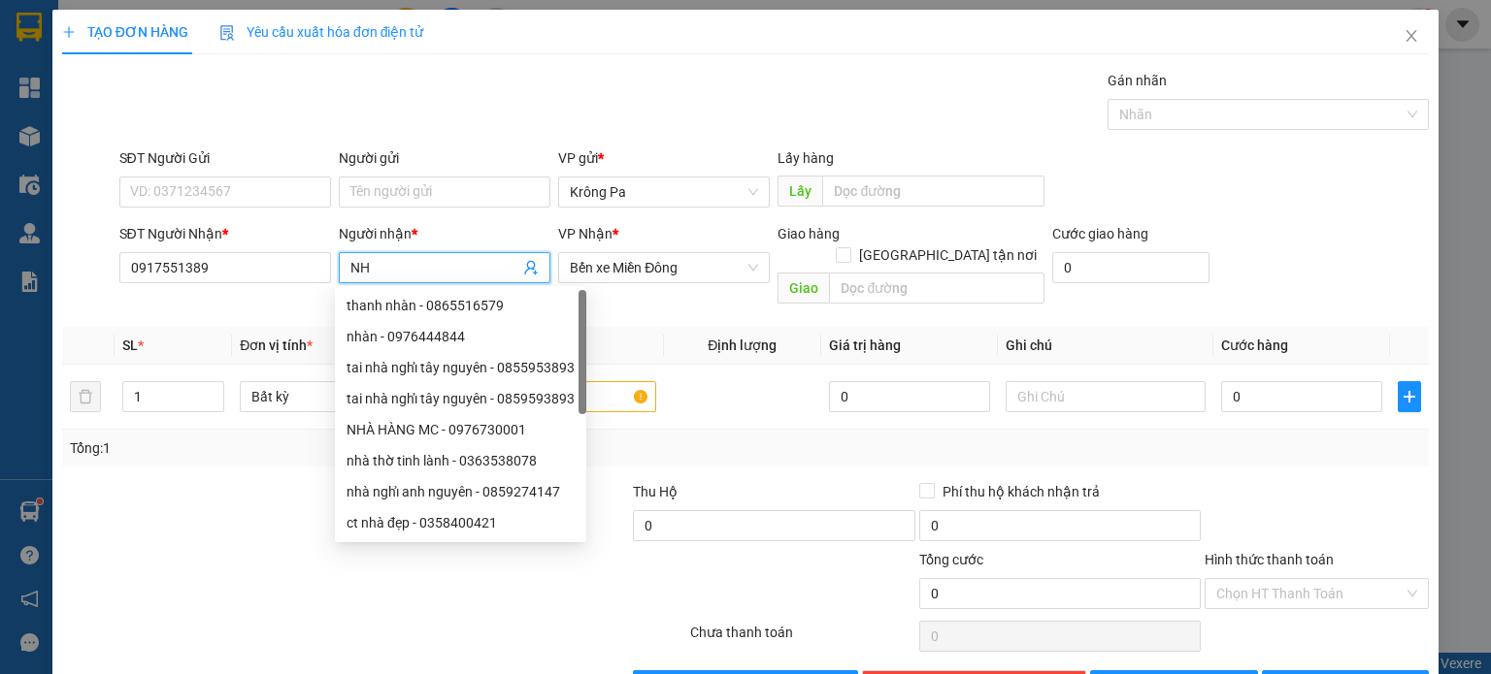
type input "N"
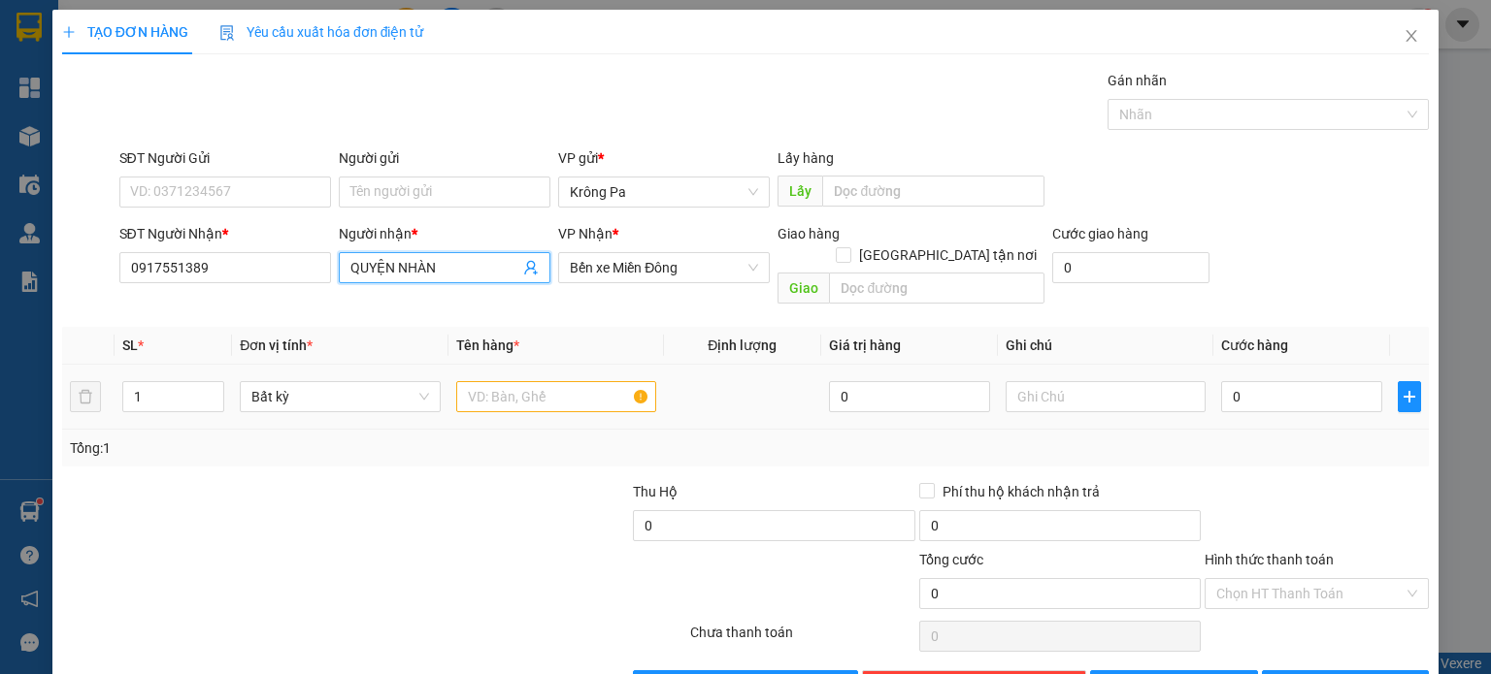
type input "QUYỆN NHÀN"
click at [482, 390] on div at bounding box center [556, 397] width 200 height 39
click at [494, 381] on input "text" at bounding box center [556, 396] width 200 height 31
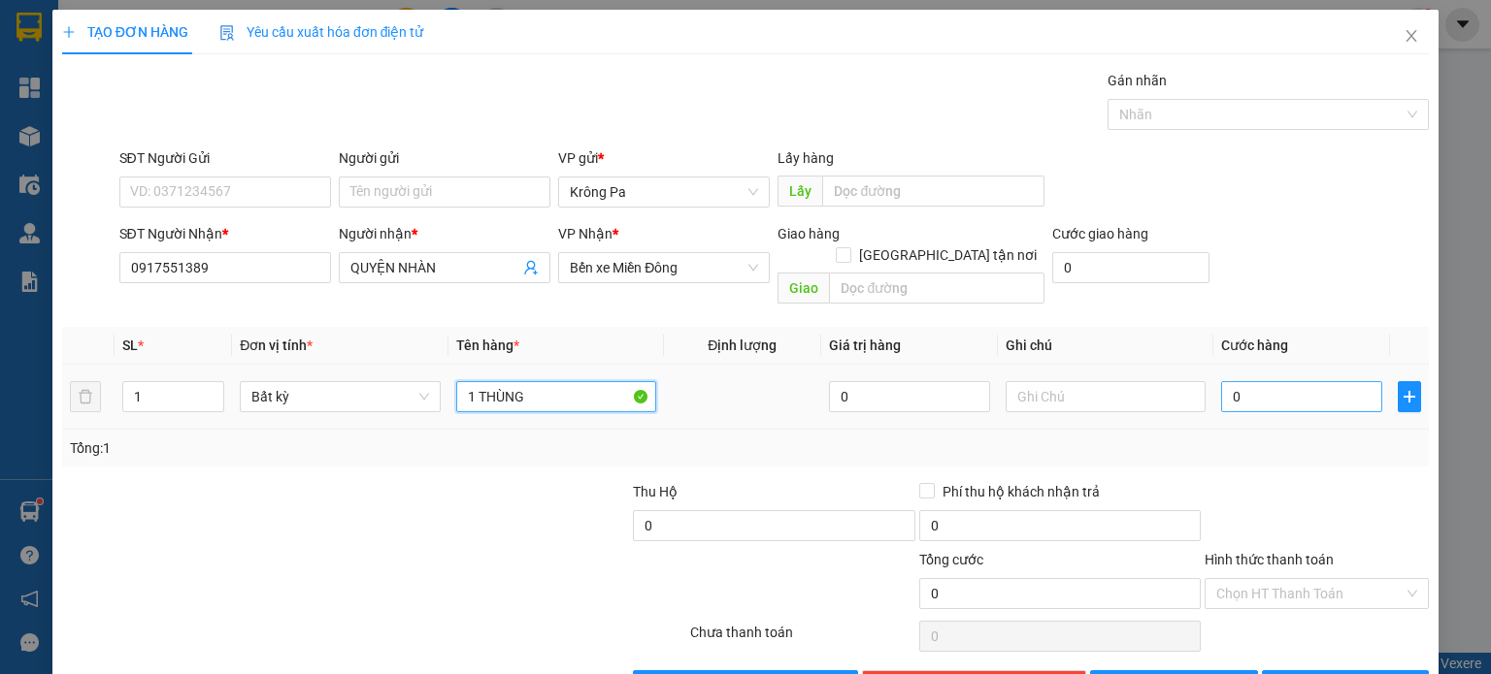
type input "1 THÙNG"
click at [1279, 384] on input "0" at bounding box center [1301, 396] width 161 height 31
type input "5"
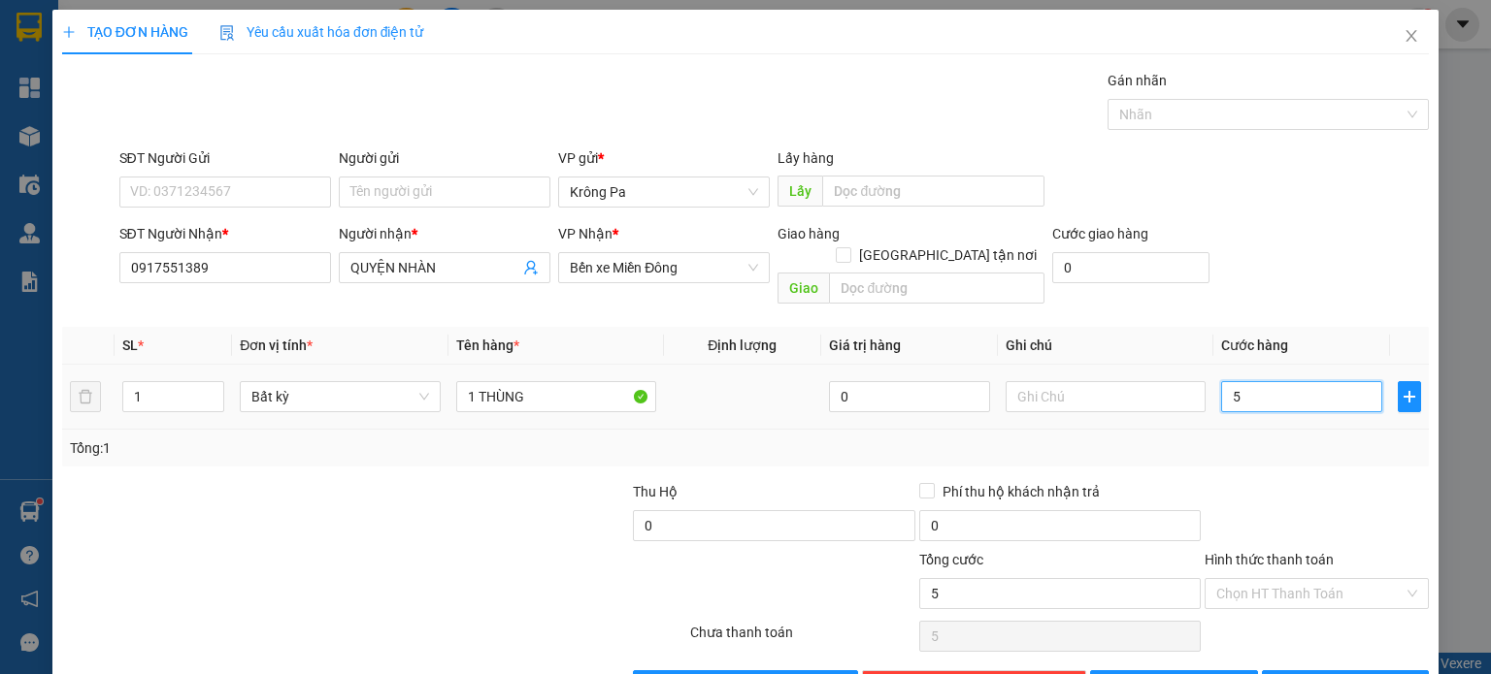
type input "50"
type input "50.000"
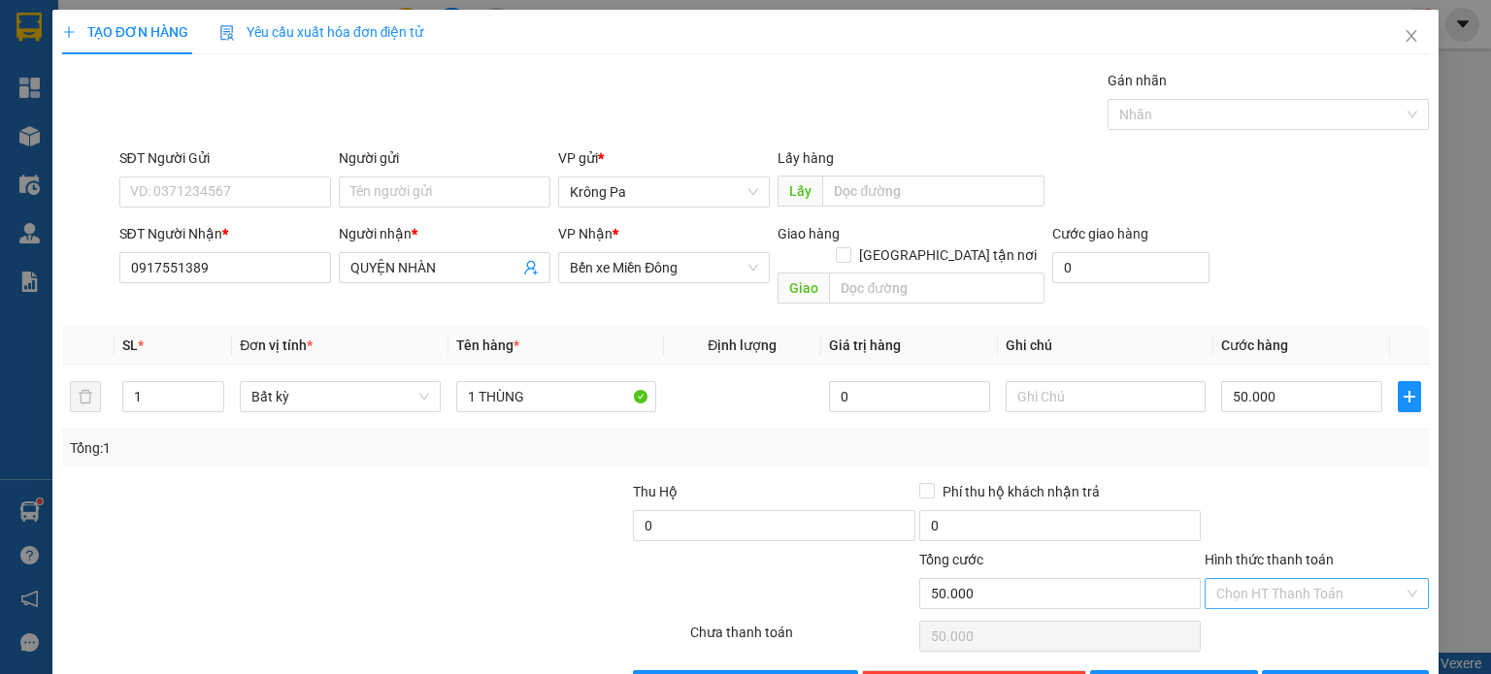
click at [1298, 579] on input "Hình thức thanh toán" at bounding box center [1309, 593] width 187 height 29
click at [1293, 605] on div "Tại văn phòng" at bounding box center [1303, 609] width 199 height 21
type input "0"
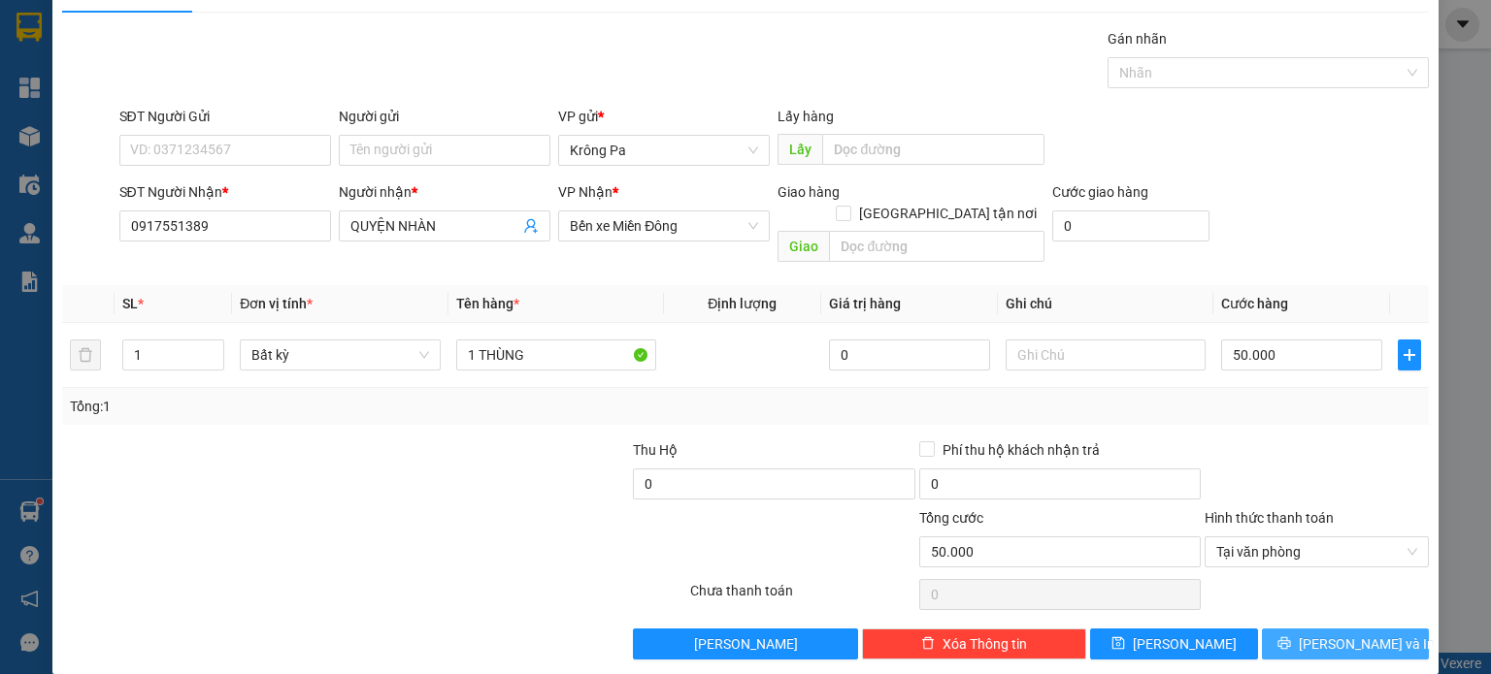
click at [1316, 634] on span "Lưu và In" at bounding box center [1366, 644] width 136 height 21
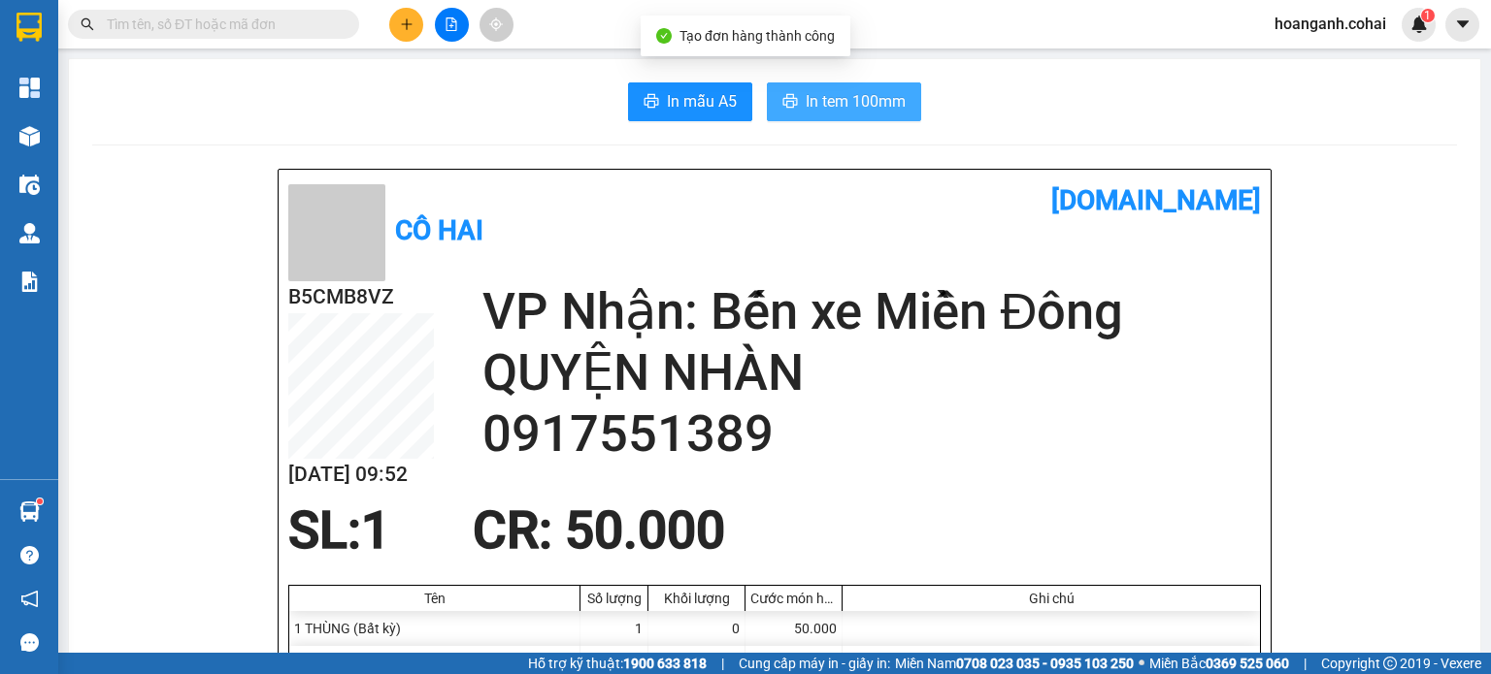
click at [858, 119] on button "In tem 100mm" at bounding box center [844, 101] width 154 height 39
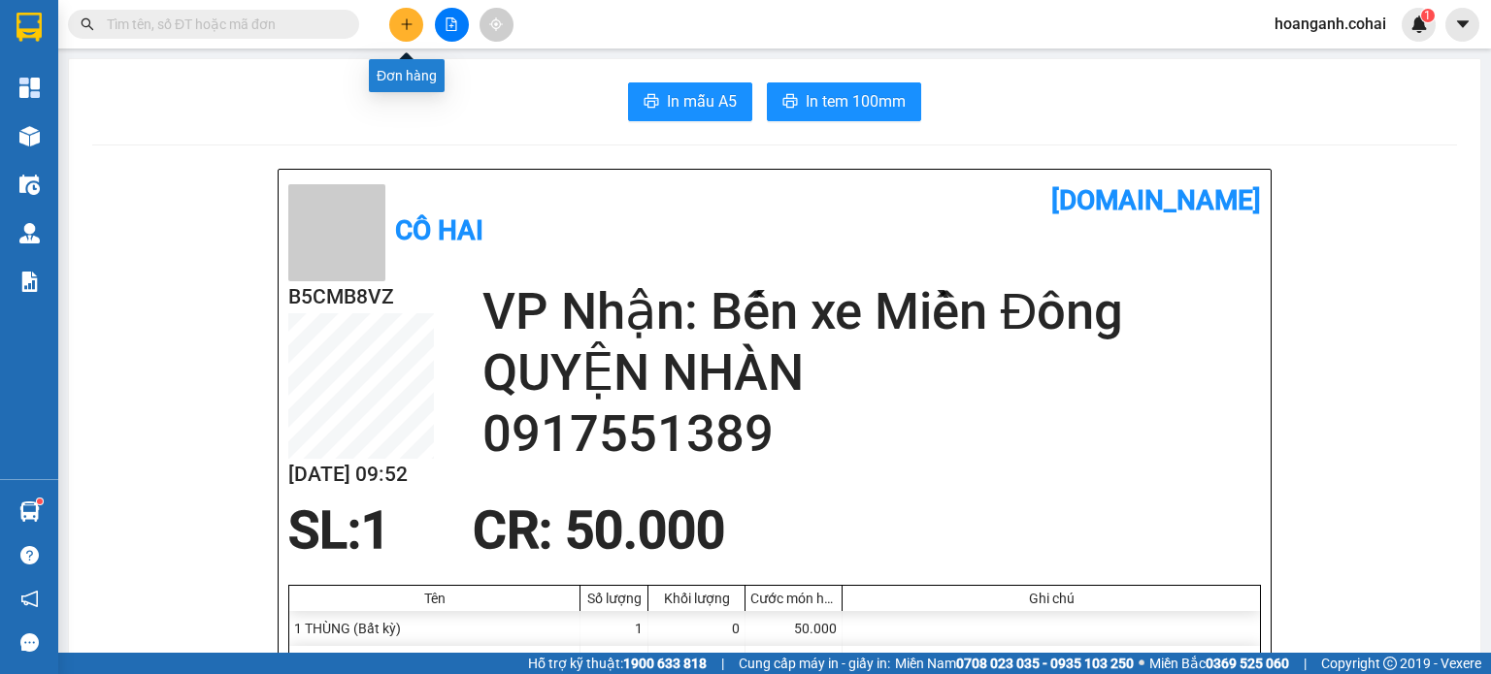
click at [406, 30] on icon "plus" at bounding box center [407, 24] width 14 height 14
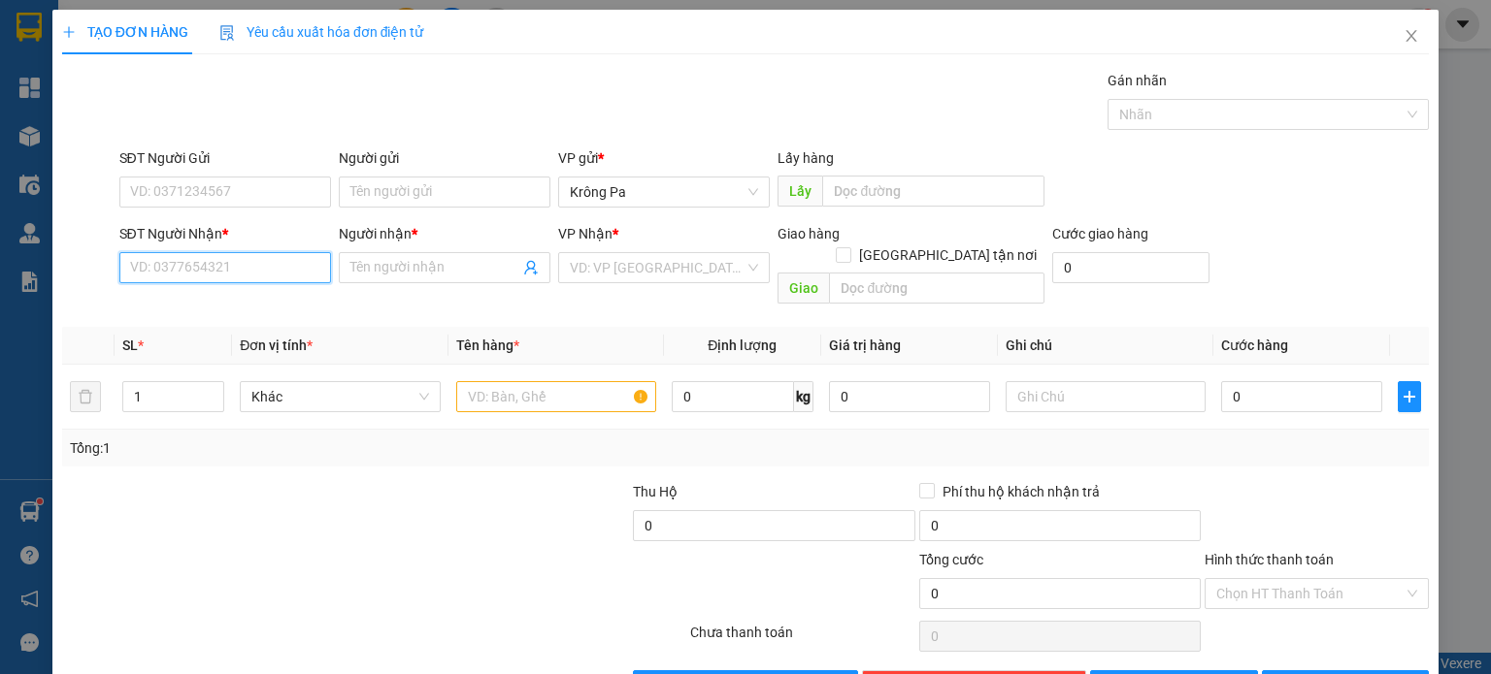
click at [285, 264] on input "SĐT Người Nhận *" at bounding box center [225, 267] width 212 height 31
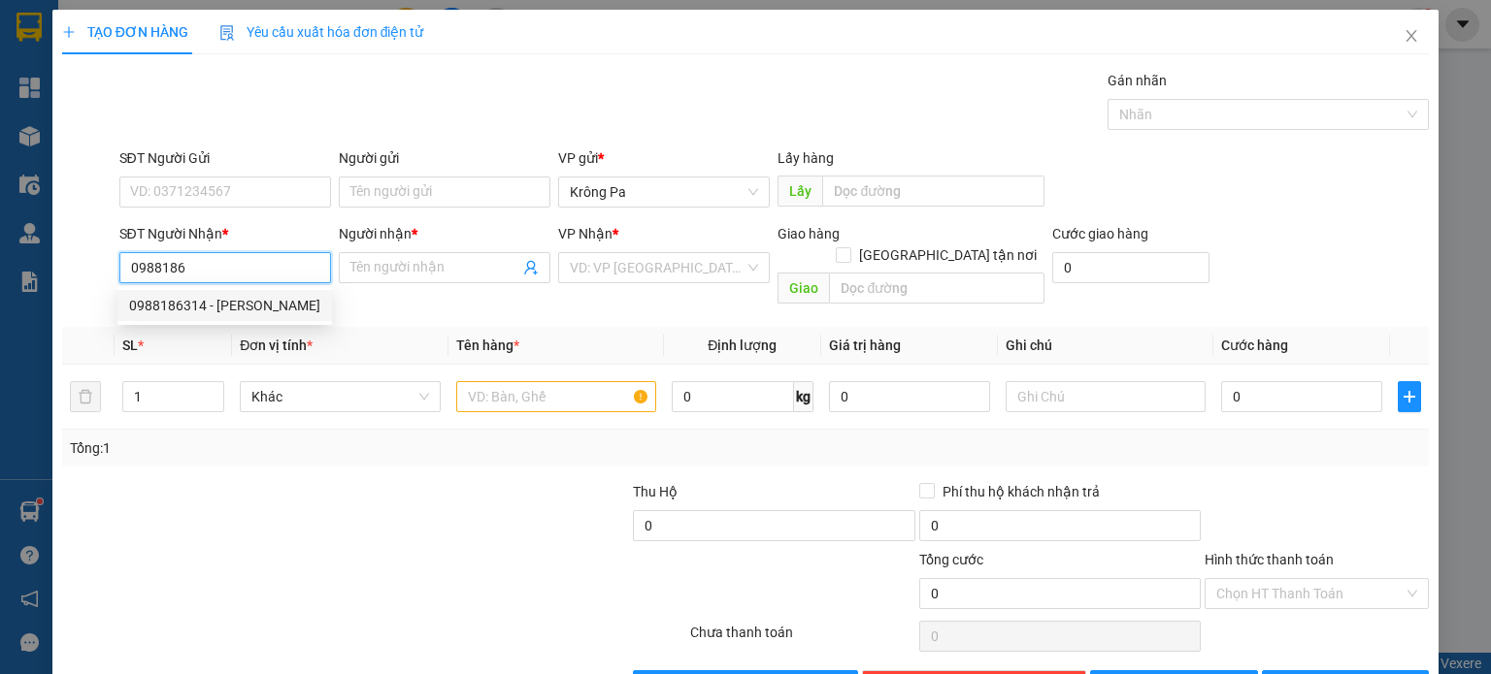
click at [252, 312] on div "0988186314 - Minh" at bounding box center [224, 305] width 191 height 21
type input "0988186314"
type input "Minh"
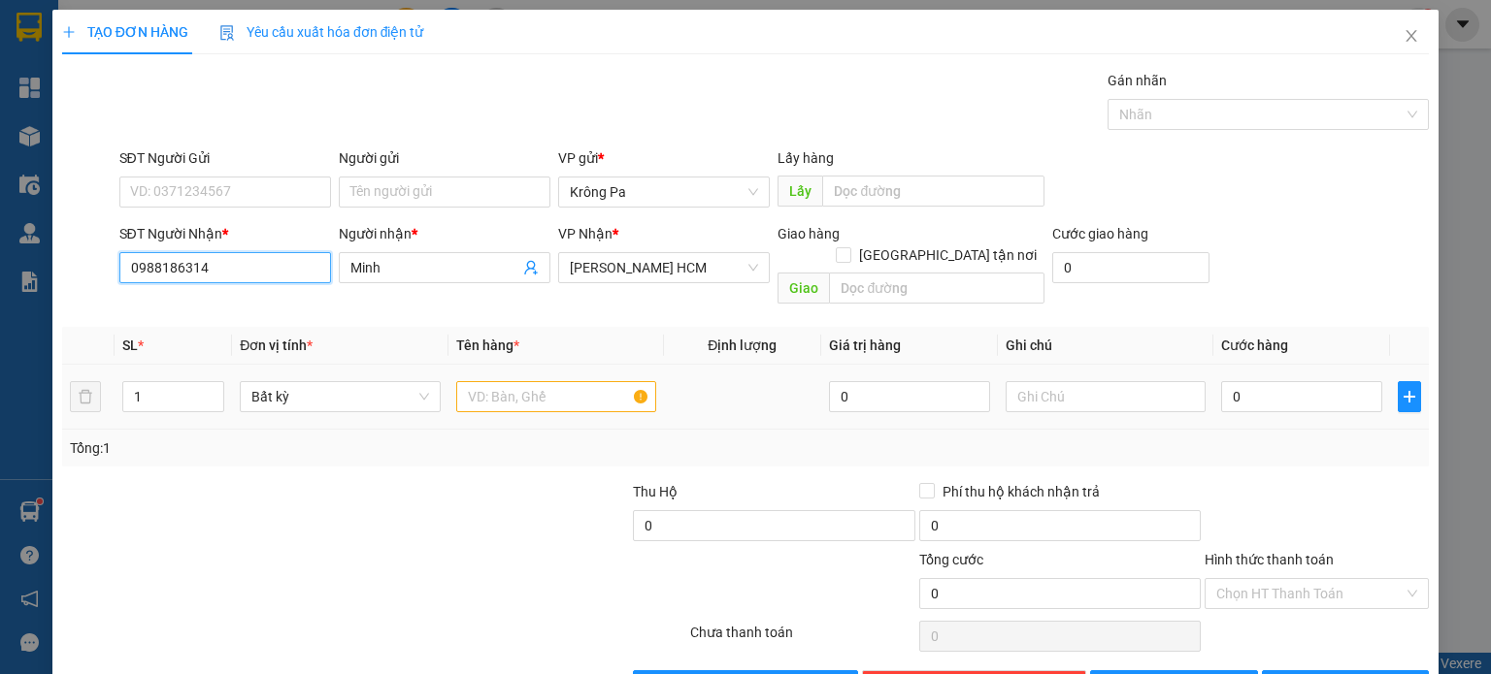
type input "0988186314"
click at [619, 382] on input "text" at bounding box center [556, 396] width 200 height 31
click at [674, 263] on span "Trần Phú HCM" at bounding box center [664, 267] width 188 height 29
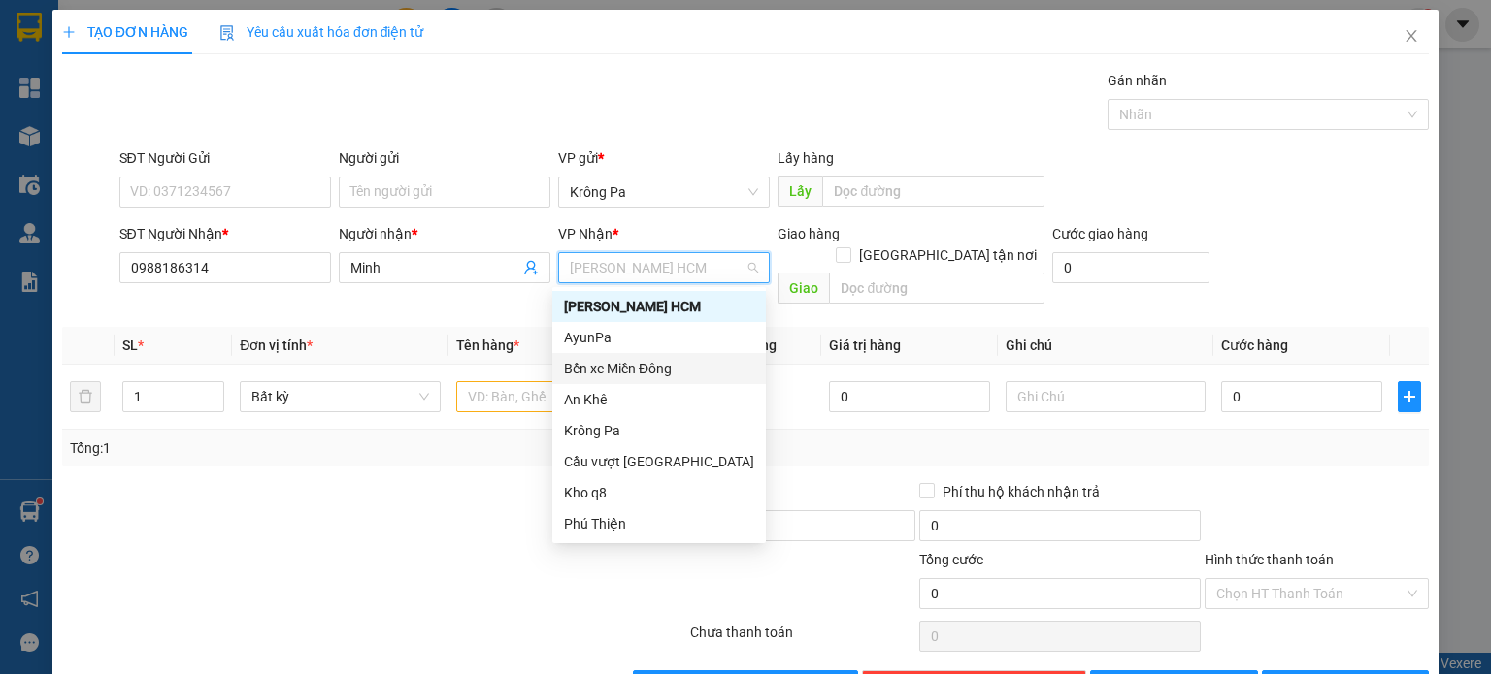
click at [671, 368] on div "Bến xe Miền Đông" at bounding box center [659, 368] width 190 height 21
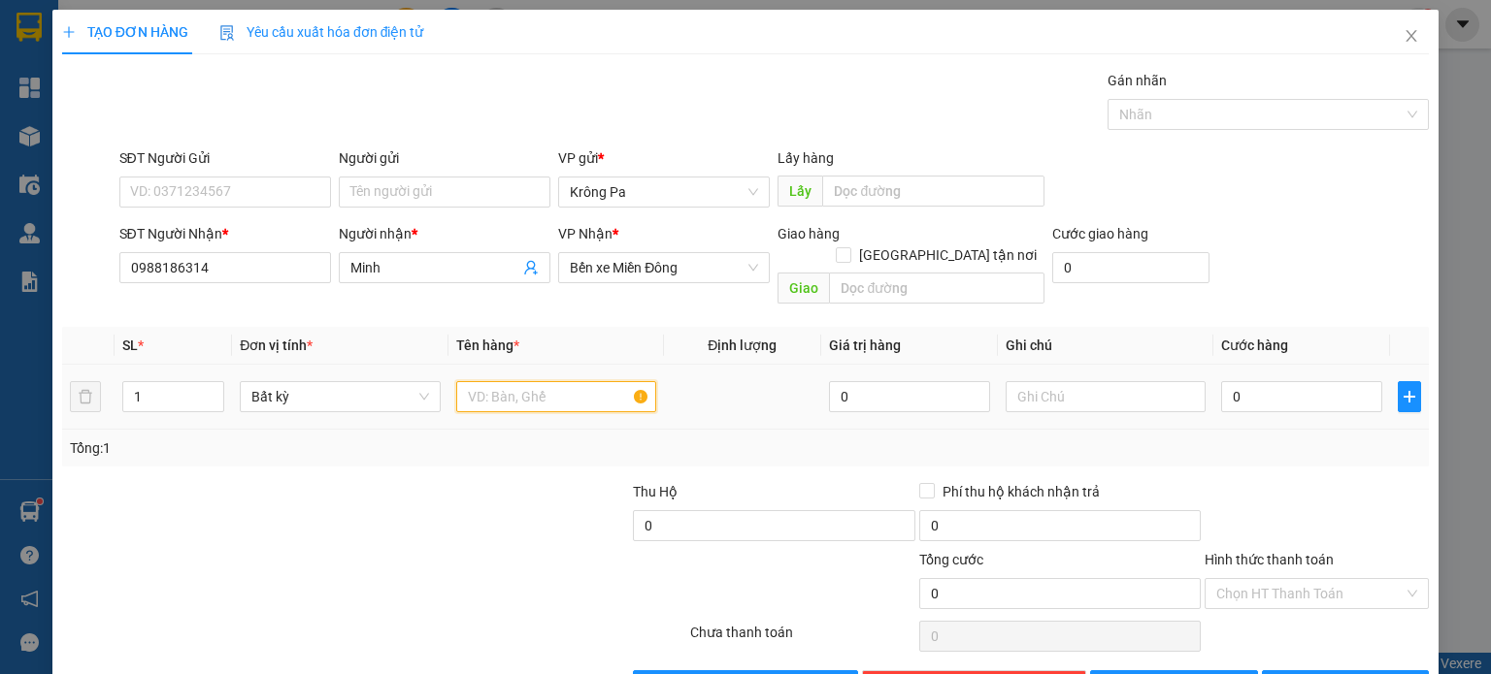
click at [516, 381] on input "text" at bounding box center [556, 396] width 200 height 31
type input "1 KIỆN"
click at [1250, 381] on input "0" at bounding box center [1301, 396] width 161 height 31
type input "7"
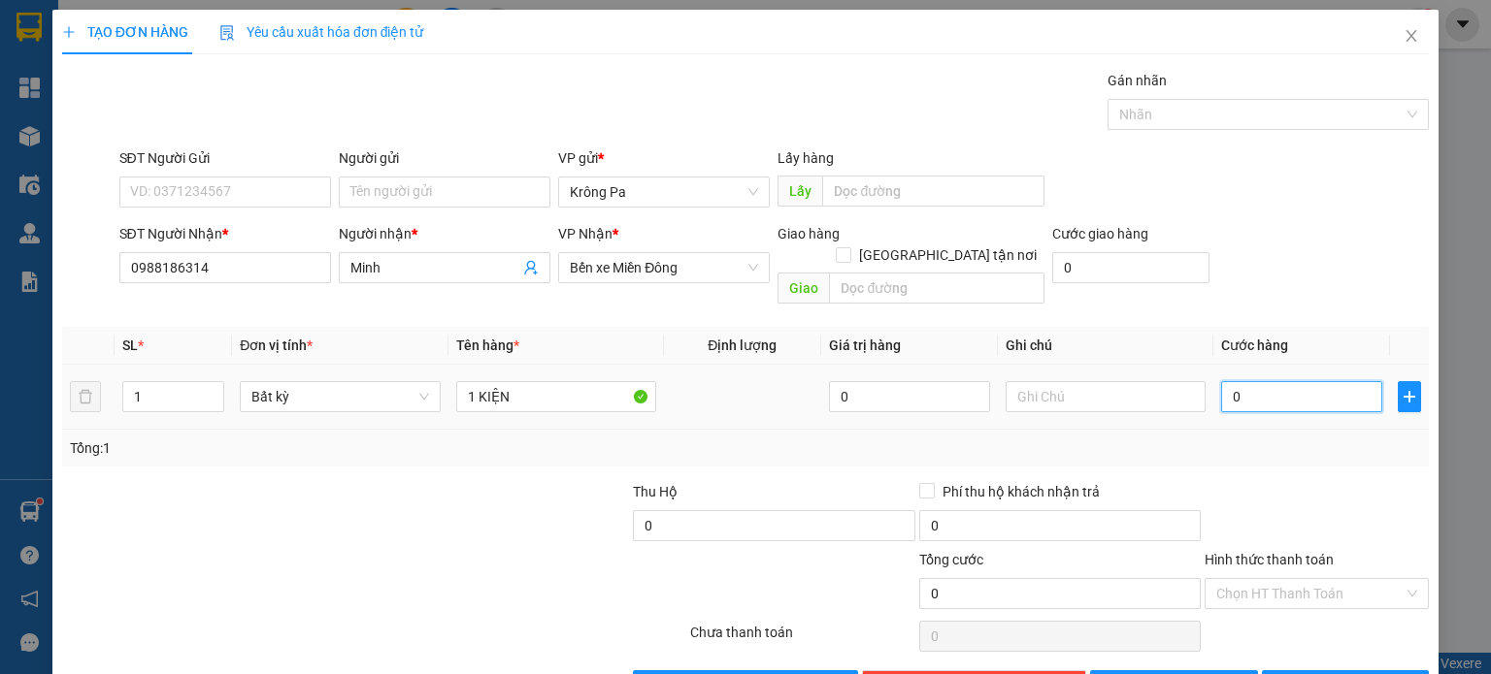
type input "7"
type input "70"
type input "70.000"
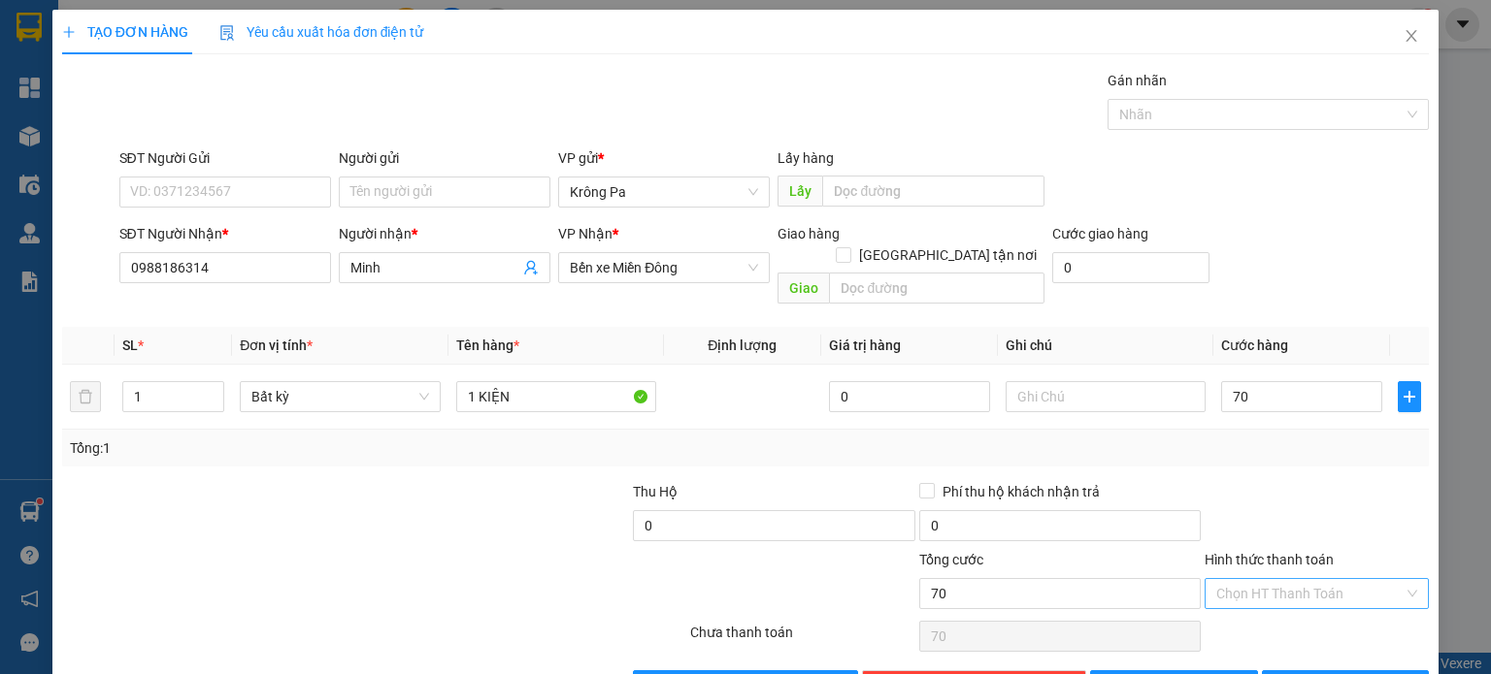
type input "70.000"
click at [1228, 579] on input "Hình thức thanh toán" at bounding box center [1309, 593] width 187 height 29
click at [1223, 616] on div "Tại văn phòng" at bounding box center [1303, 609] width 199 height 21
type input "0"
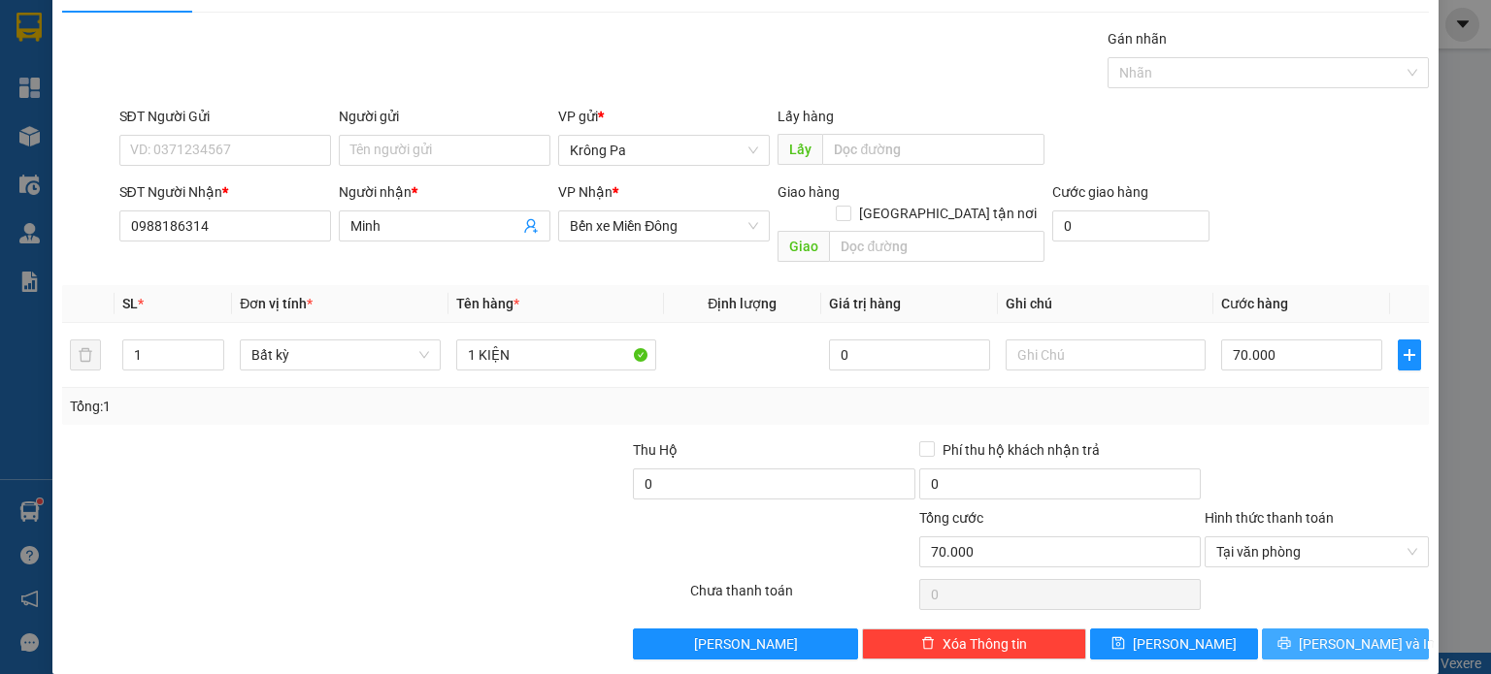
click at [1361, 634] on span "Lưu và In" at bounding box center [1366, 644] width 136 height 21
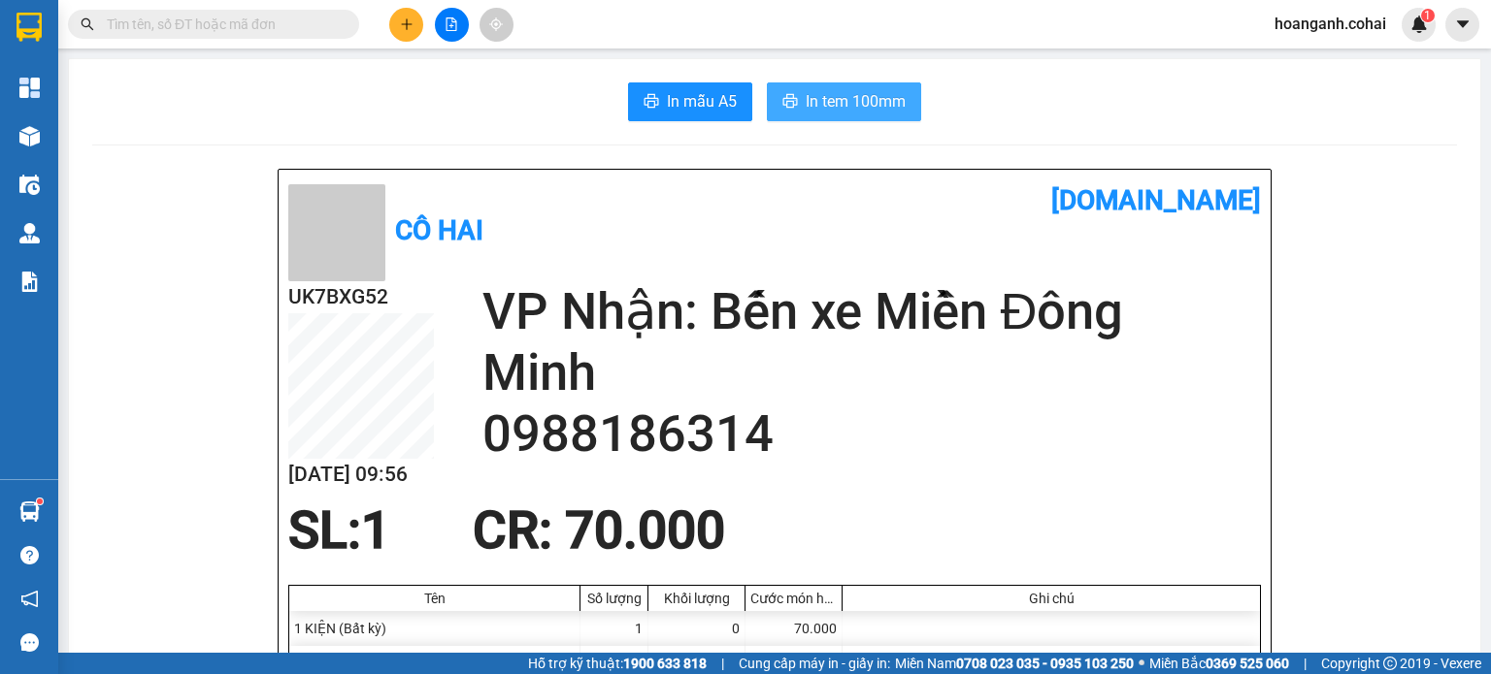
click at [793, 105] on button "In tem 100mm" at bounding box center [844, 101] width 154 height 39
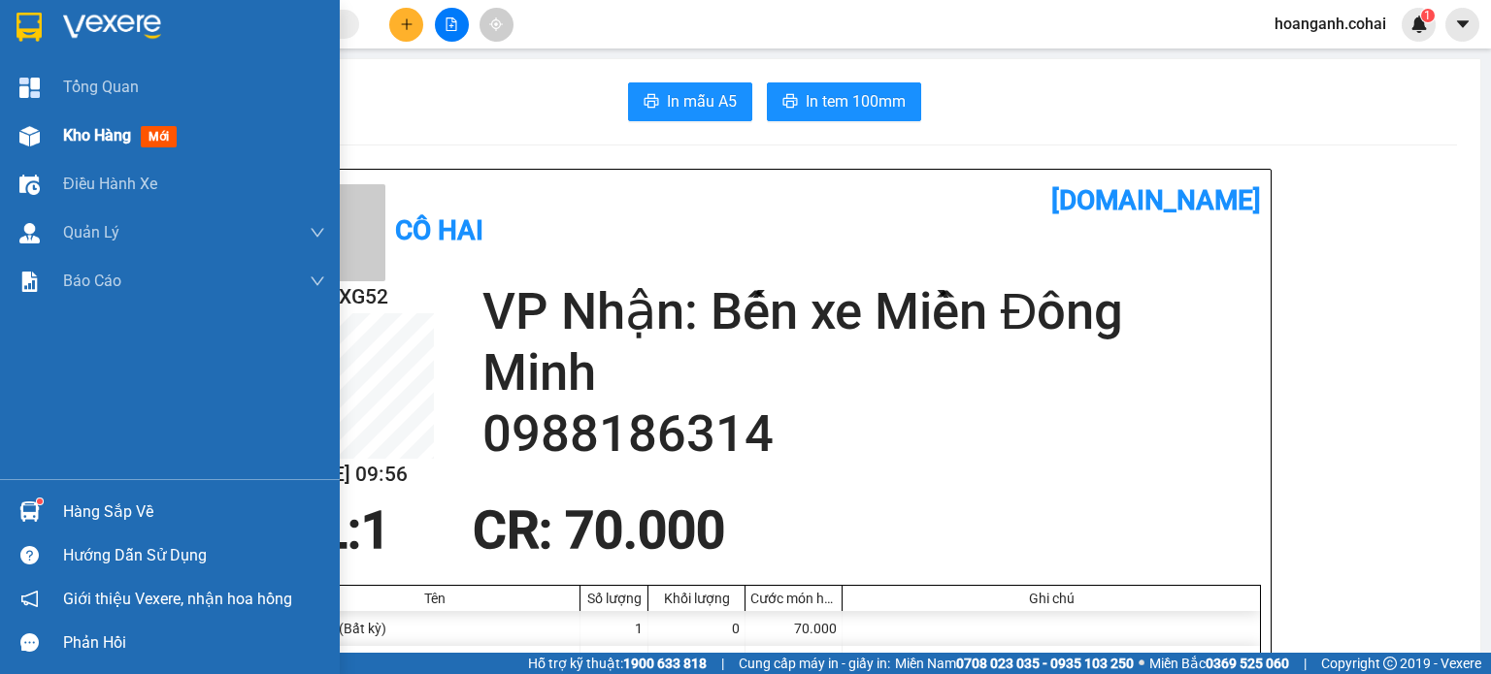
click at [77, 139] on span "Kho hàng" at bounding box center [97, 135] width 68 height 18
